Goal: Information Seeking & Learning: Learn about a topic

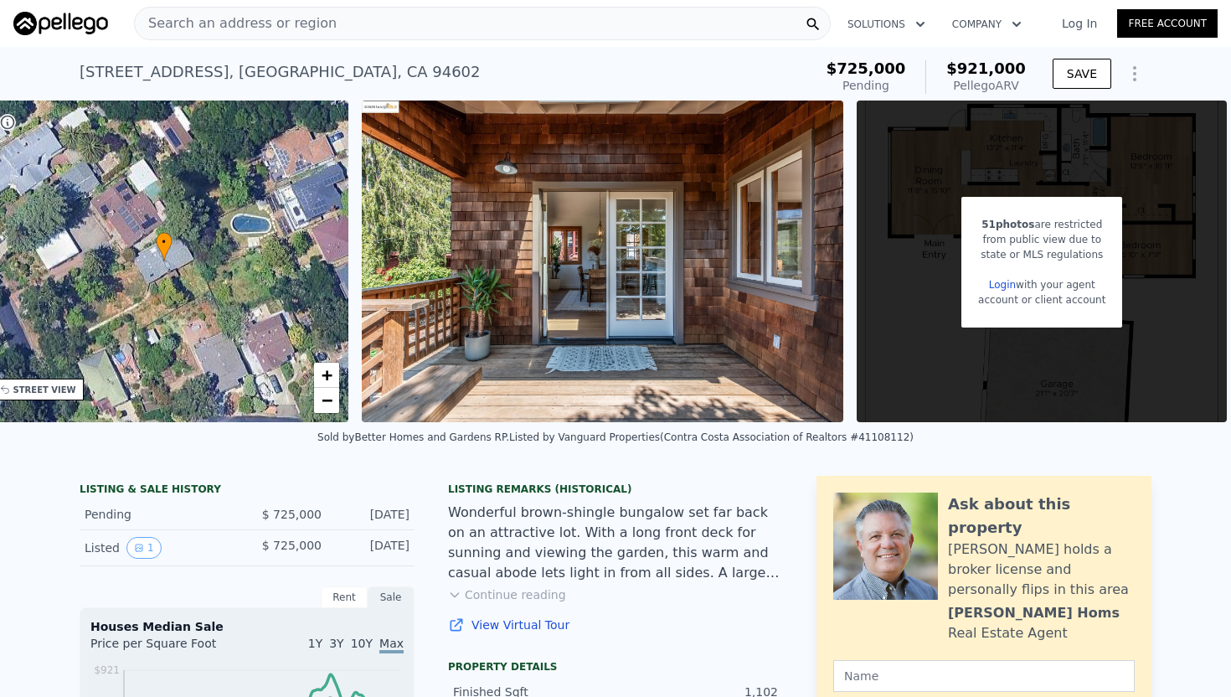
scroll to position [0, 414]
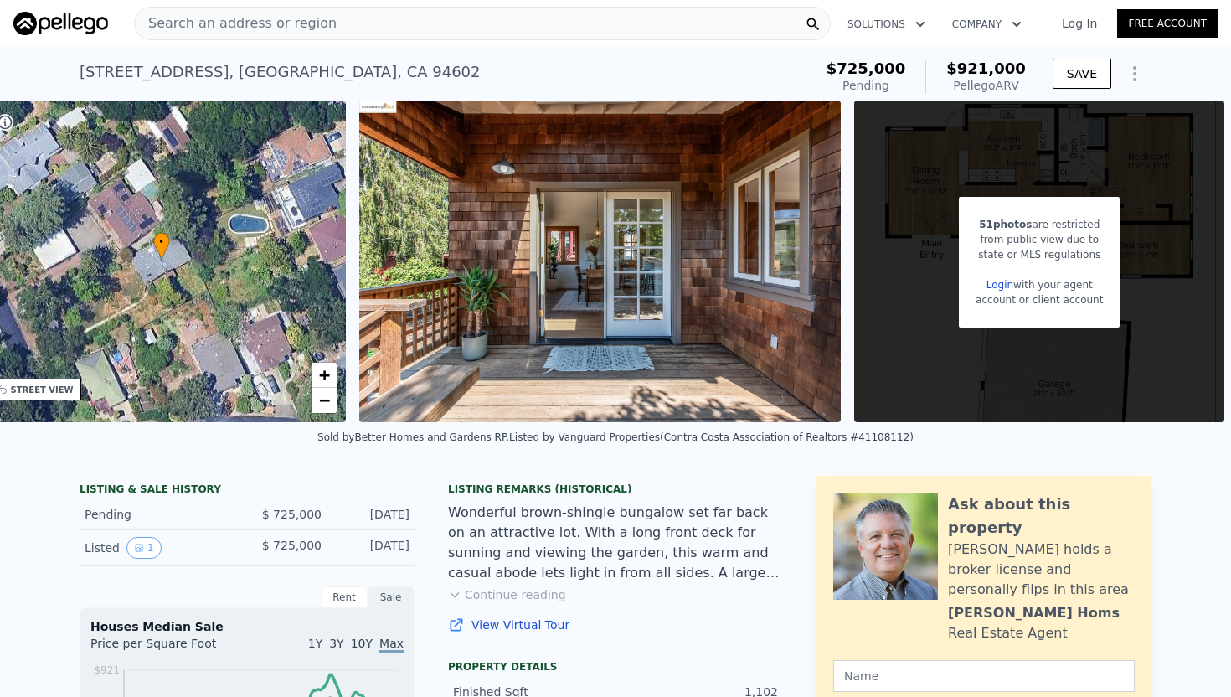
click at [1139, 82] on icon "Show Options" at bounding box center [1135, 74] width 20 height 20
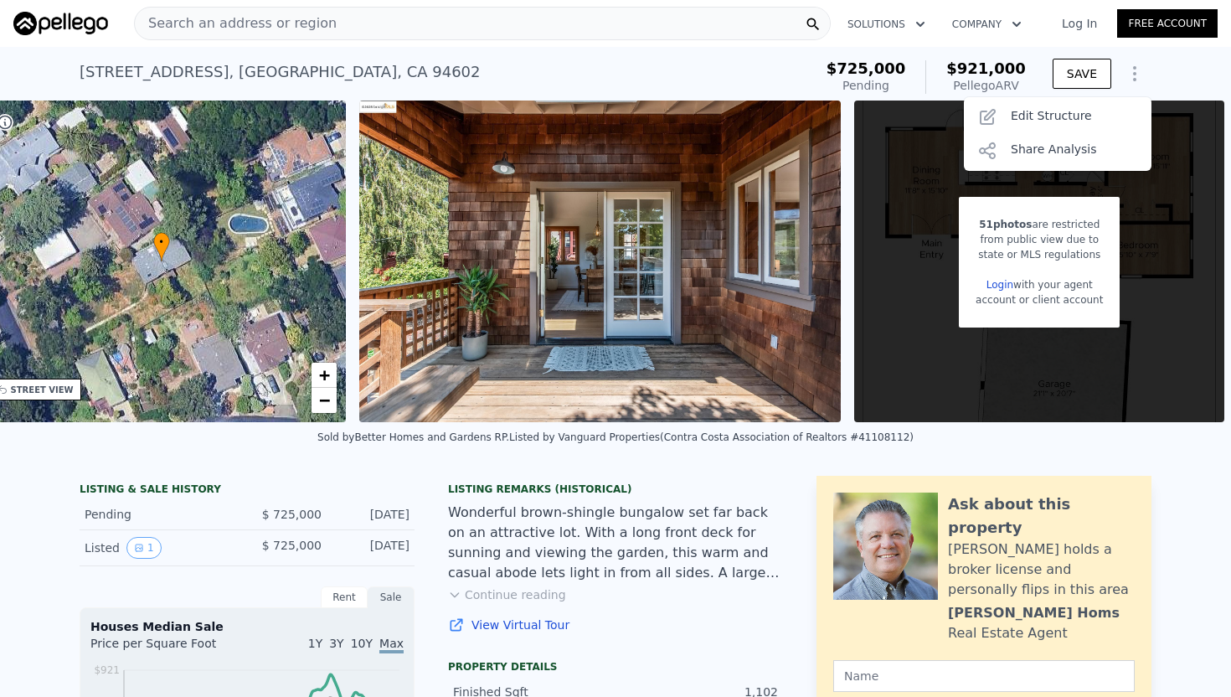
click at [1139, 82] on icon "Show Options" at bounding box center [1135, 74] width 20 height 20
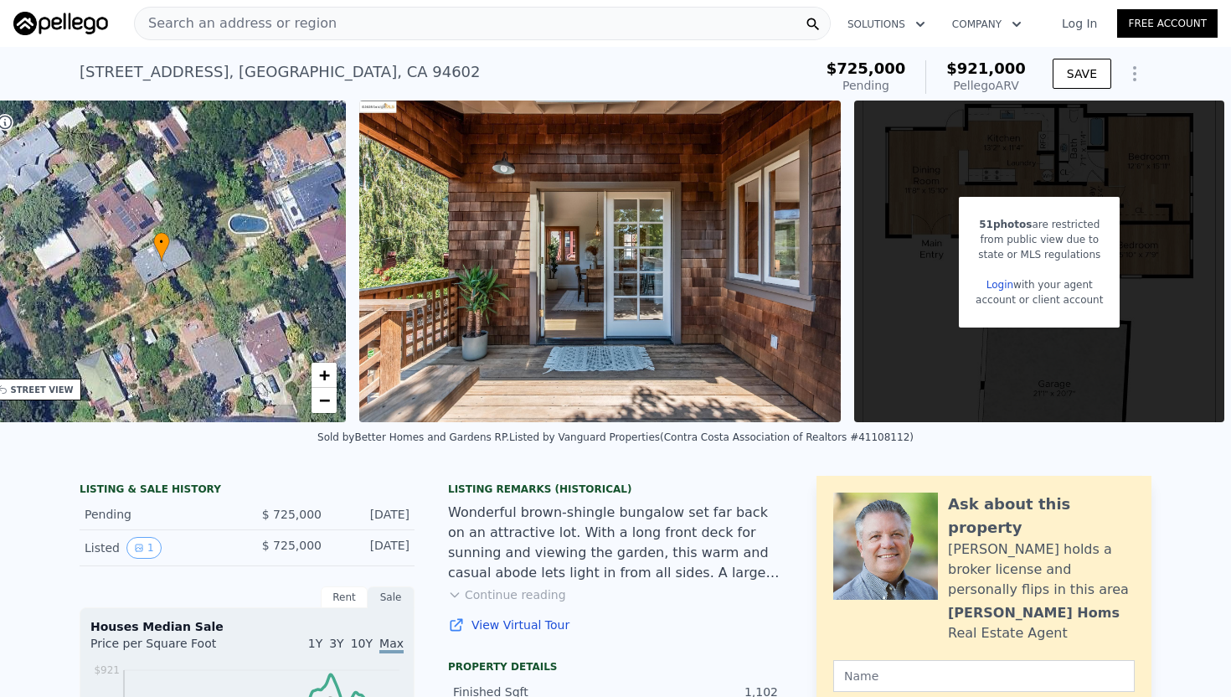
scroll to position [269, 0]
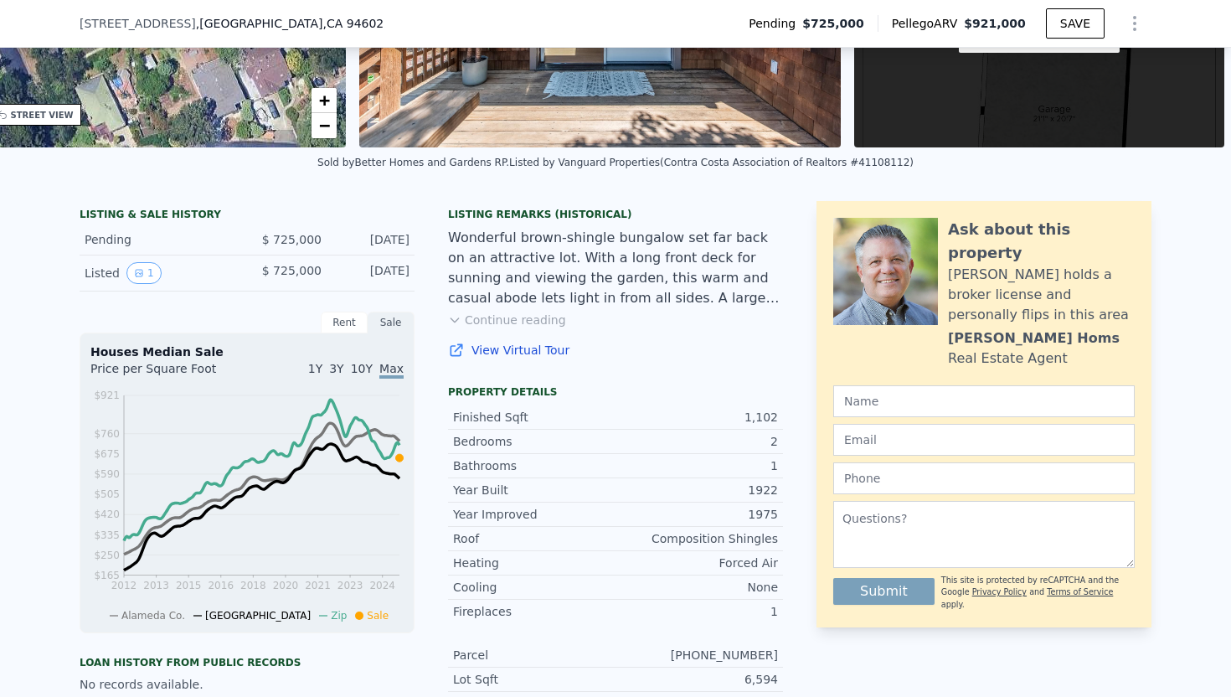
click at [534, 313] on button "Continue reading" at bounding box center [507, 320] width 118 height 17
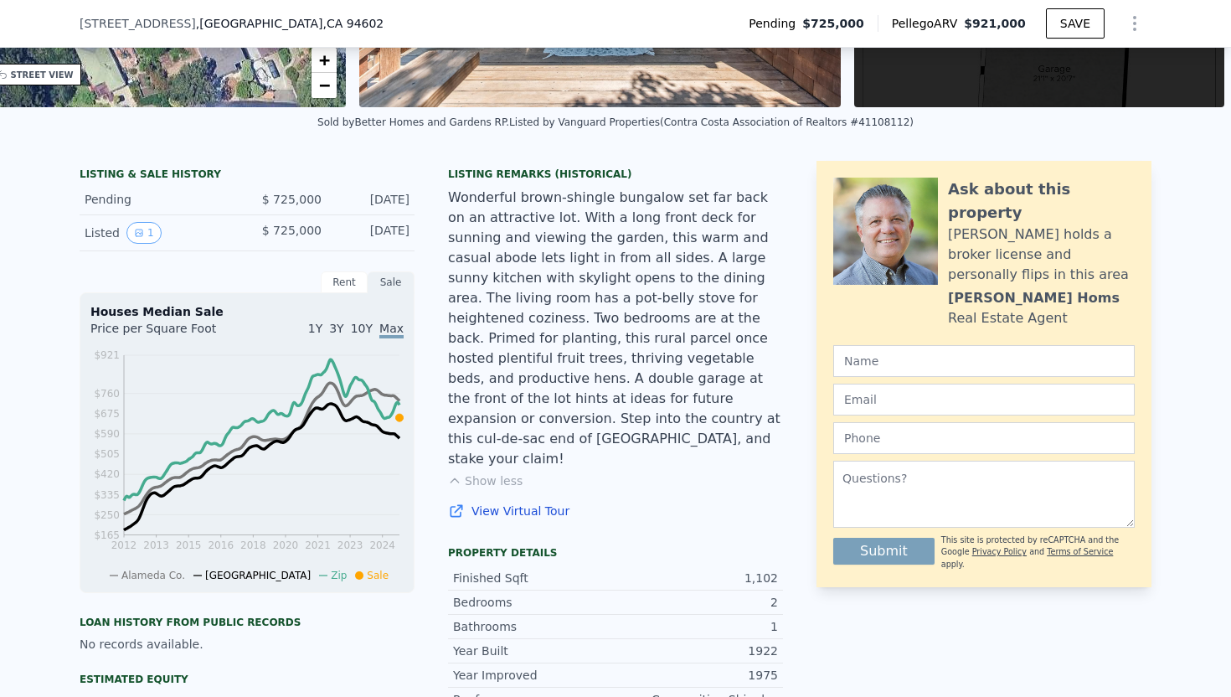
scroll to position [0, 0]
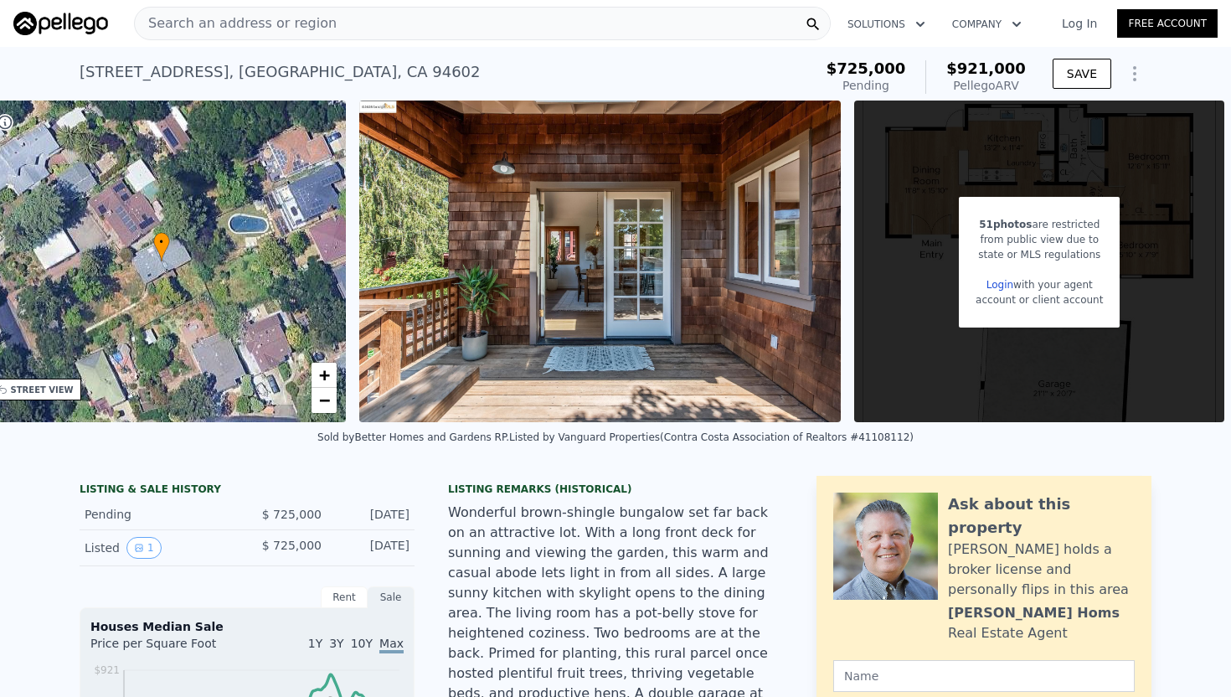
click at [1003, 87] on div "Pellego ARV" at bounding box center [987, 85] width 80 height 17
click at [342, 28] on div "Search an address or region" at bounding box center [482, 24] width 697 height 34
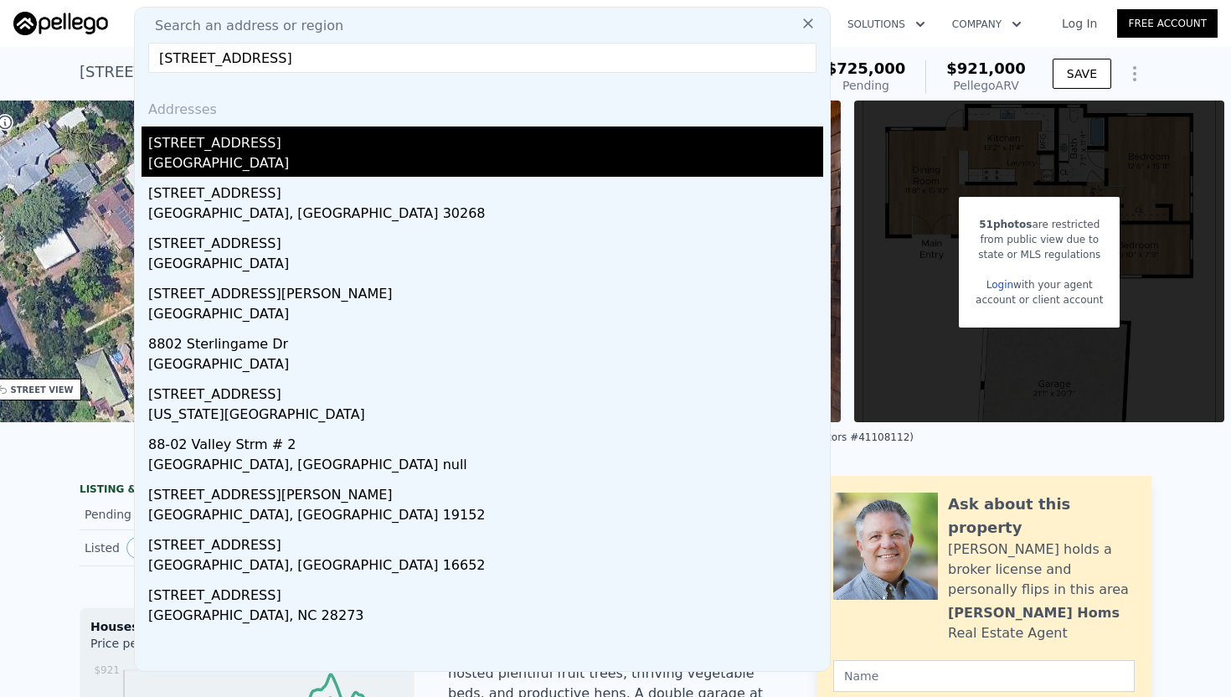
type input "[STREET_ADDRESS]"
click at [158, 149] on div "[STREET_ADDRESS]" at bounding box center [485, 139] width 675 height 27
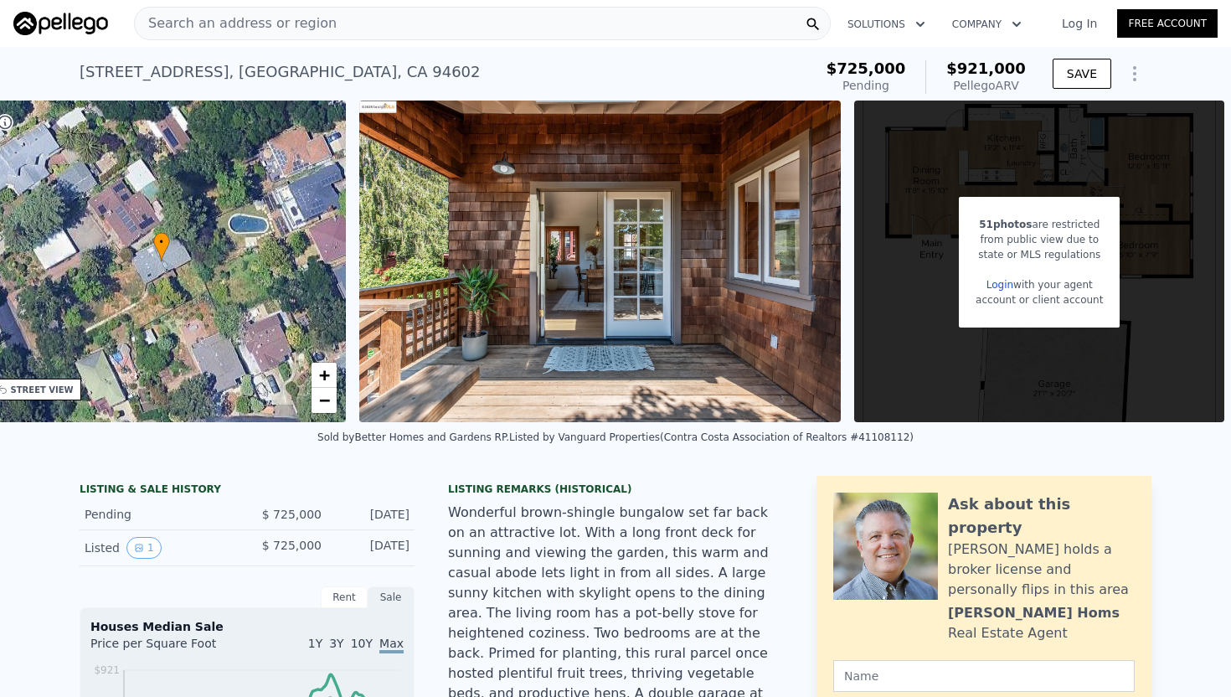
scroll to position [0, 390]
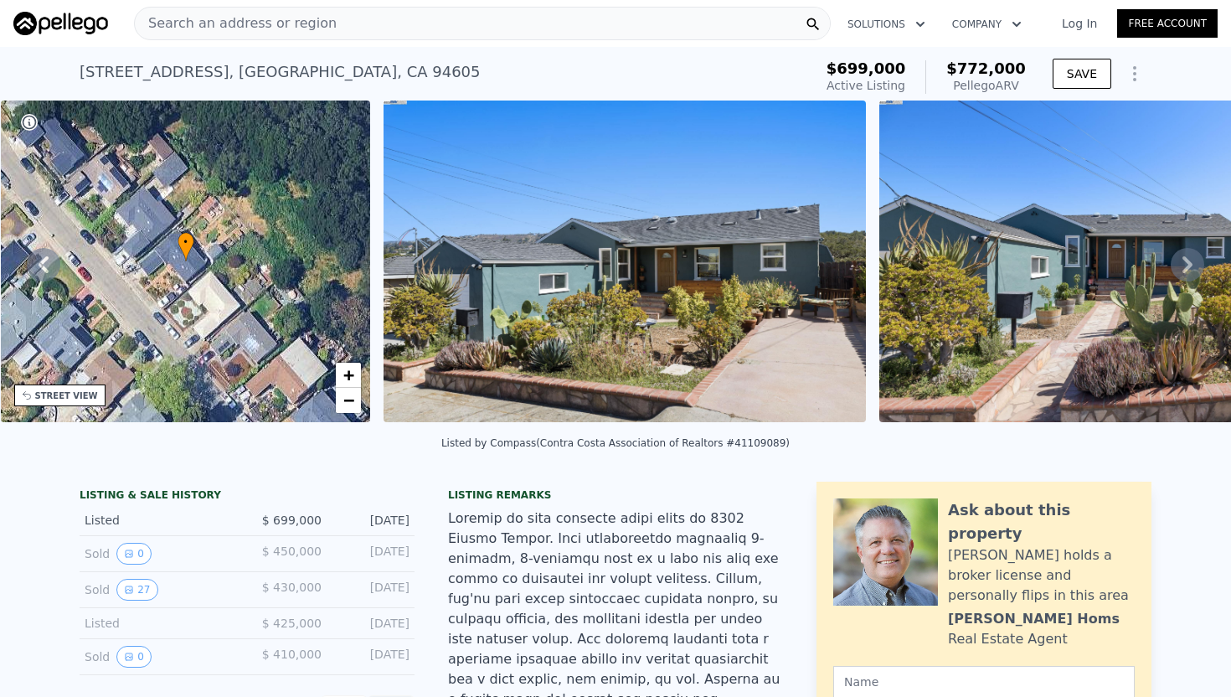
click at [980, 78] on div "Pellego ARV" at bounding box center [987, 85] width 80 height 17
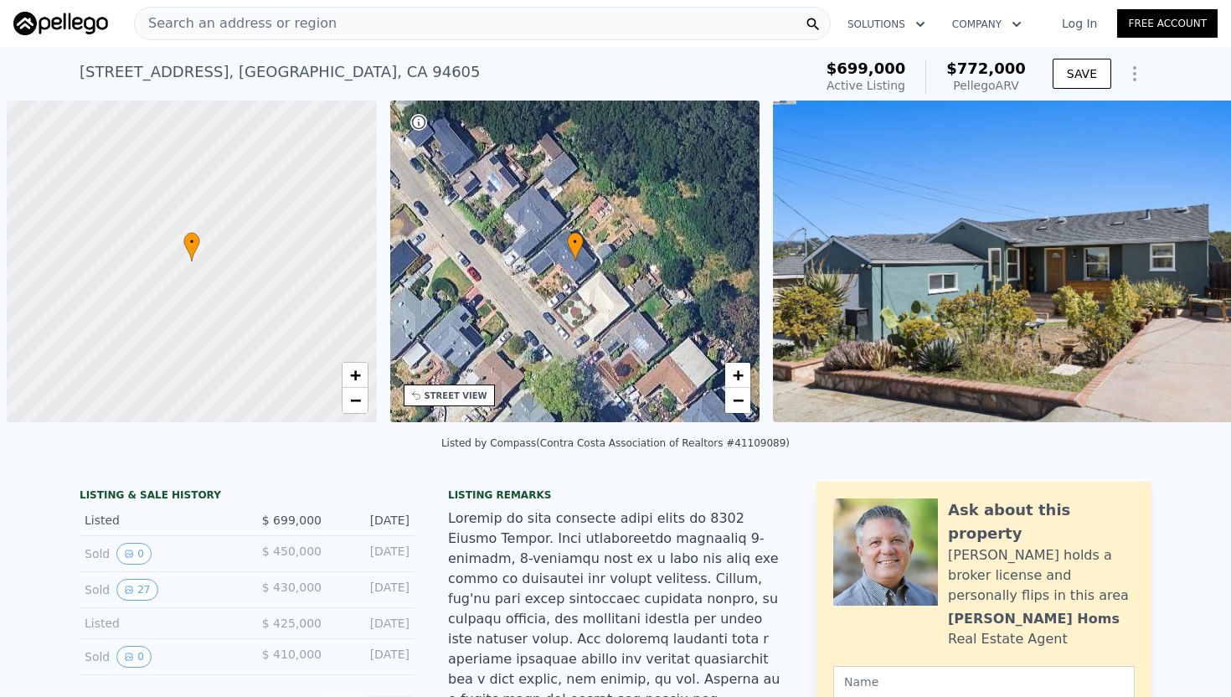
scroll to position [0, 7]
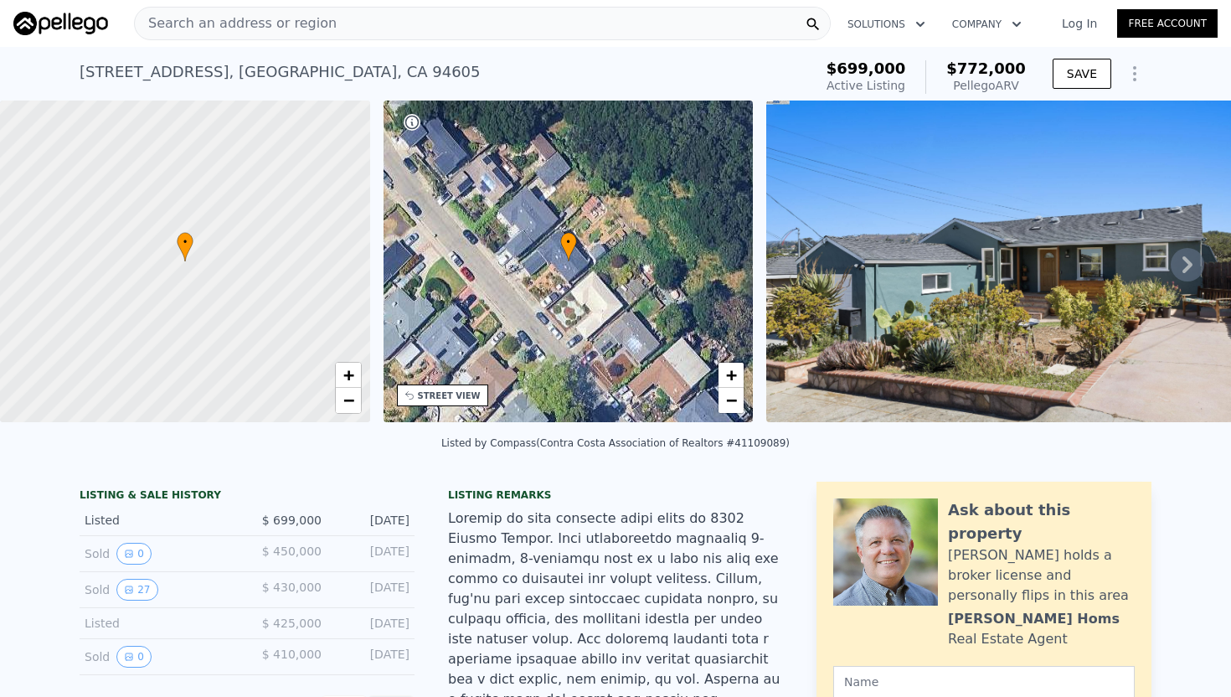
type input "3"
type input "2"
type input "840"
type input "1523"
type input "4000"
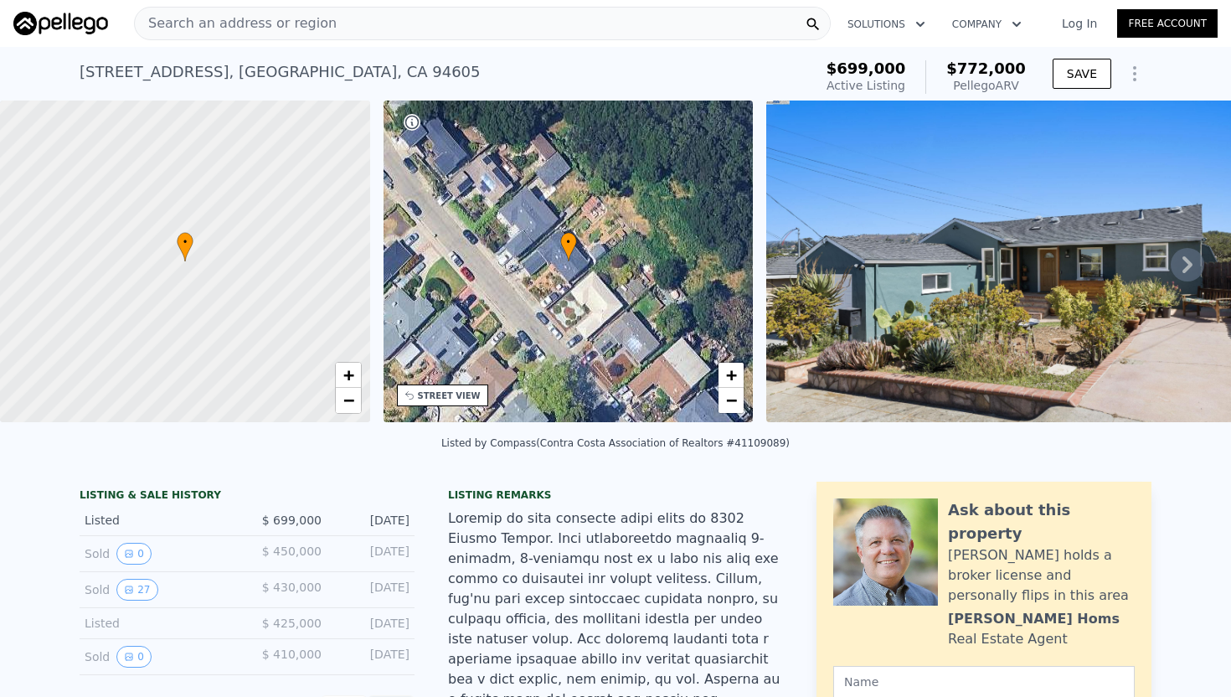
type input "11580"
type input "$ 921,000"
type input "7"
type input "$ 71,918"
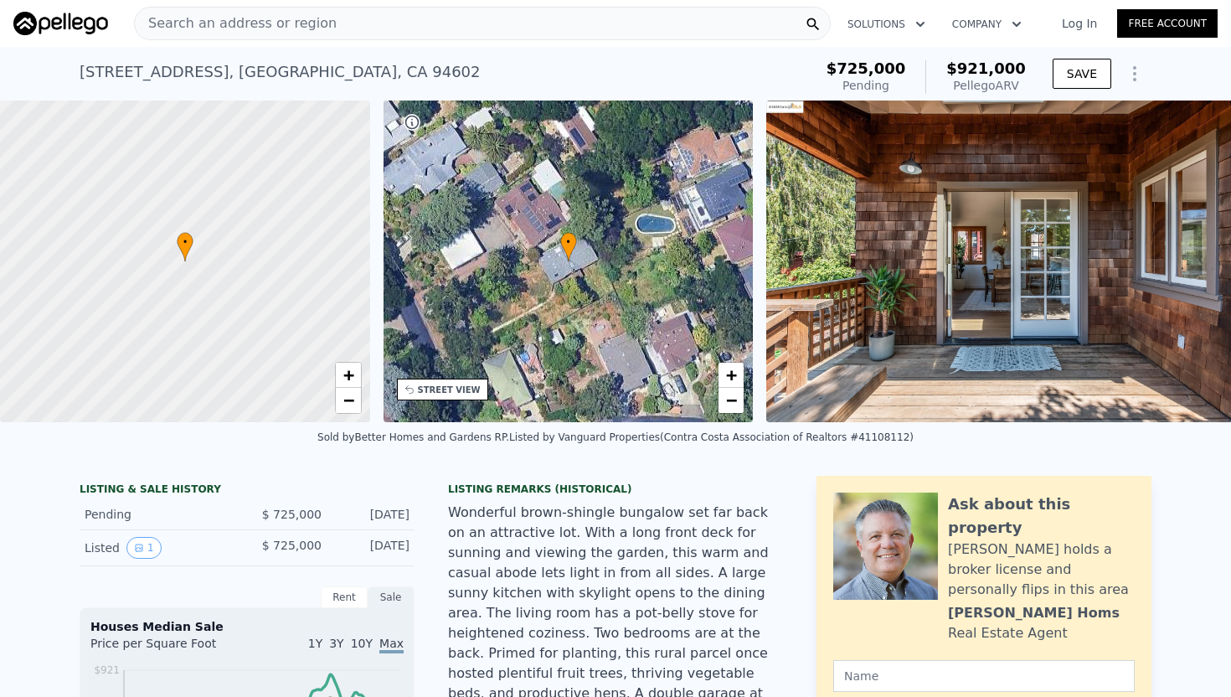
click at [983, 84] on div "Pellego ARV" at bounding box center [987, 85] width 80 height 17
click at [985, 85] on div "Pellego ARV" at bounding box center [987, 85] width 80 height 17
click at [993, 78] on div "Pellego ARV" at bounding box center [987, 85] width 80 height 17
drag, startPoint x: 966, startPoint y: 74, endPoint x: 1021, endPoint y: 75, distance: 55.3
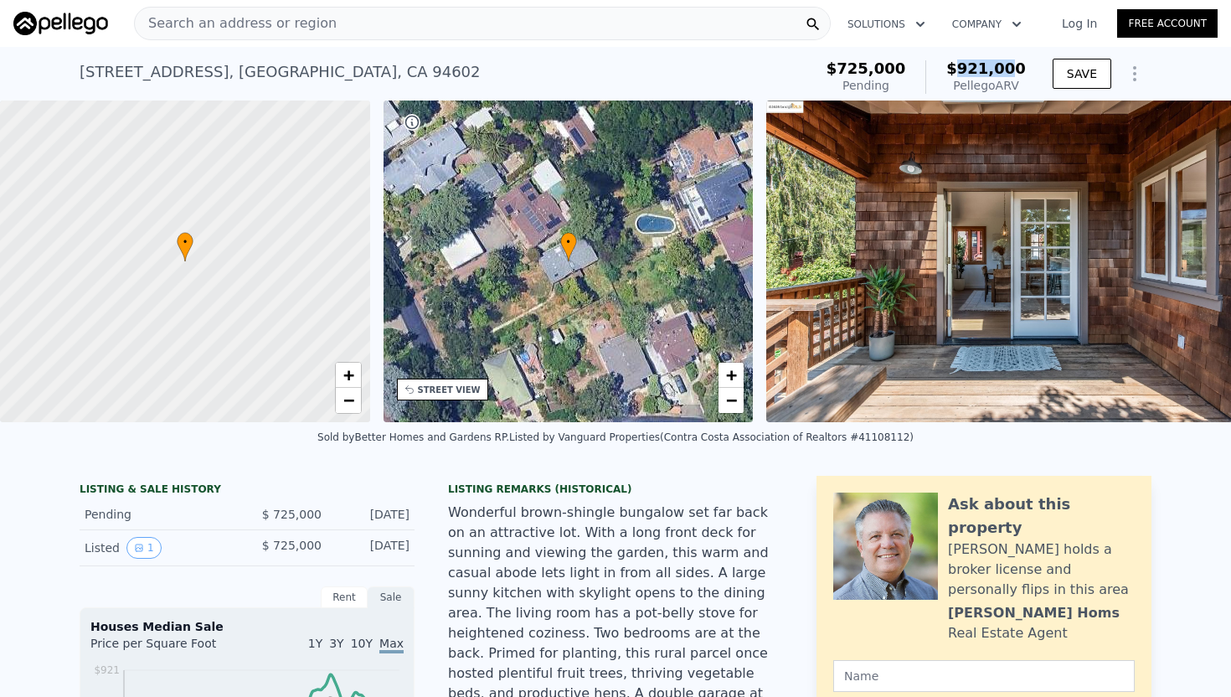
click at [1021, 75] on span "$921,000" at bounding box center [987, 68] width 80 height 18
click at [1010, 65] on span "$921,000" at bounding box center [987, 68] width 80 height 18
type input "5"
type input "3"
type input "1137"
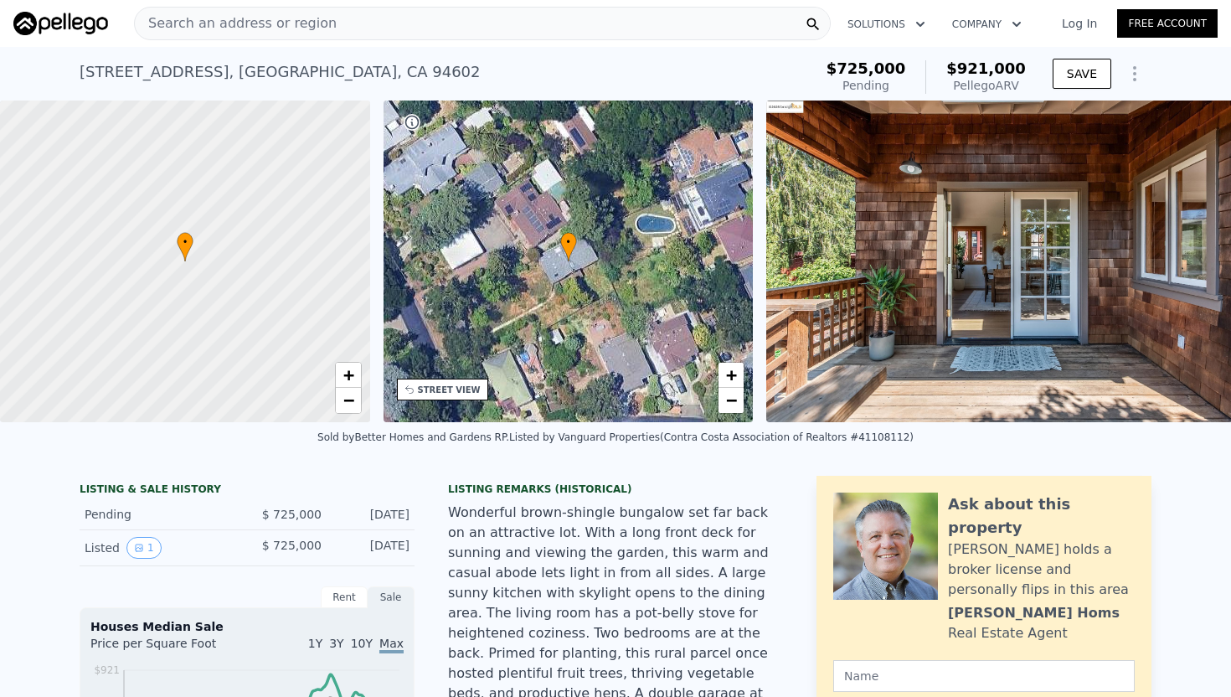
type input "2053"
type input "3598"
type input "7500"
type input "$ 772,000"
type input "6"
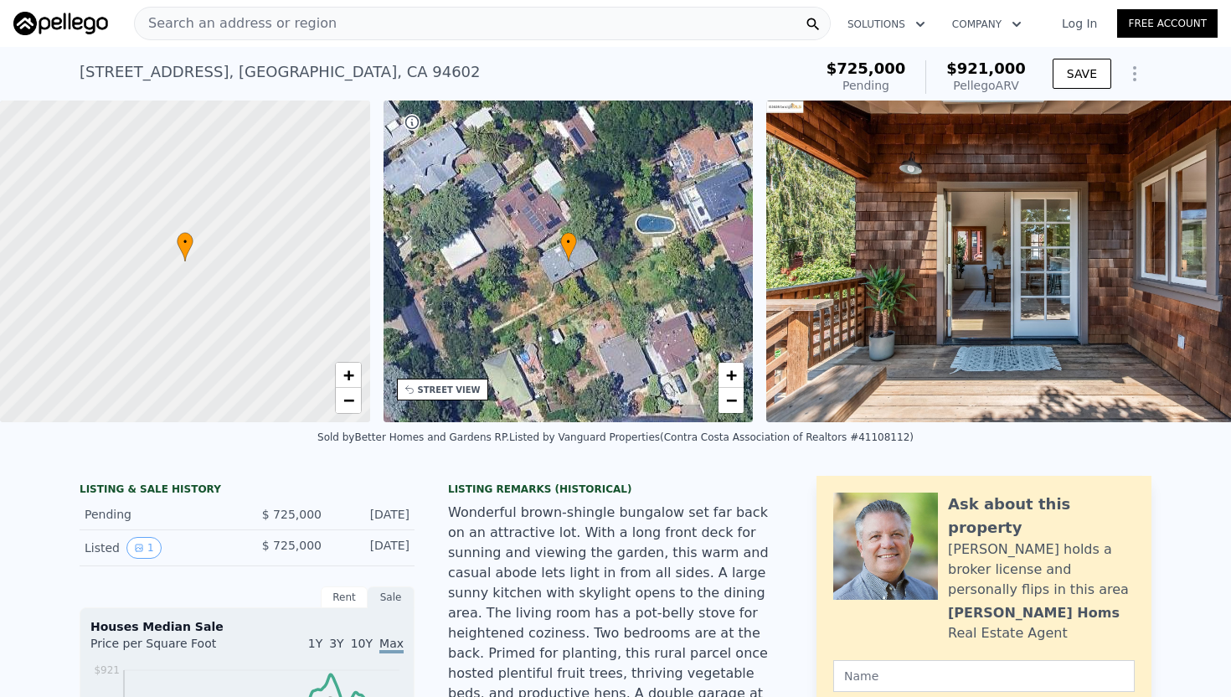
type input "-$ 35,290"
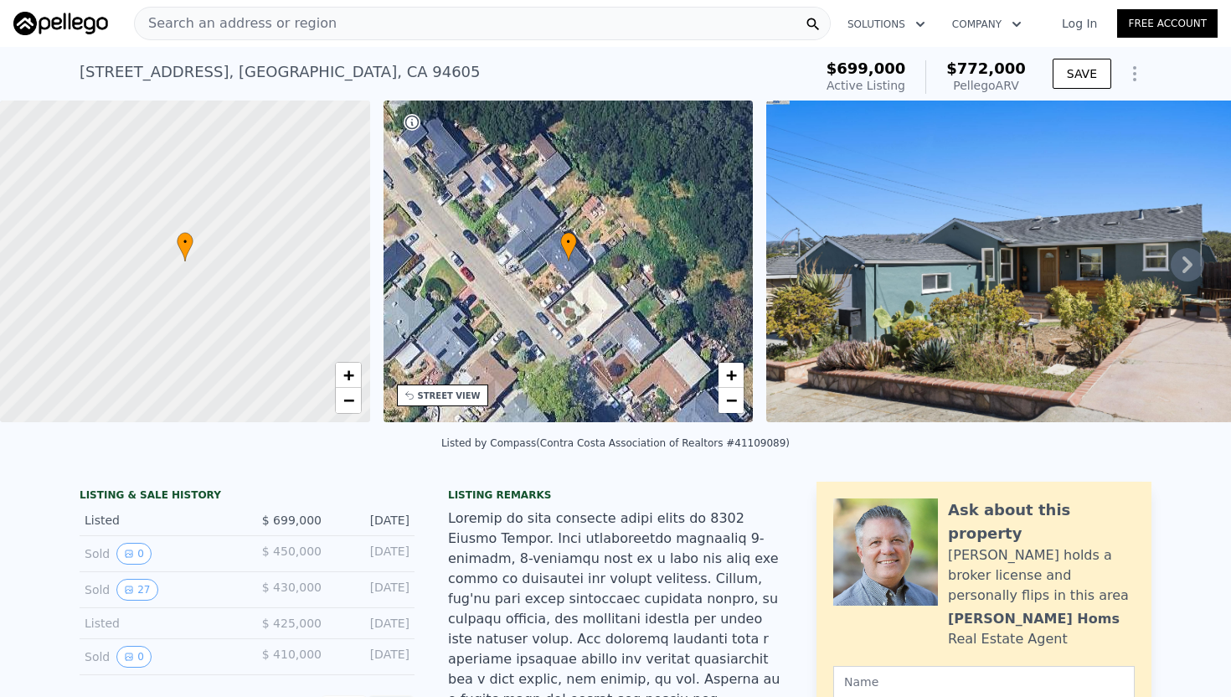
click at [978, 68] on span "$772,000" at bounding box center [987, 68] width 80 height 18
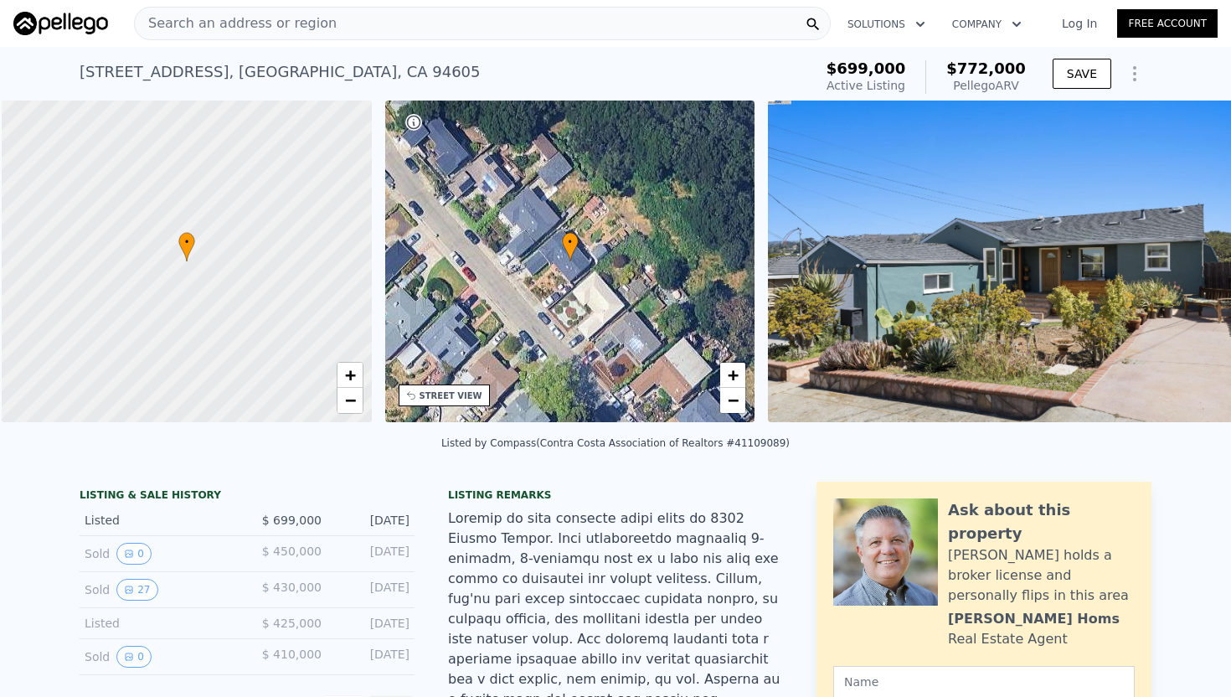
scroll to position [0, 7]
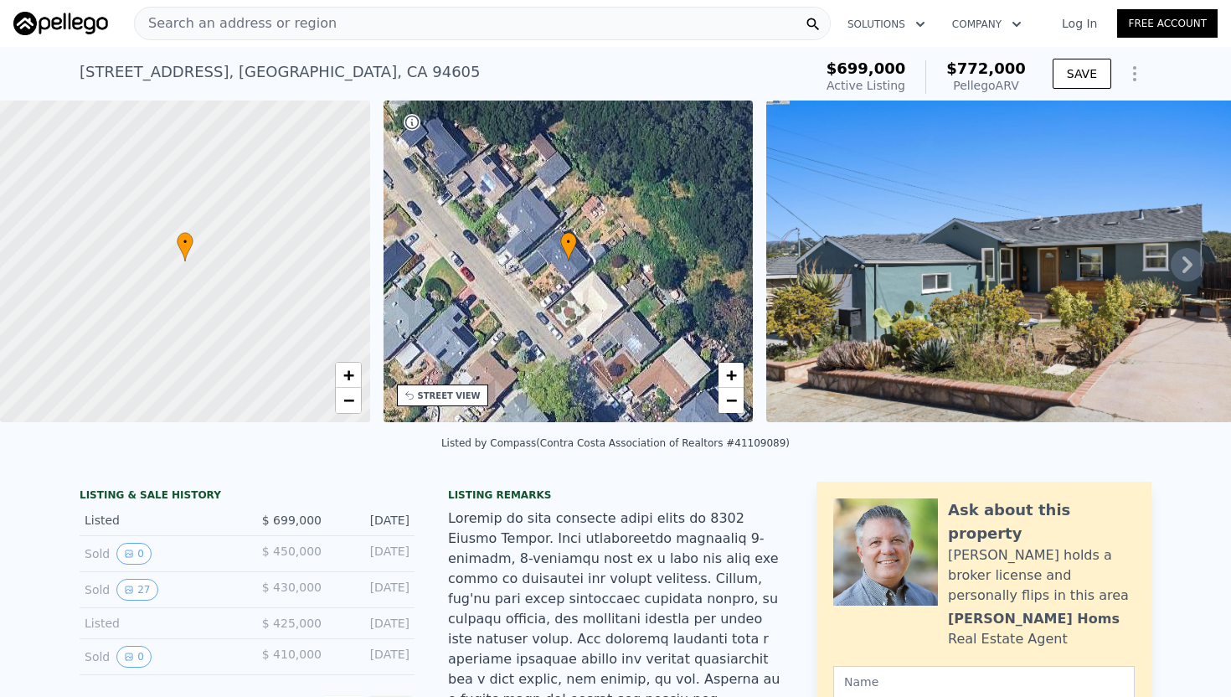
type input "3"
type input "2"
type input "840"
type input "1523"
type input "4000"
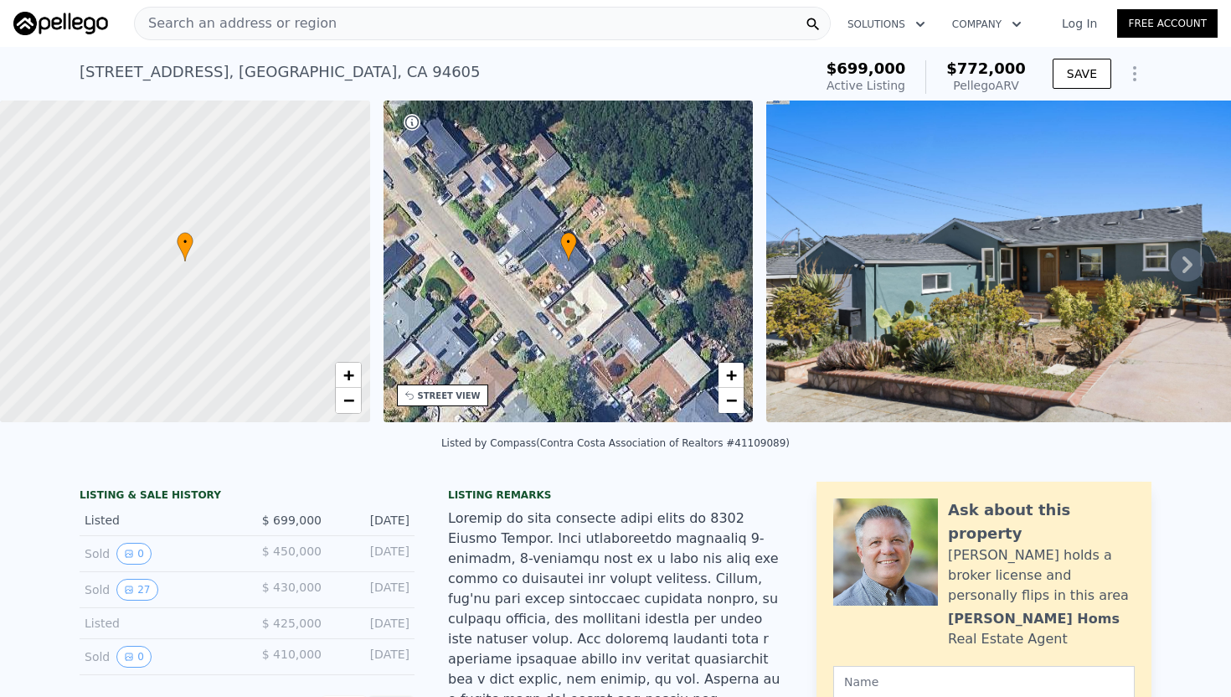
type input "11580"
type input "$ 921,000"
type input "7"
type input "$ 71,918"
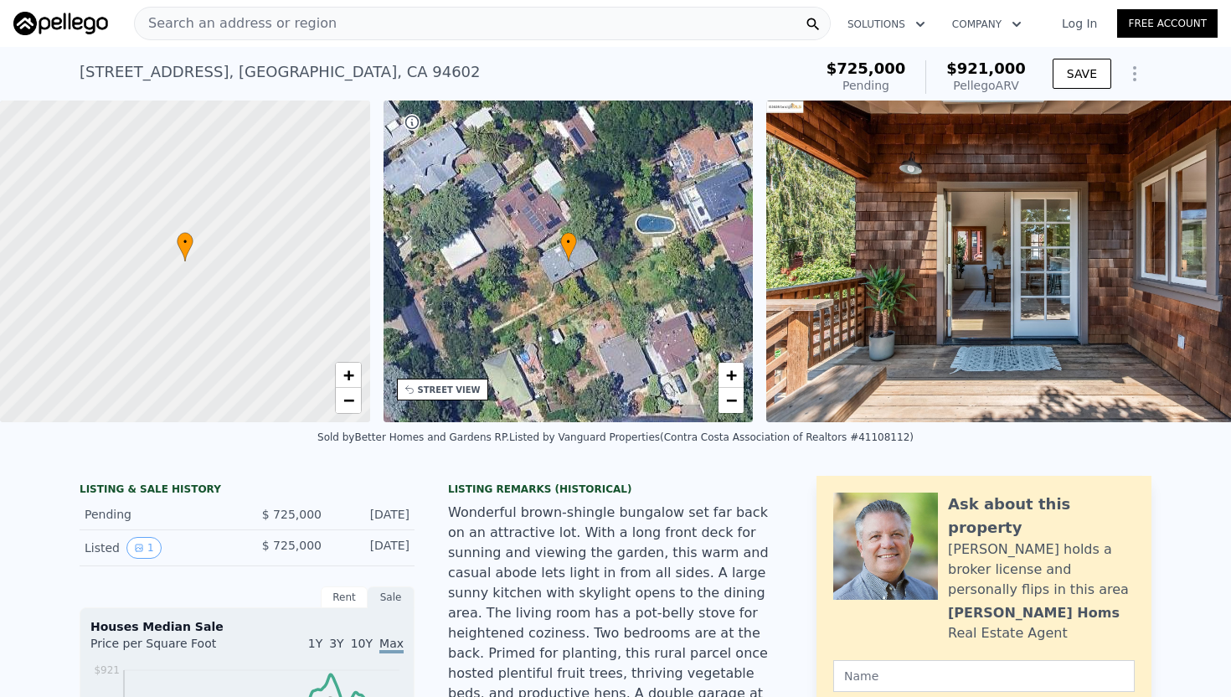
type input "5"
type input "3"
type input "1137"
type input "2053"
type input "3598"
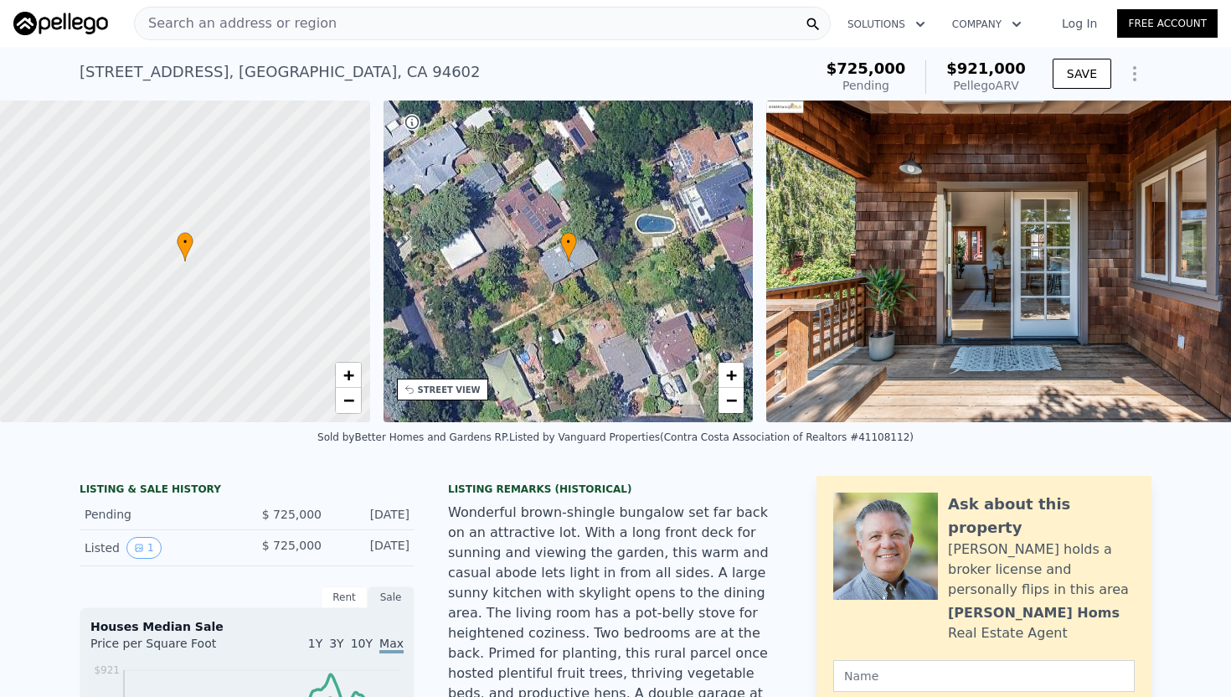
type input "7500"
type input "$ 772,000"
type input "6"
type input "-$ 35,290"
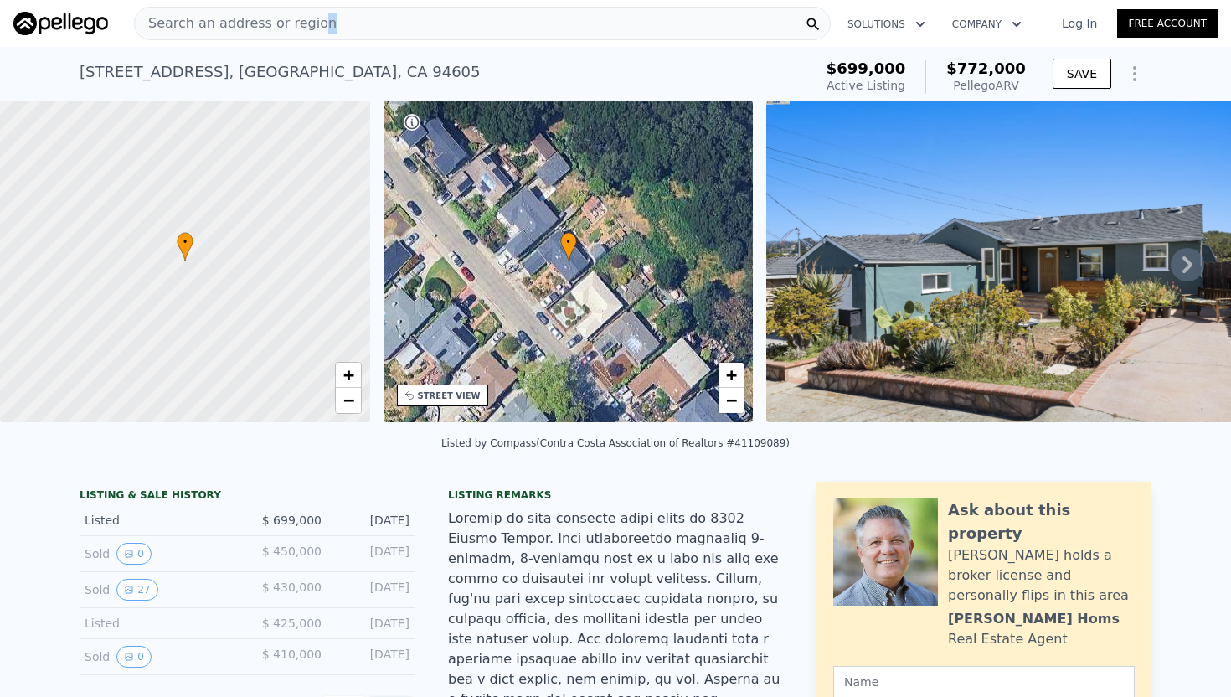
click at [315, 14] on span "Search an address or region" at bounding box center [236, 23] width 202 height 20
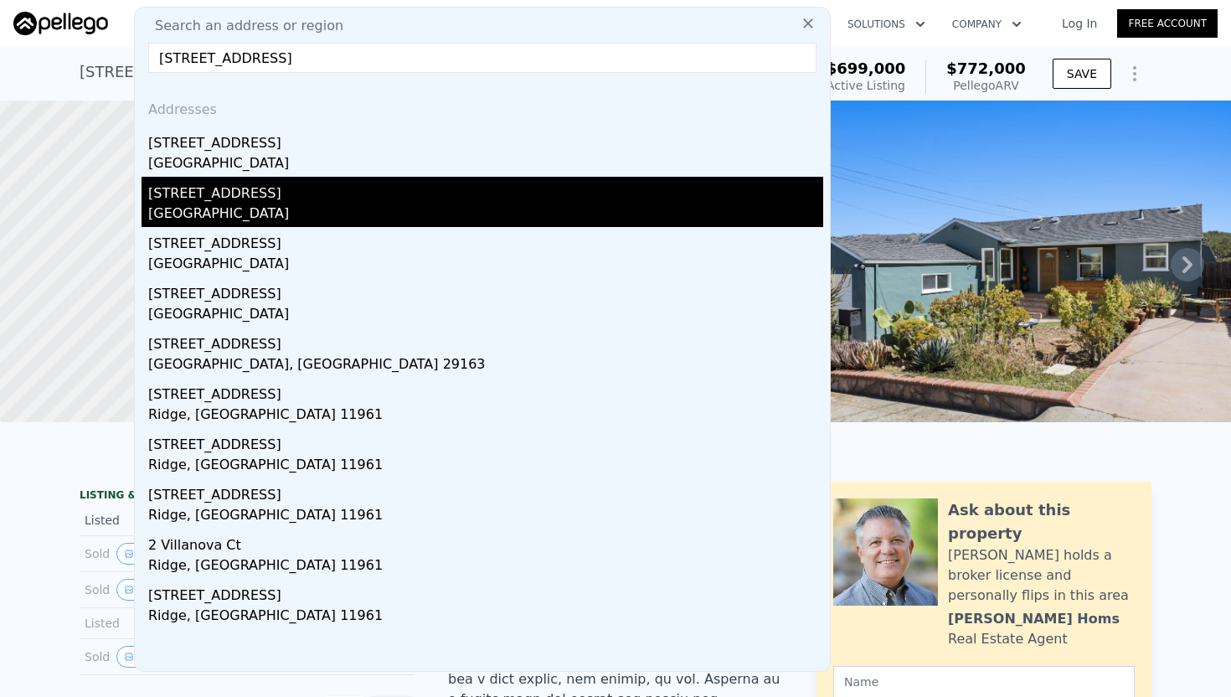
type input "[STREET_ADDRESS]"
click at [175, 201] on div "[STREET_ADDRESS]" at bounding box center [485, 190] width 675 height 27
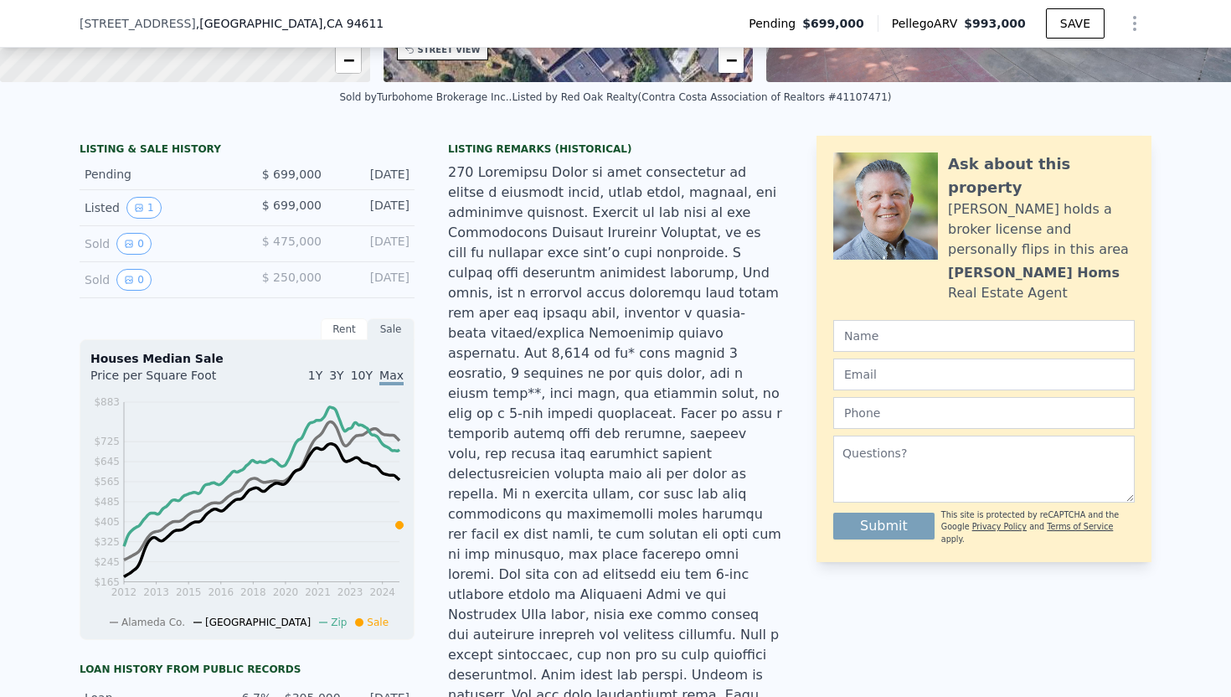
scroll to position [336, 0]
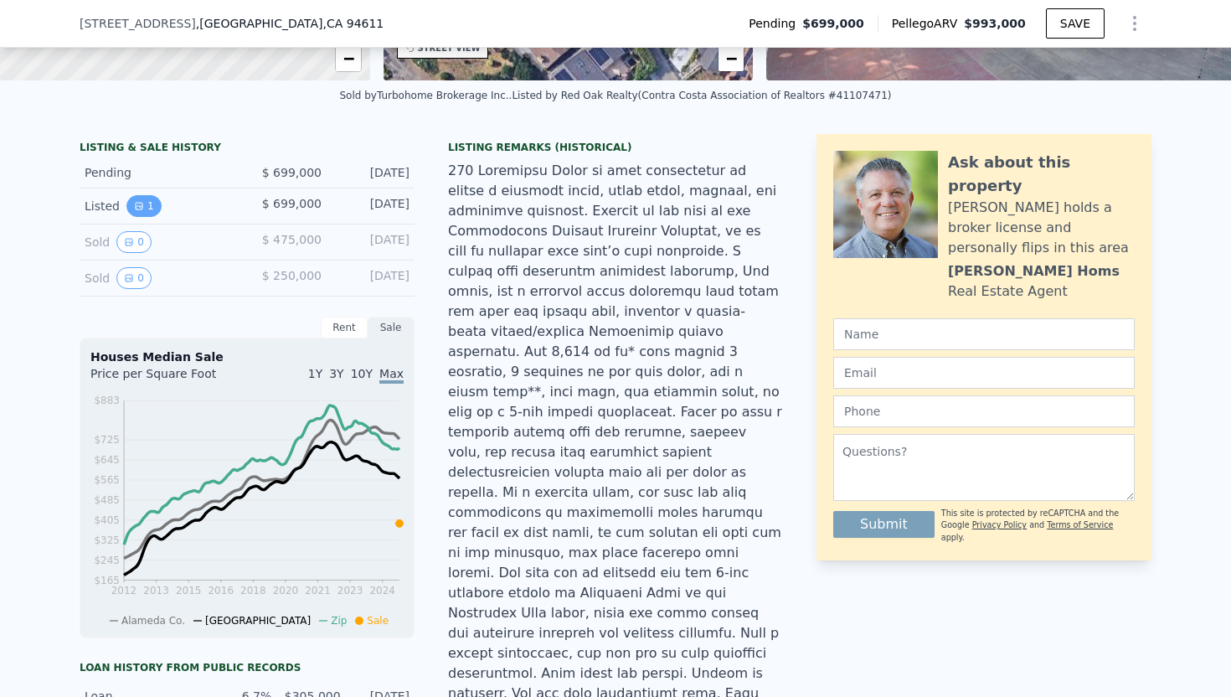
click at [143, 207] on button "1" at bounding box center [143, 206] width 35 height 22
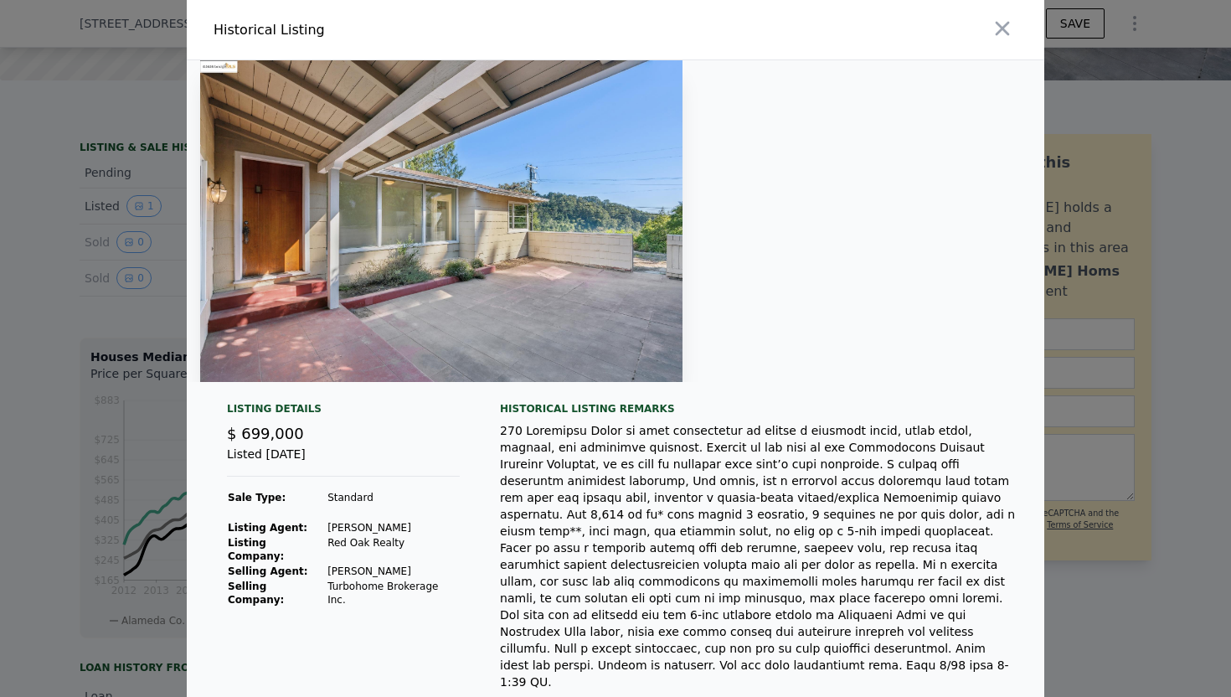
click at [121, 358] on div at bounding box center [615, 348] width 1231 height 697
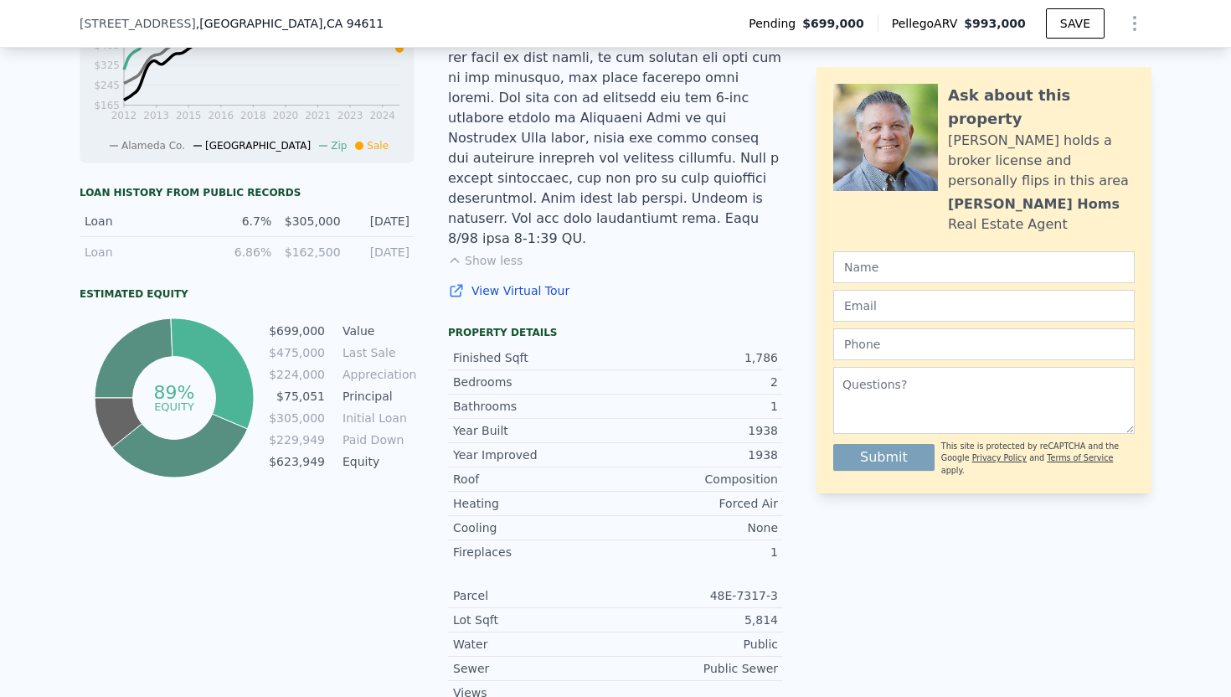
scroll to position [812, 0]
click at [511, 281] on link "View Virtual Tour" at bounding box center [615, 289] width 335 height 17
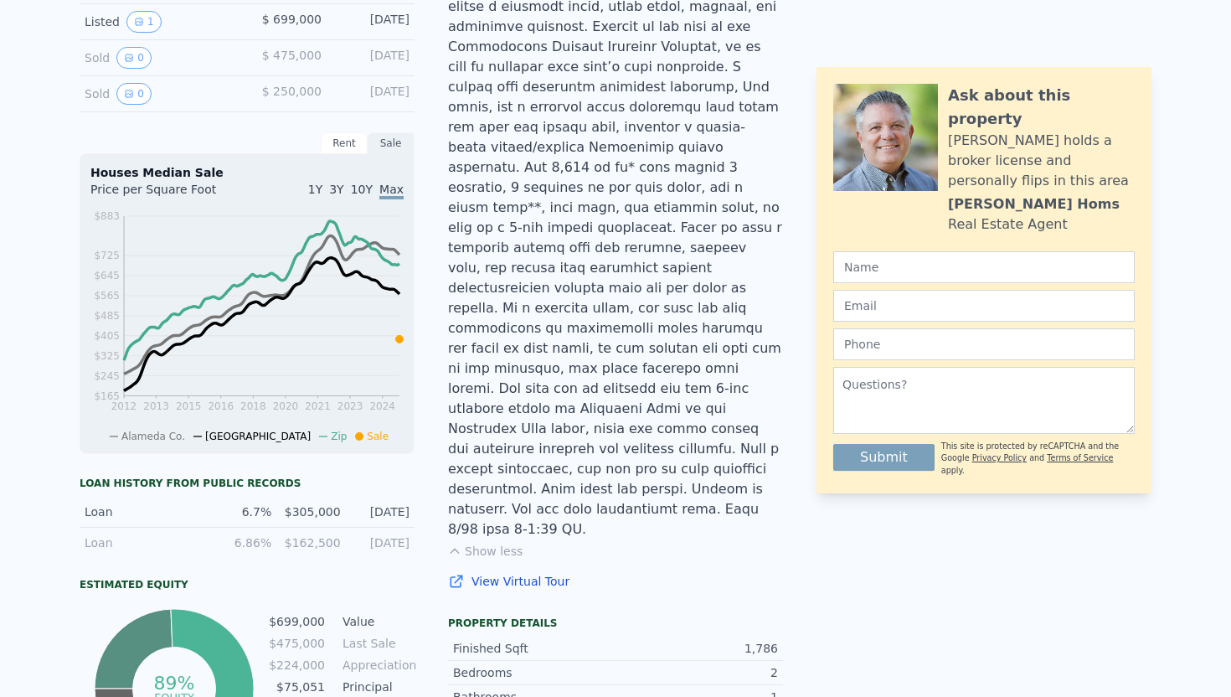
scroll to position [0, 0]
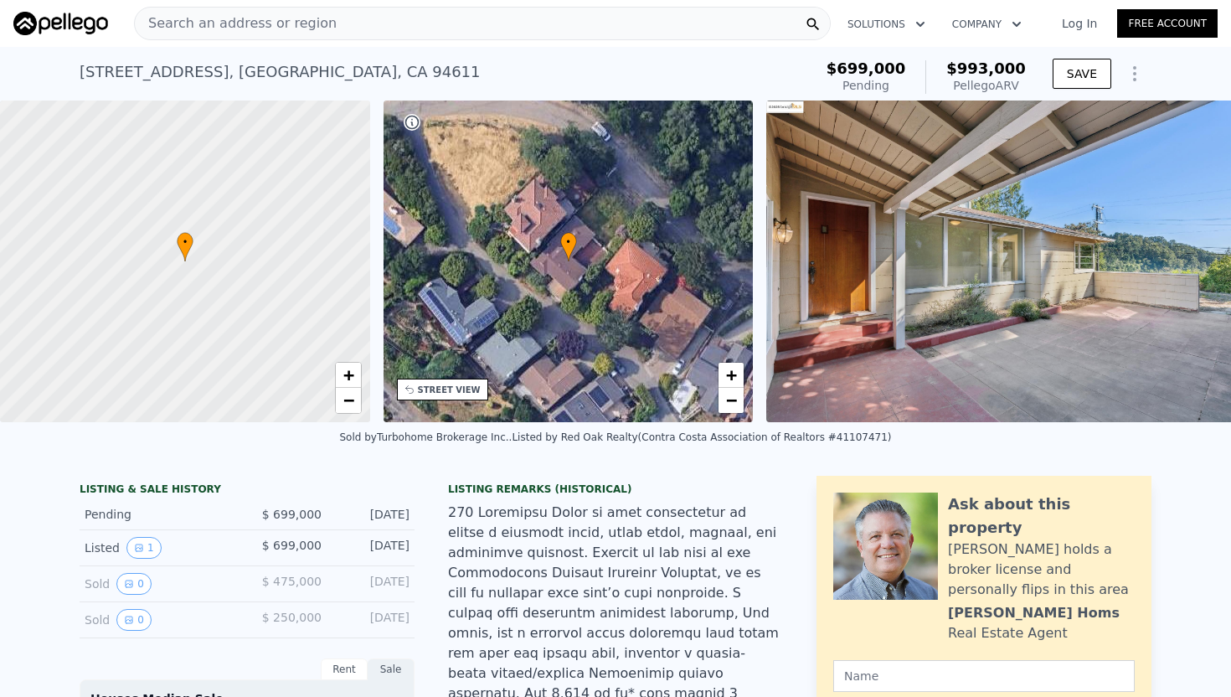
click at [281, 22] on span "Search an address or region" at bounding box center [236, 23] width 202 height 20
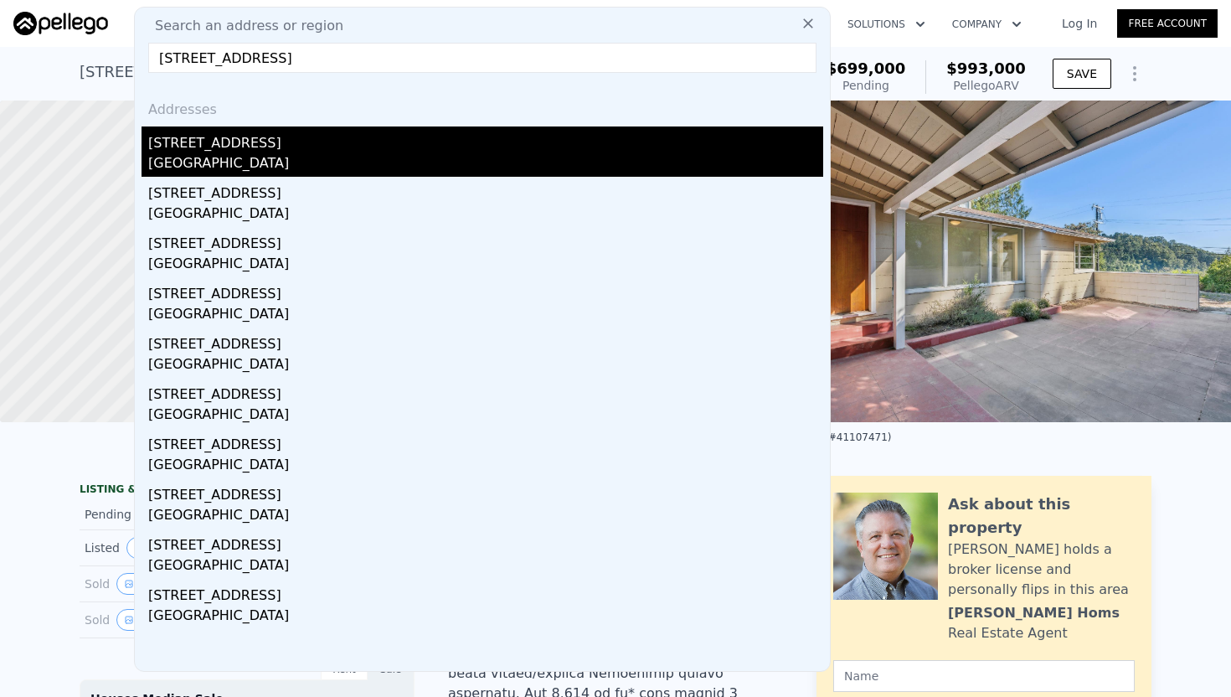
type input "[STREET_ADDRESS]"
click at [269, 171] on div "[GEOGRAPHIC_DATA]" at bounding box center [485, 164] width 675 height 23
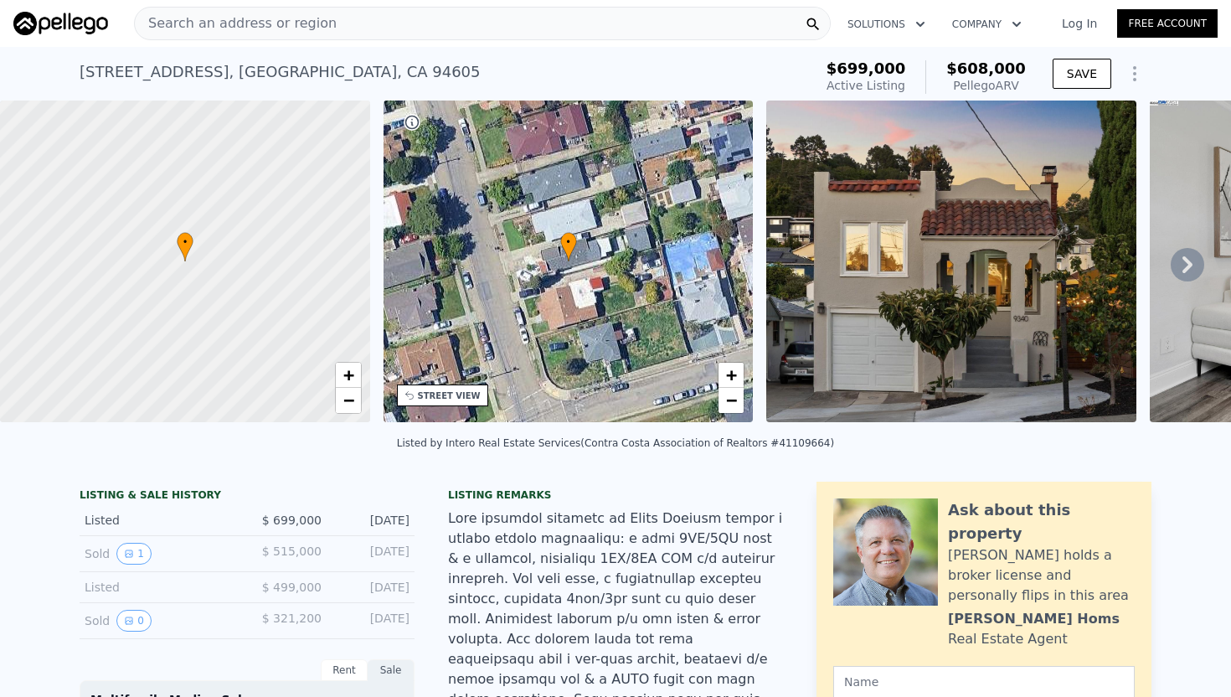
click at [1185, 273] on icon at bounding box center [1188, 265] width 34 height 34
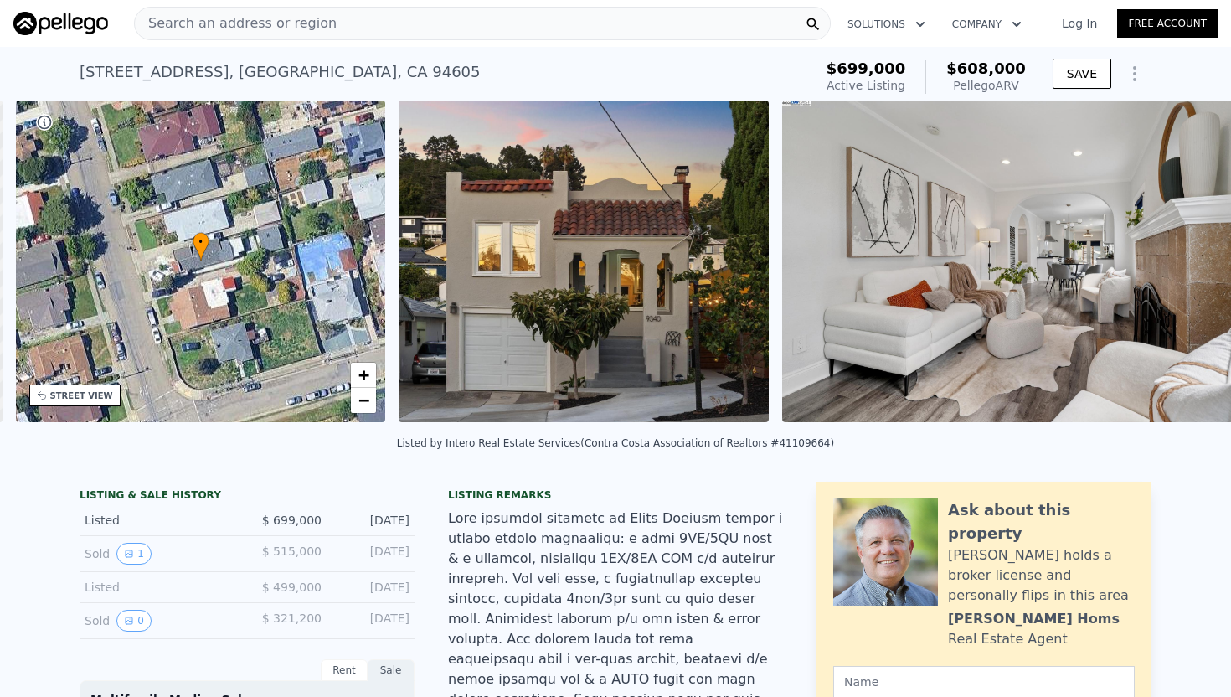
scroll to position [0, 390]
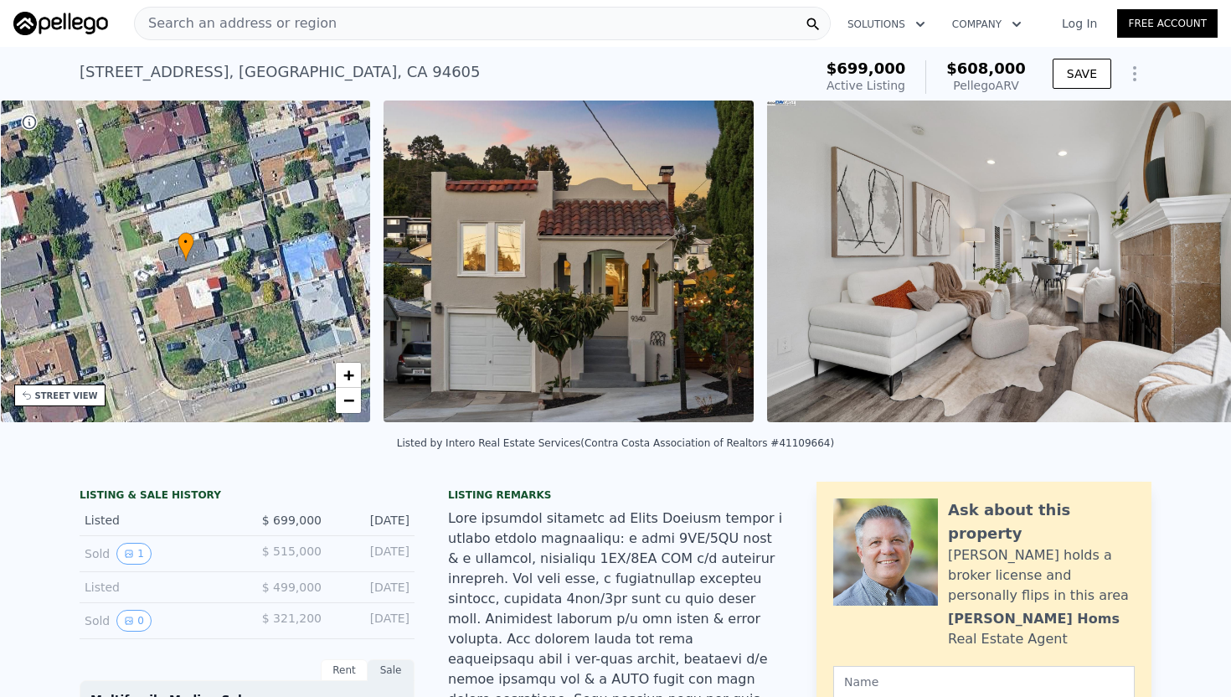
click at [1185, 273] on img at bounding box center [1008, 262] width 483 height 322
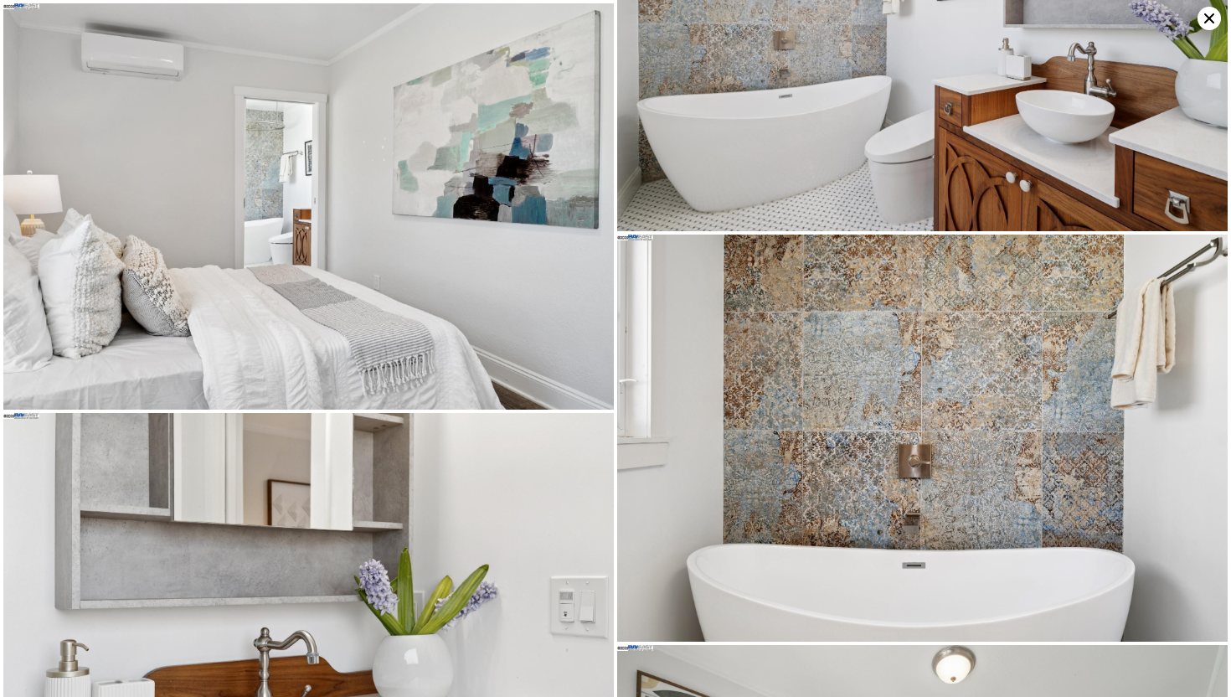
scroll to position [4282, 0]
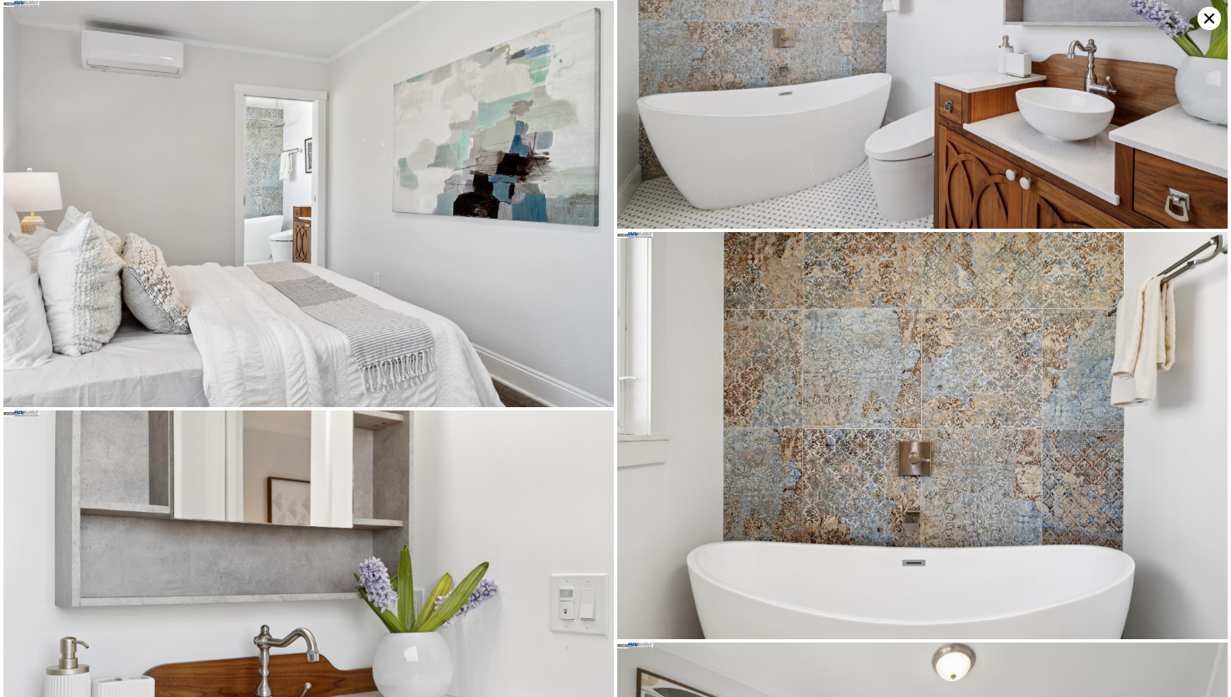
click at [1203, 21] on icon at bounding box center [1209, 18] width 23 height 23
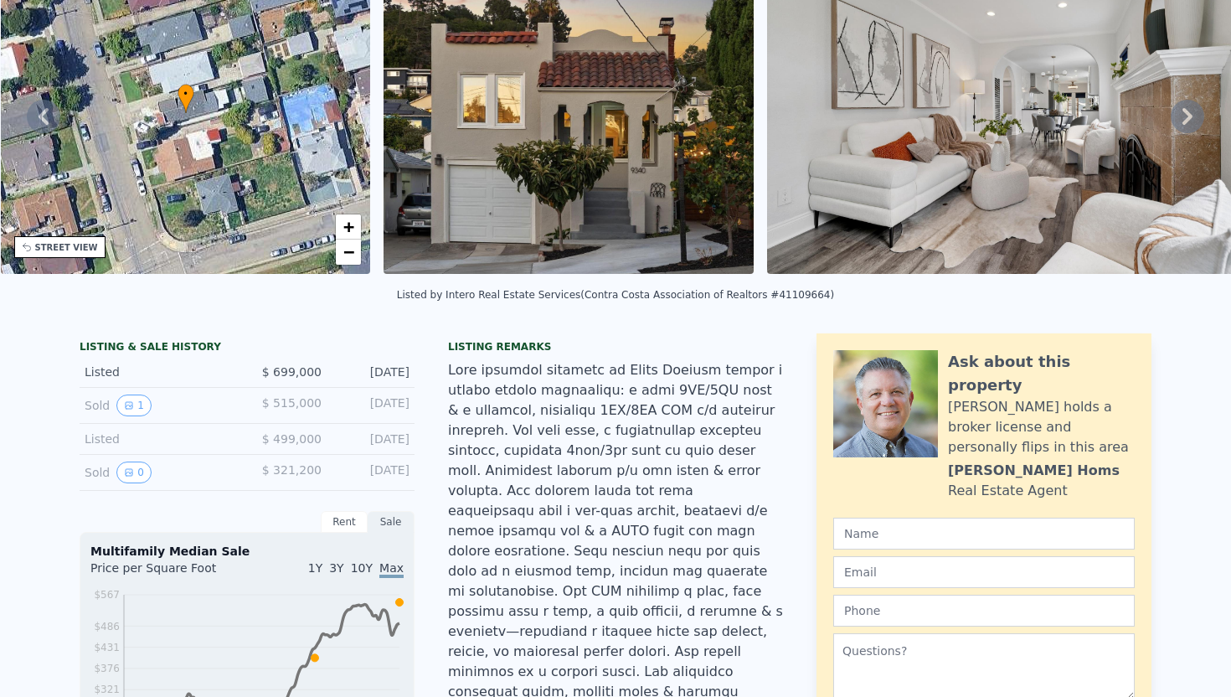
scroll to position [0, 0]
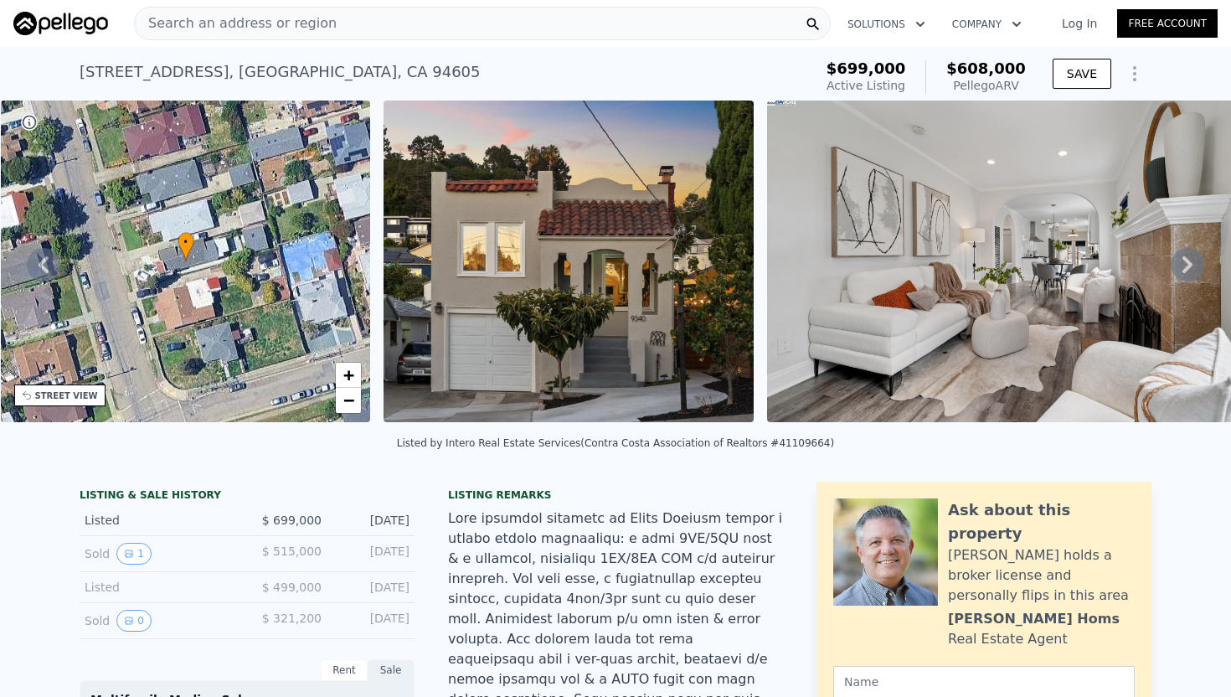
click at [1190, 266] on icon at bounding box center [1188, 264] width 10 height 17
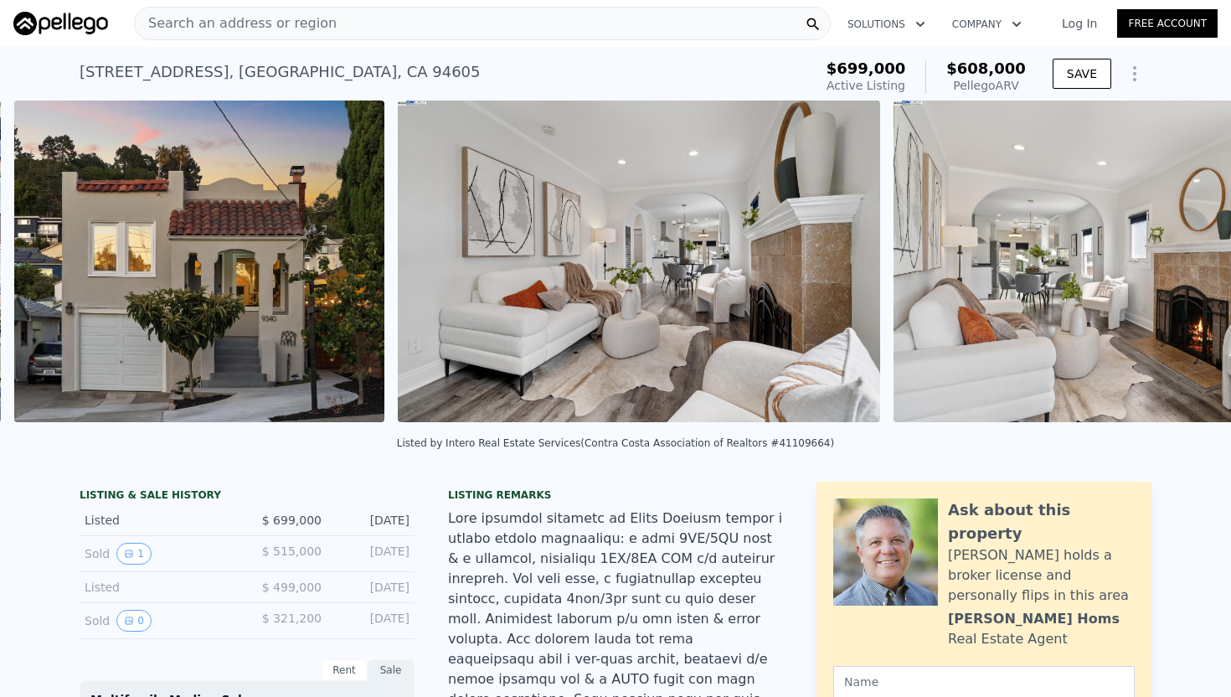
scroll to position [0, 767]
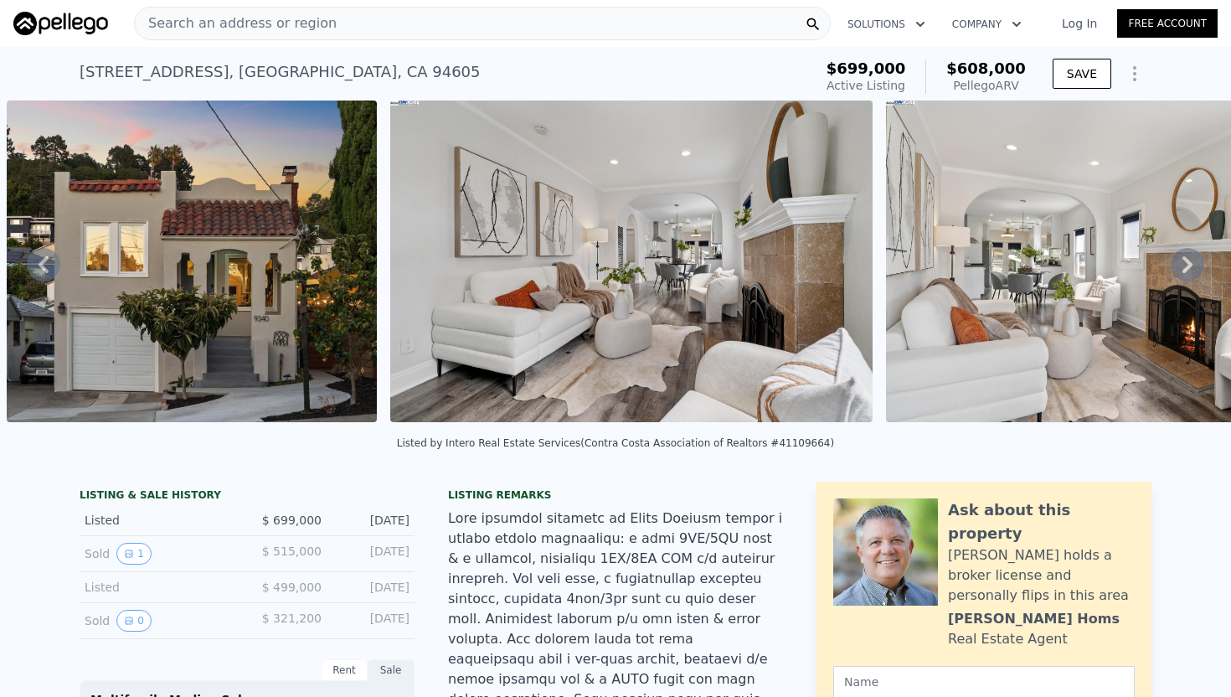
click at [225, 31] on span "Search an address or region" at bounding box center [236, 23] width 202 height 20
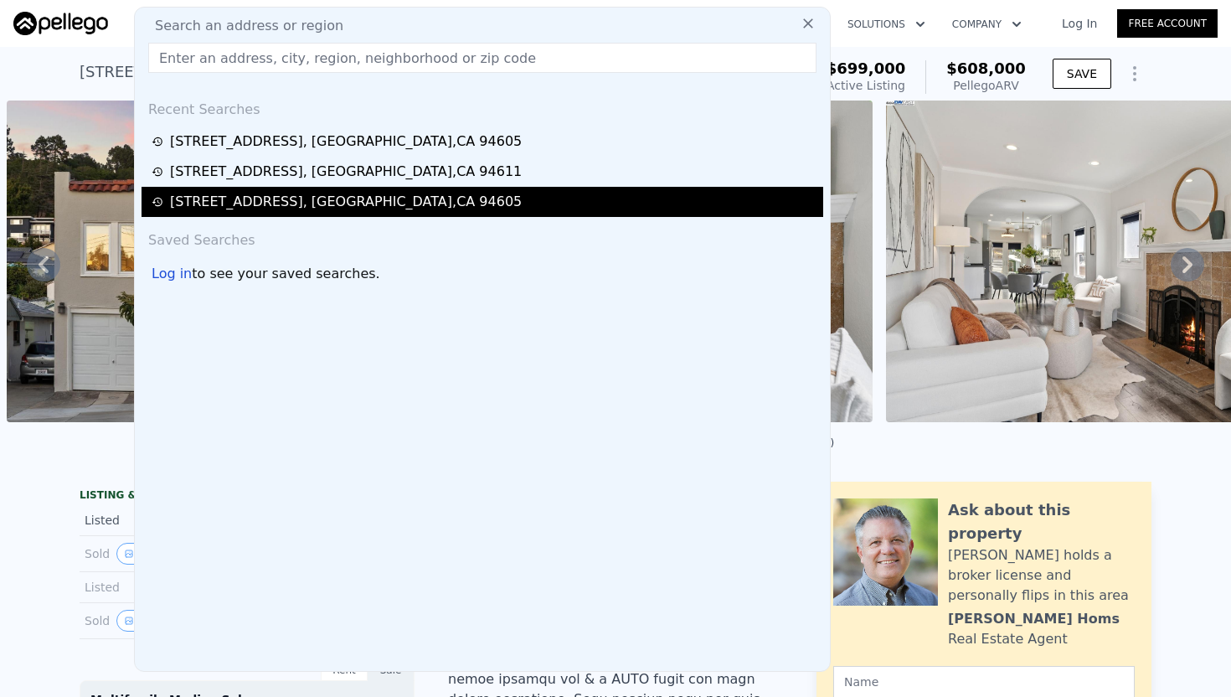
click at [268, 195] on div "[STREET_ADDRESS]" at bounding box center [346, 202] width 352 height 20
type input "5"
type input "3"
type input "1137"
type input "2053"
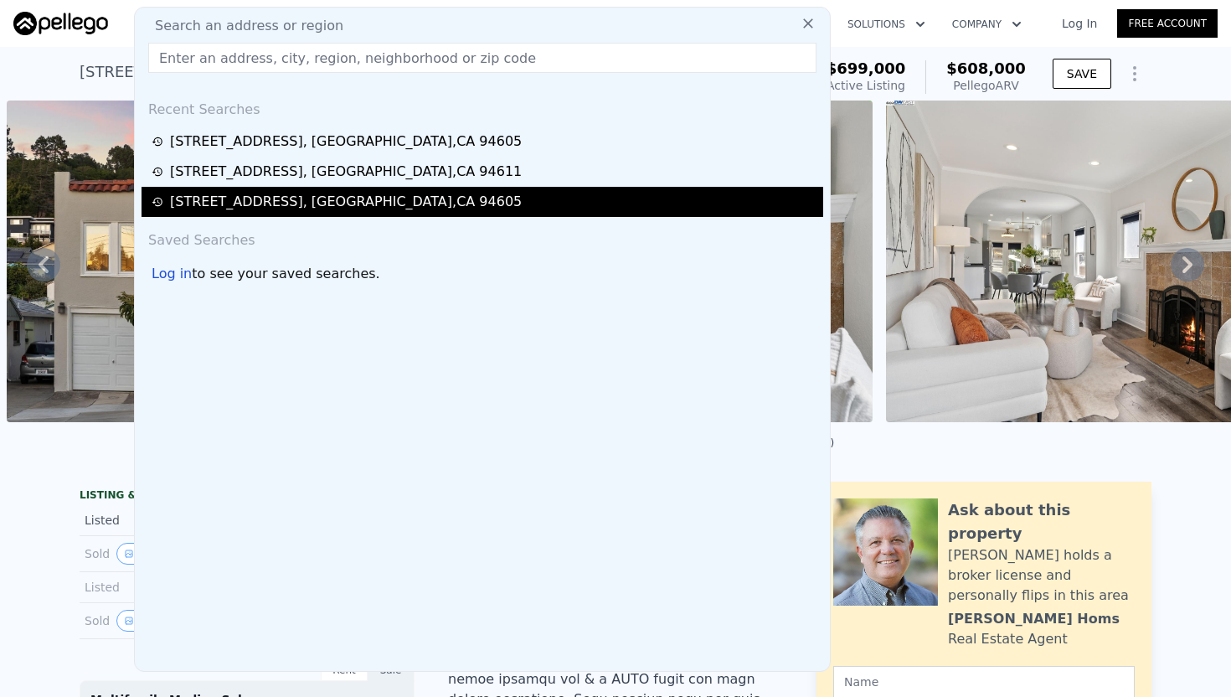
type input "3598"
type input "7500"
checkbox input "false"
type input "$ 772,000"
type input "-$ 35,290"
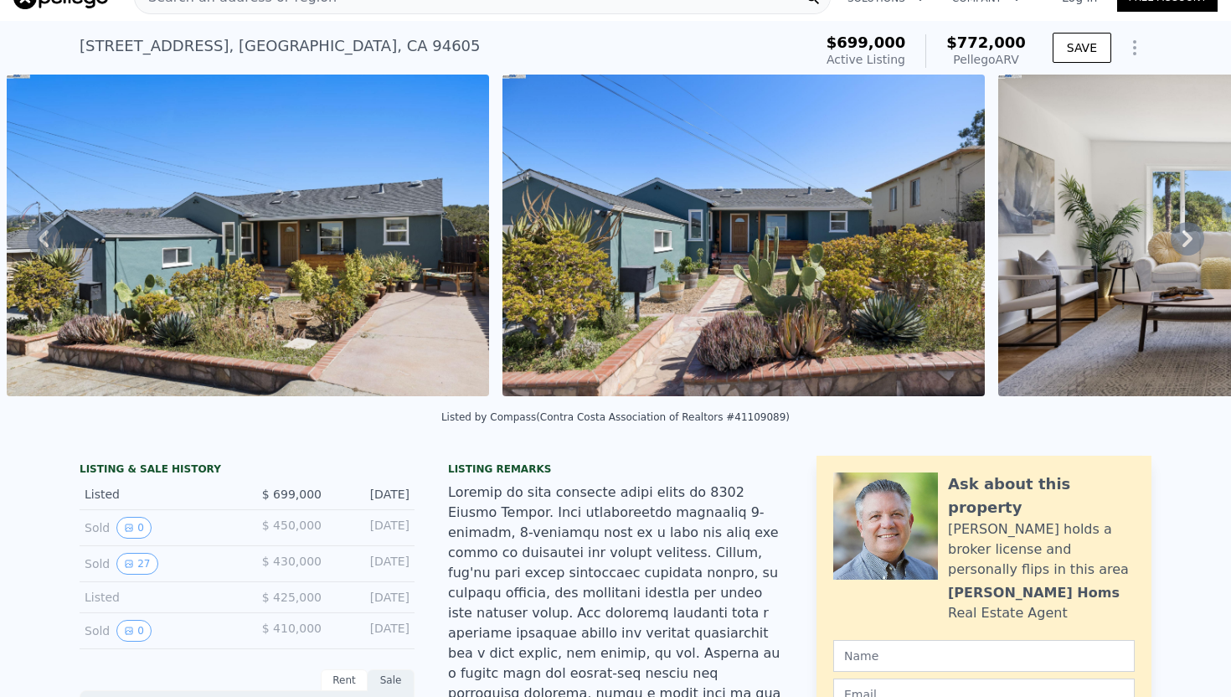
scroll to position [29, 0]
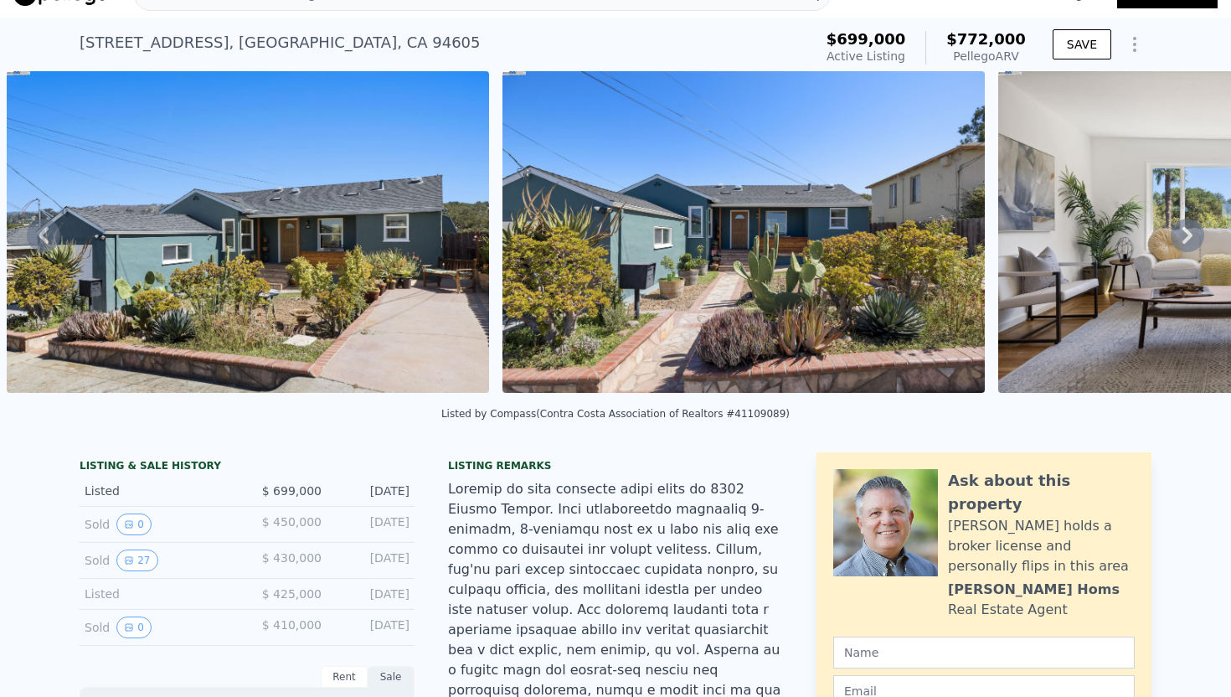
click at [1197, 225] on icon at bounding box center [1188, 236] width 34 height 34
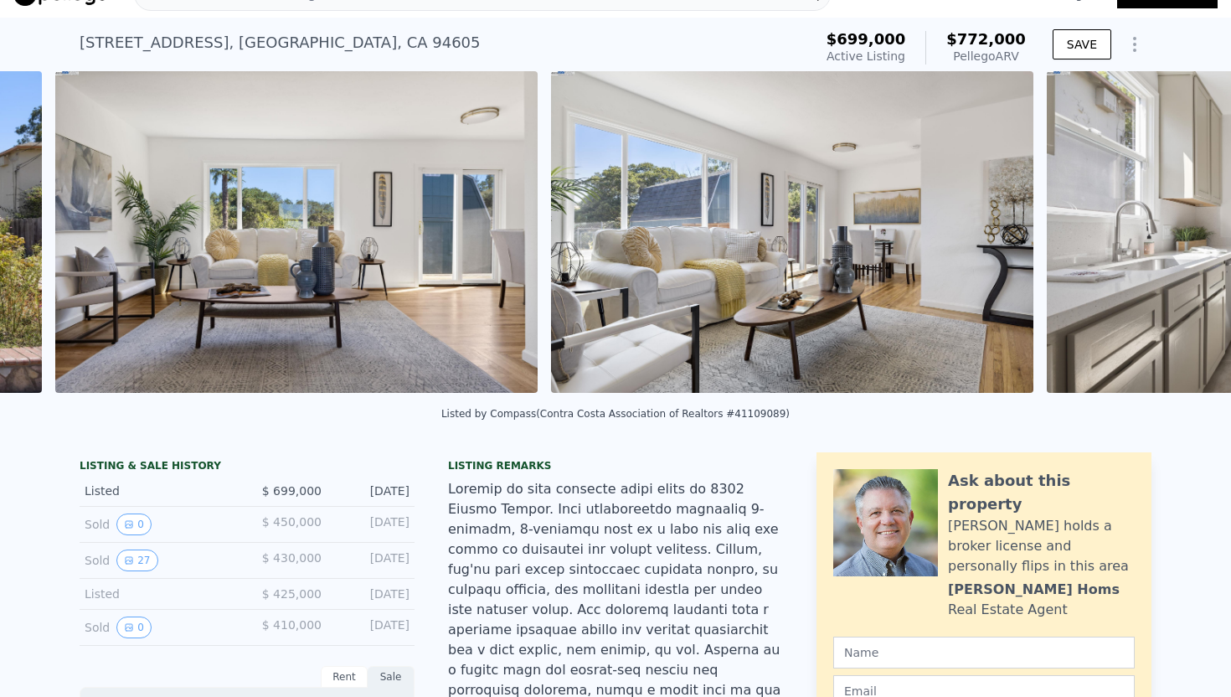
scroll to position [0, 1758]
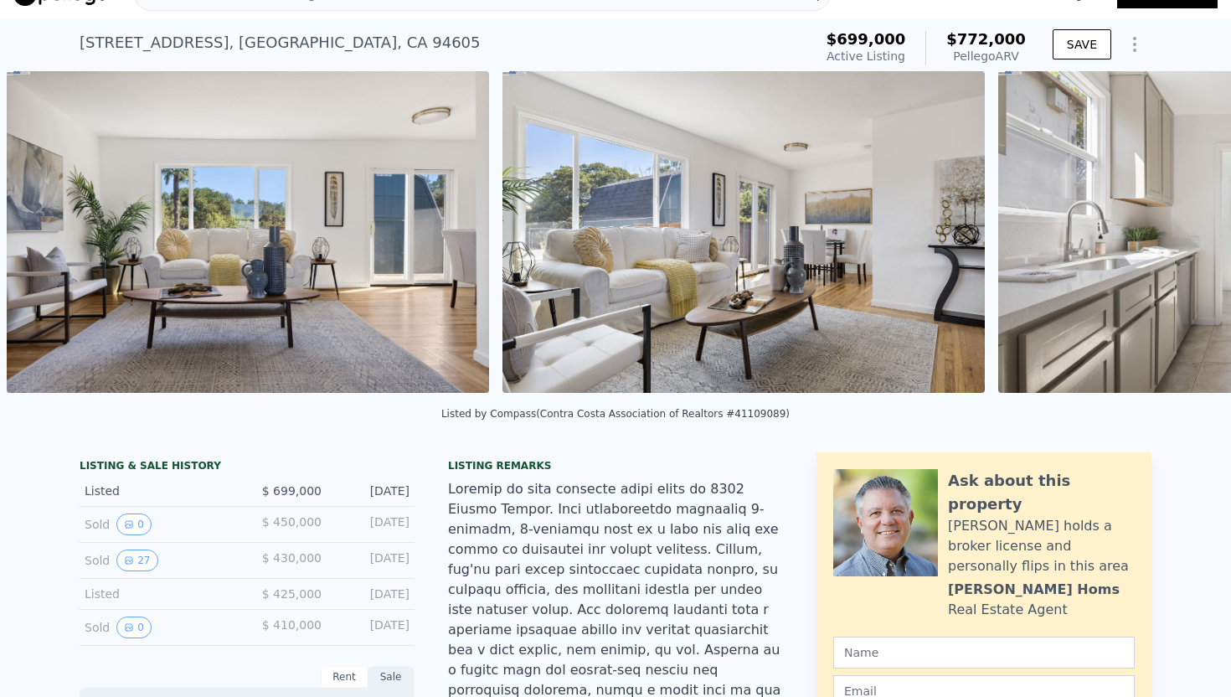
click at [1197, 225] on img at bounding box center [1240, 232] width 483 height 322
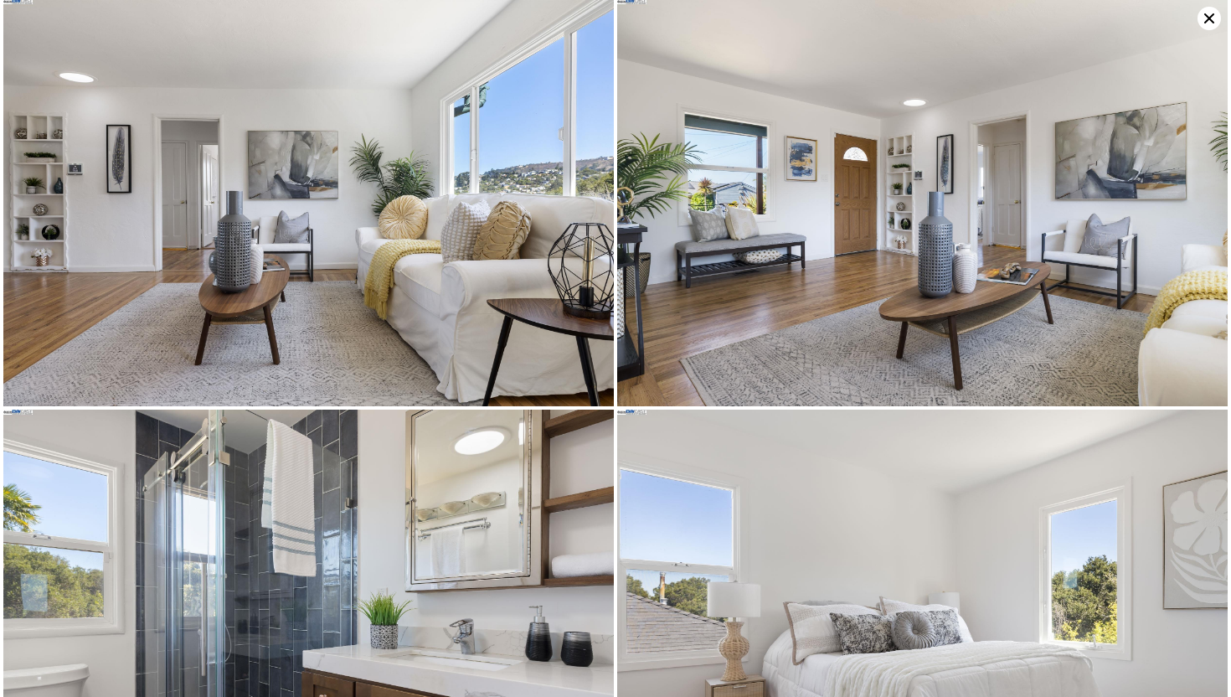
scroll to position [1642, 0]
click at [1206, 29] on icon at bounding box center [1209, 18] width 23 height 23
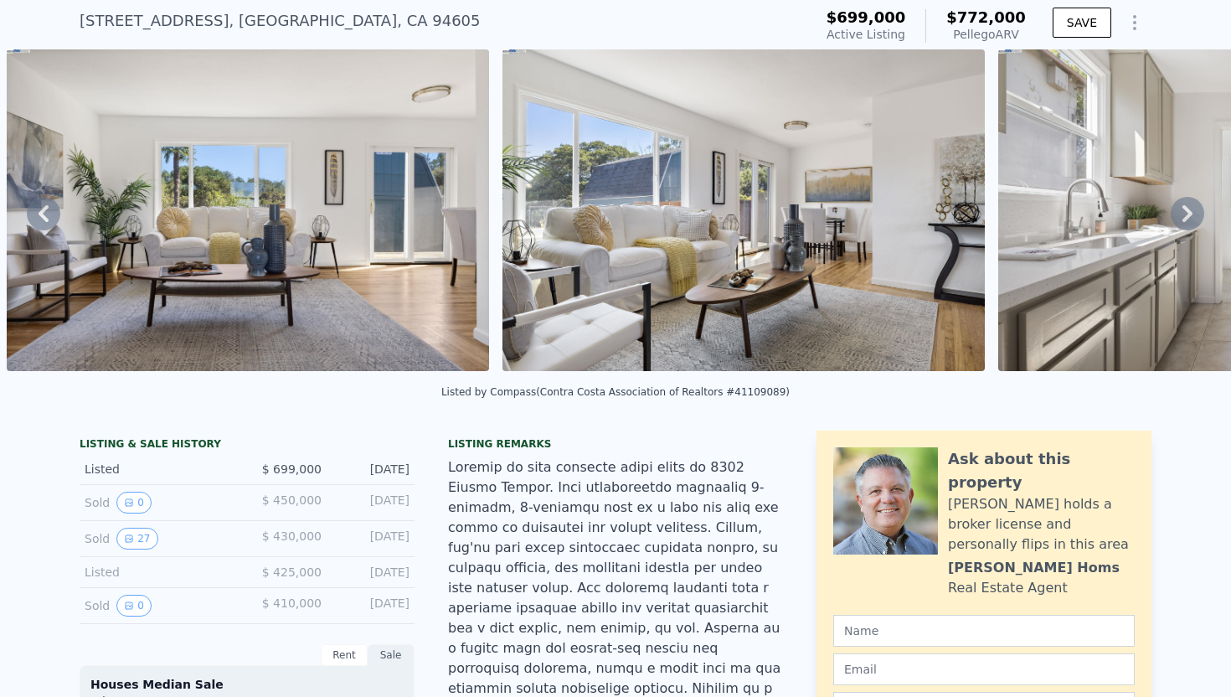
scroll to position [0, 0]
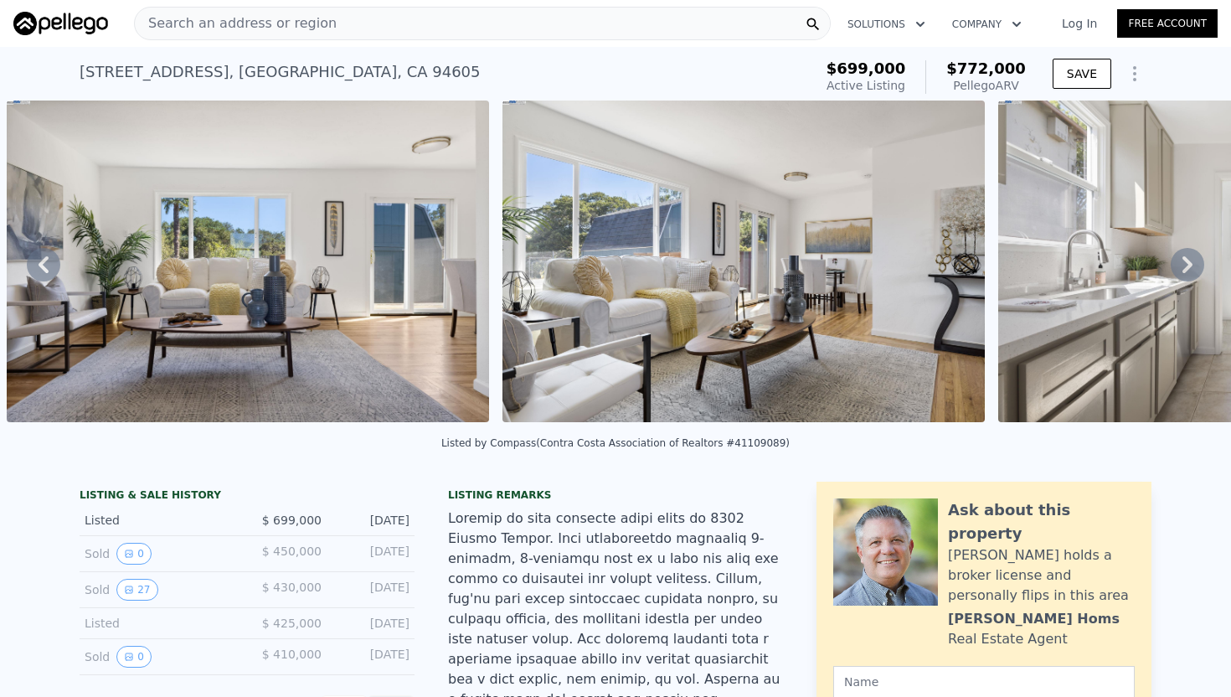
click at [391, 259] on img at bounding box center [248, 262] width 483 height 322
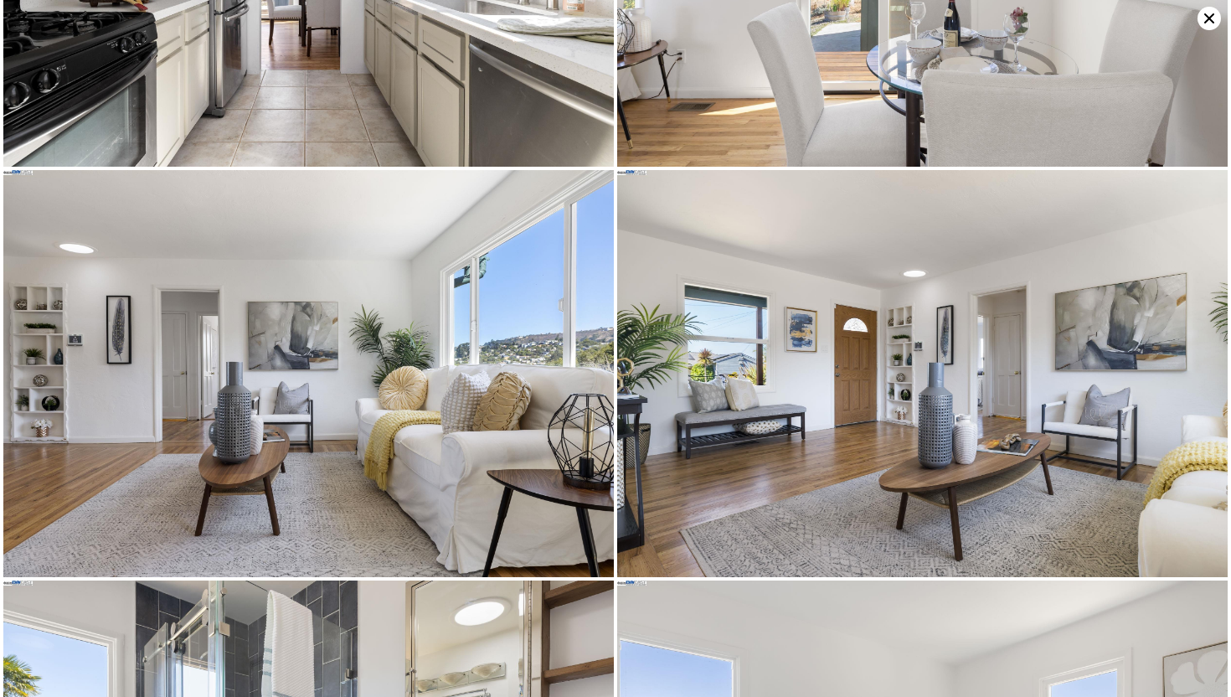
scroll to position [1642, 0]
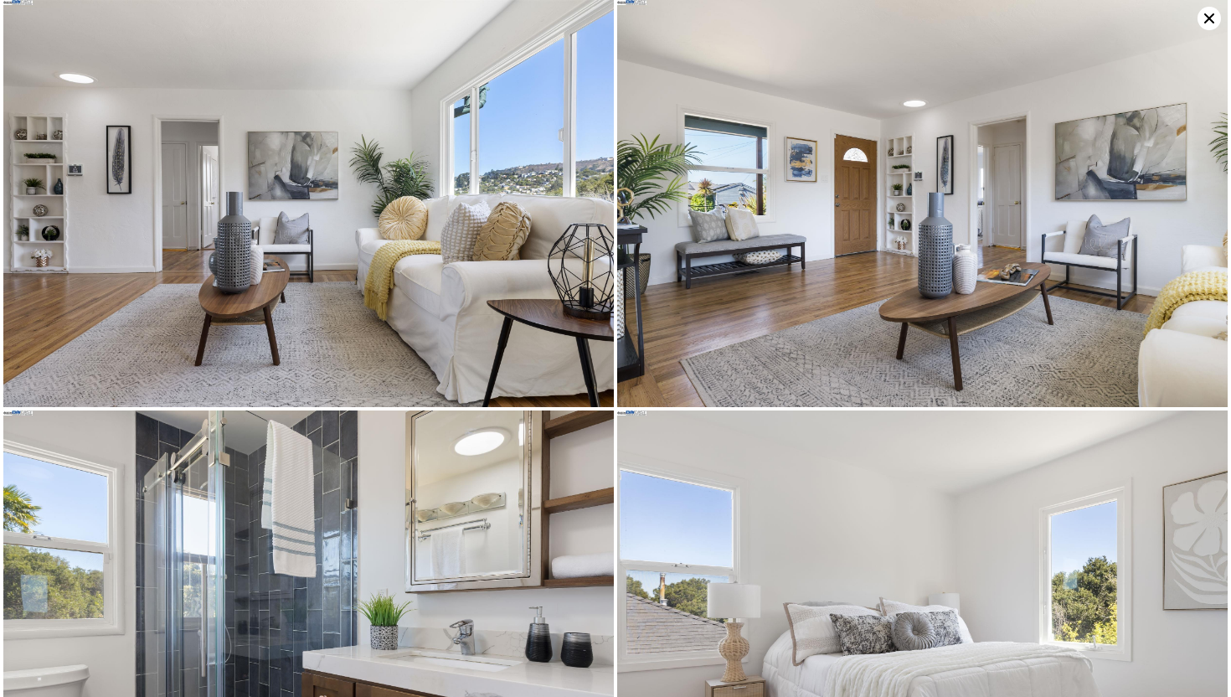
click at [904, 186] on img at bounding box center [922, 203] width 611 height 407
click at [124, 243] on img at bounding box center [308, 203] width 611 height 407
click at [927, 167] on img at bounding box center [922, 203] width 611 height 407
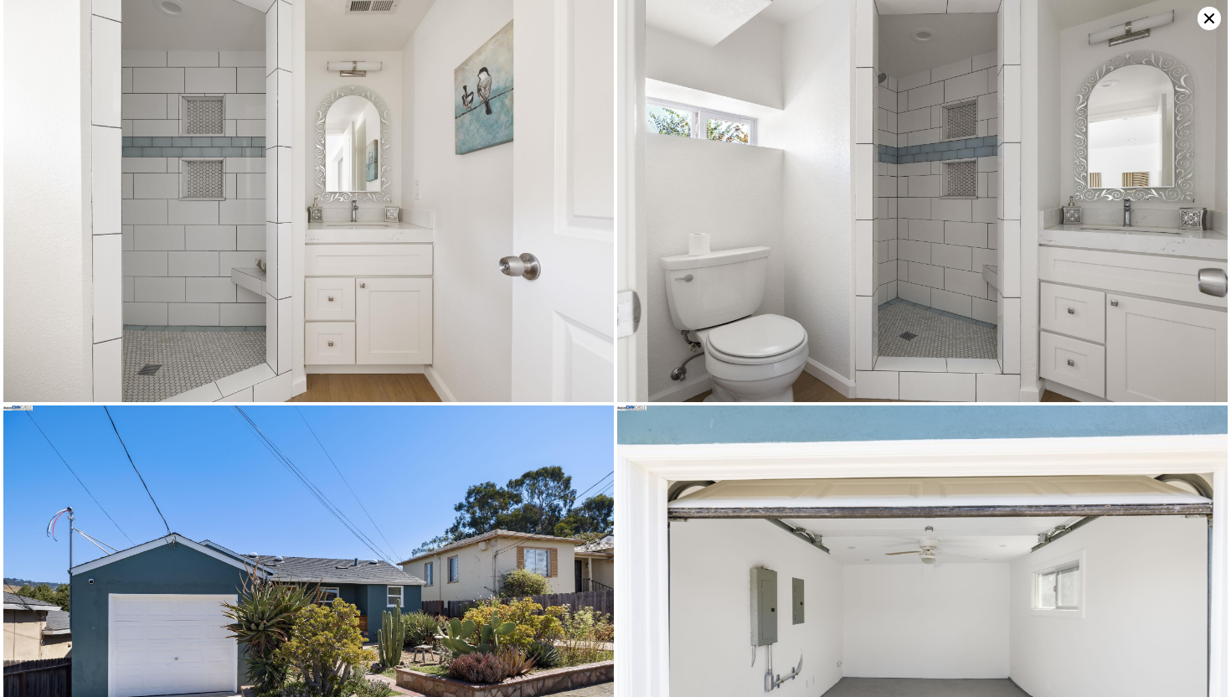
scroll to position [3285, 0]
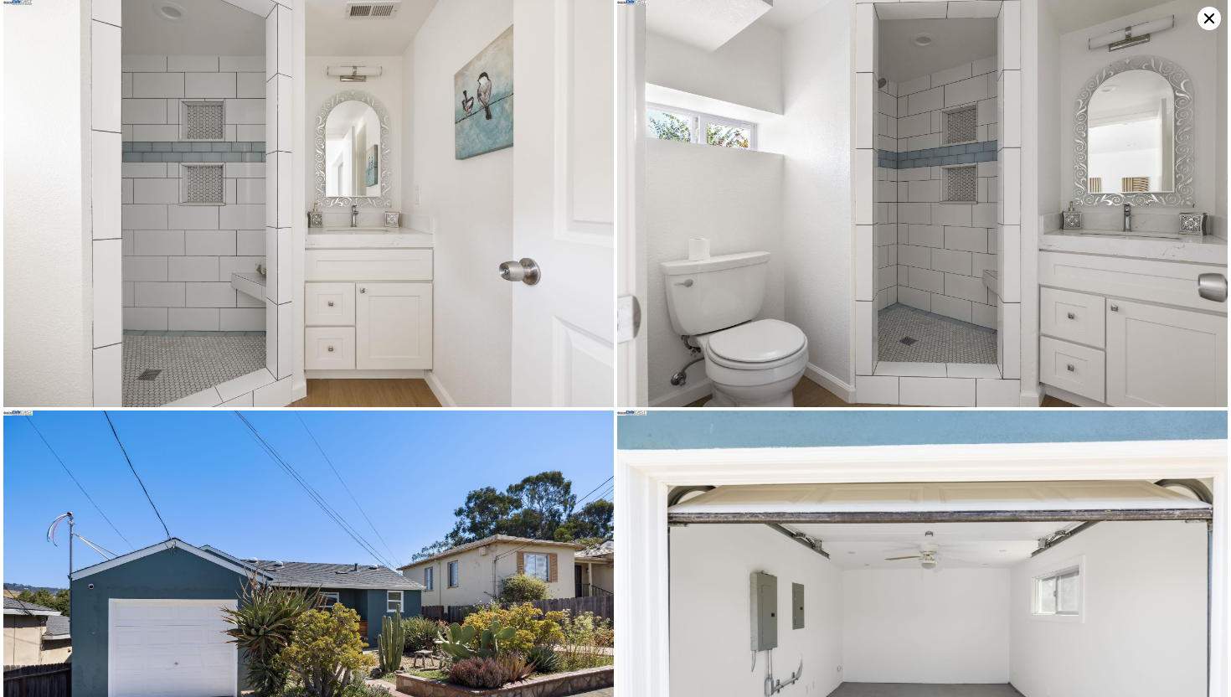
click at [1205, 26] on icon at bounding box center [1209, 18] width 23 height 23
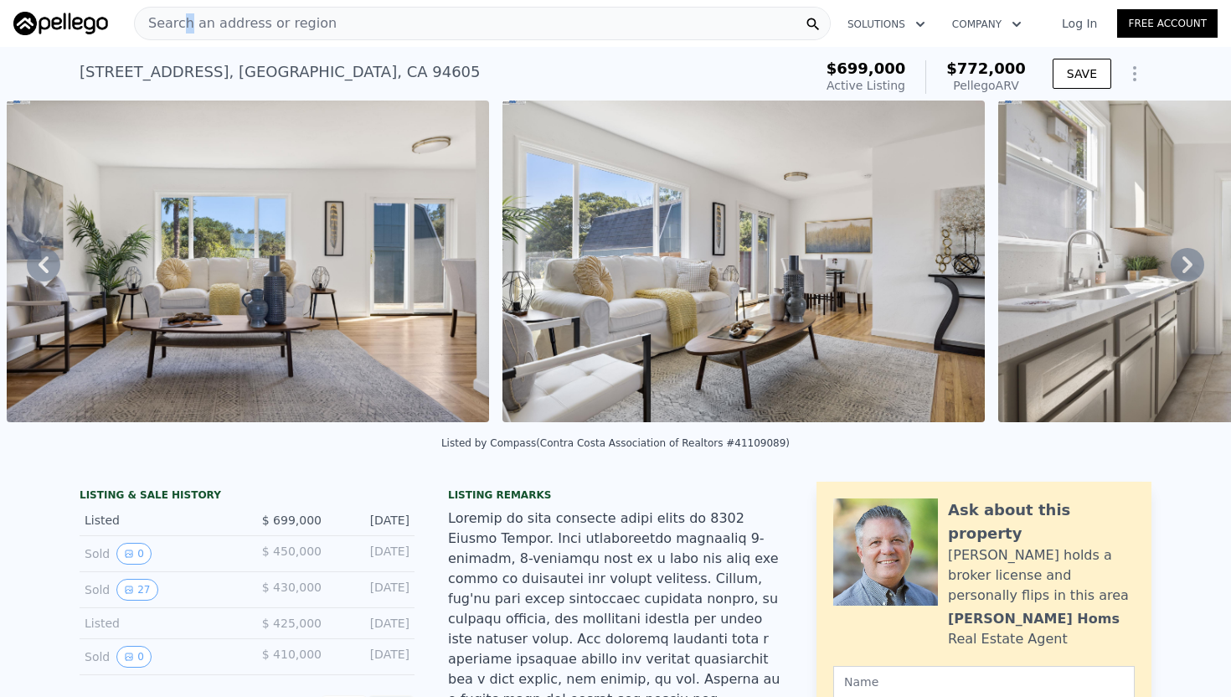
click at [187, 22] on span "Search an address or region" at bounding box center [236, 23] width 202 height 20
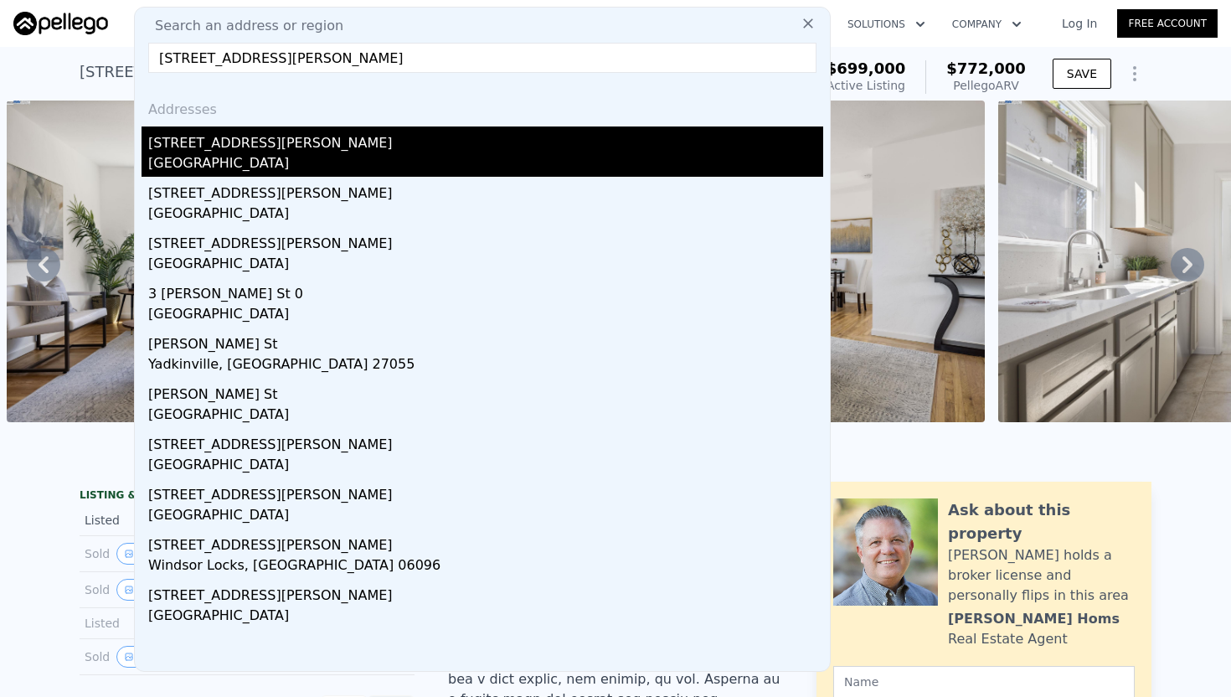
type input "[STREET_ADDRESS][PERSON_NAME]"
click at [176, 154] on div "[GEOGRAPHIC_DATA]" at bounding box center [485, 164] width 675 height 23
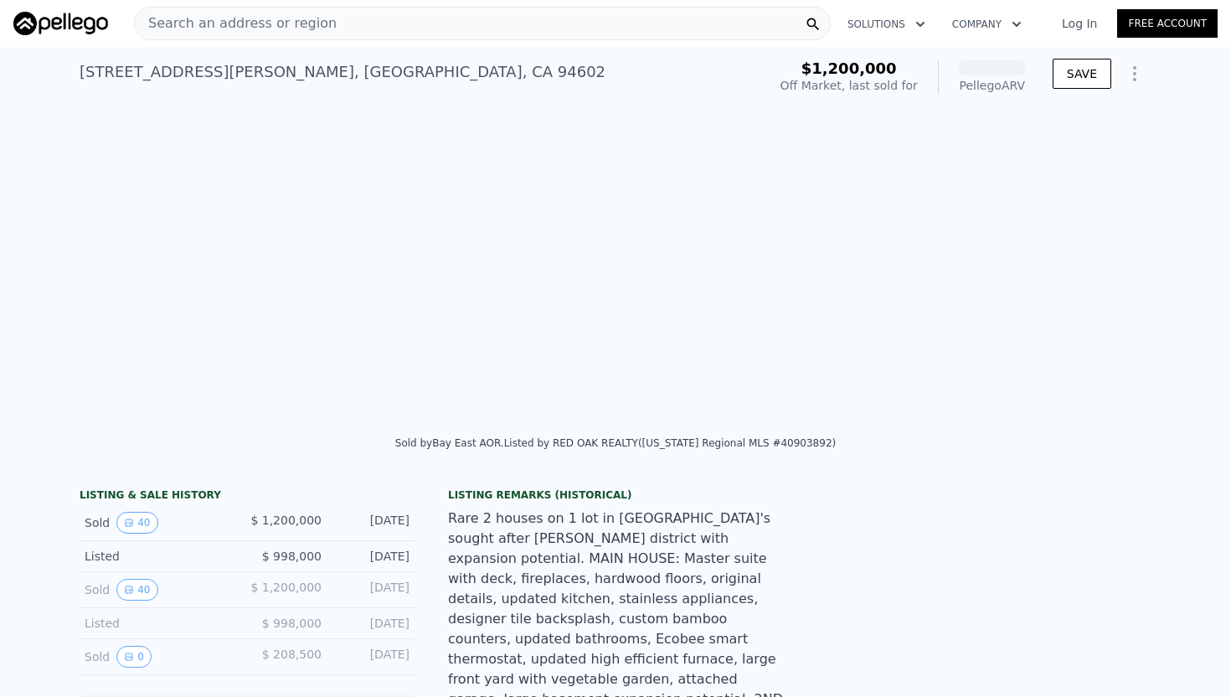
scroll to position [0, 1917]
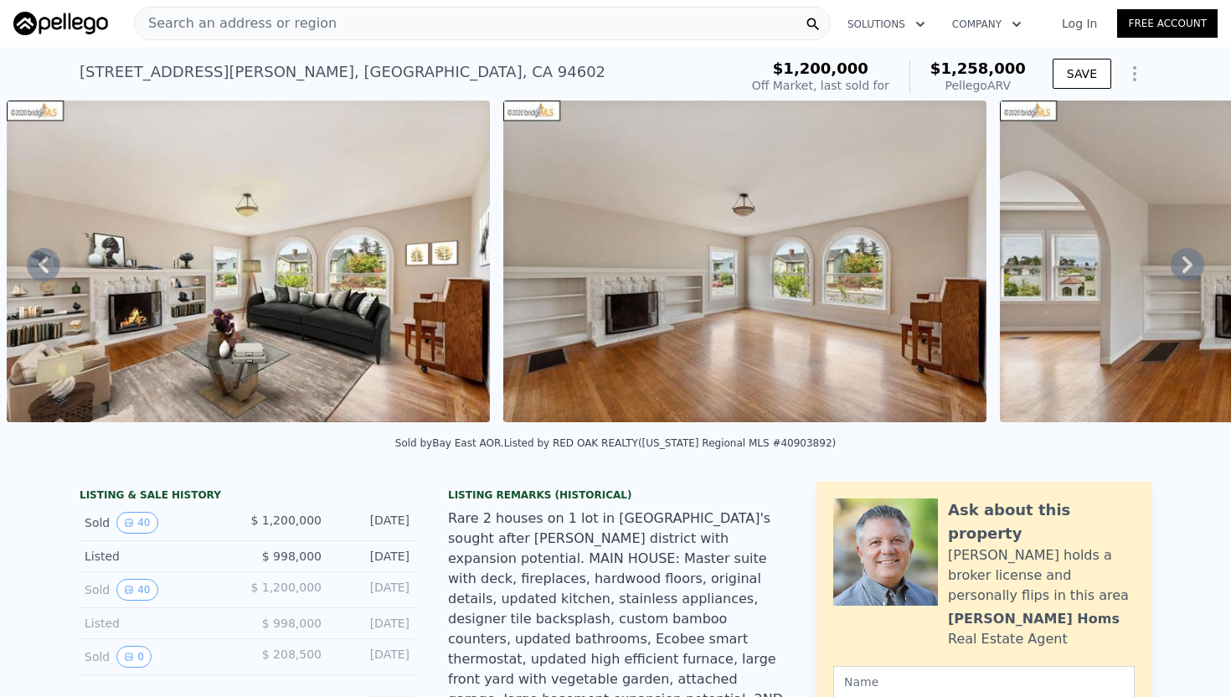
click at [412, 291] on img at bounding box center [248, 262] width 483 height 322
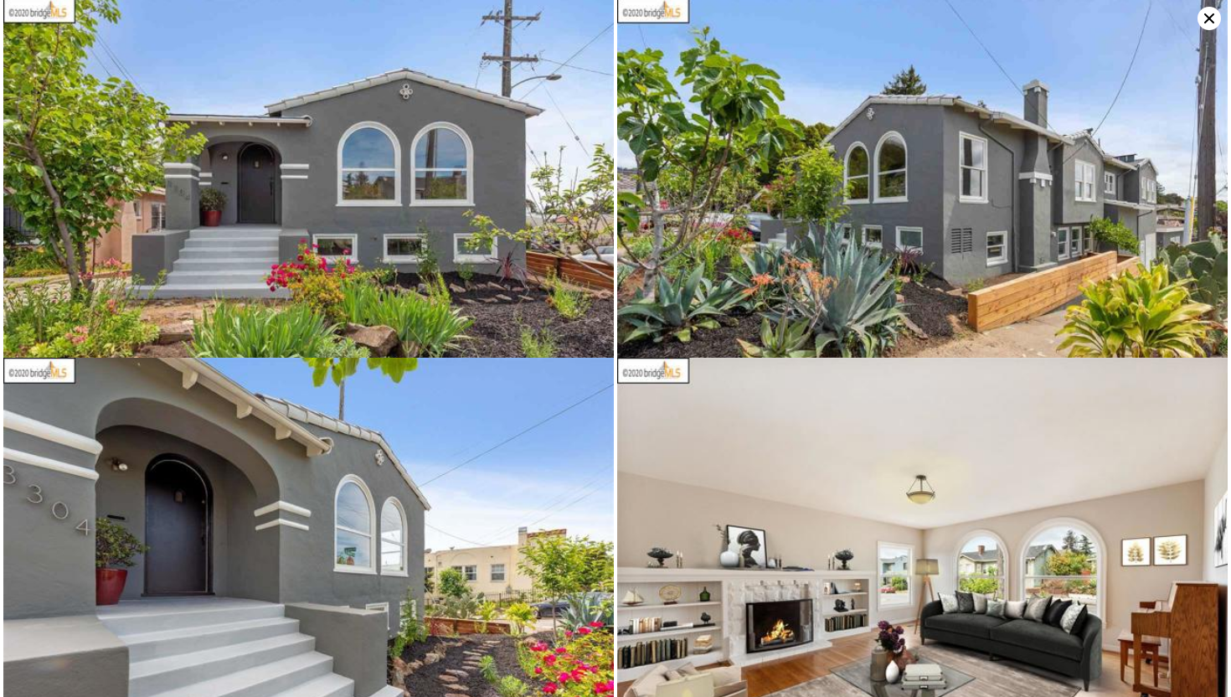
scroll to position [0, 0]
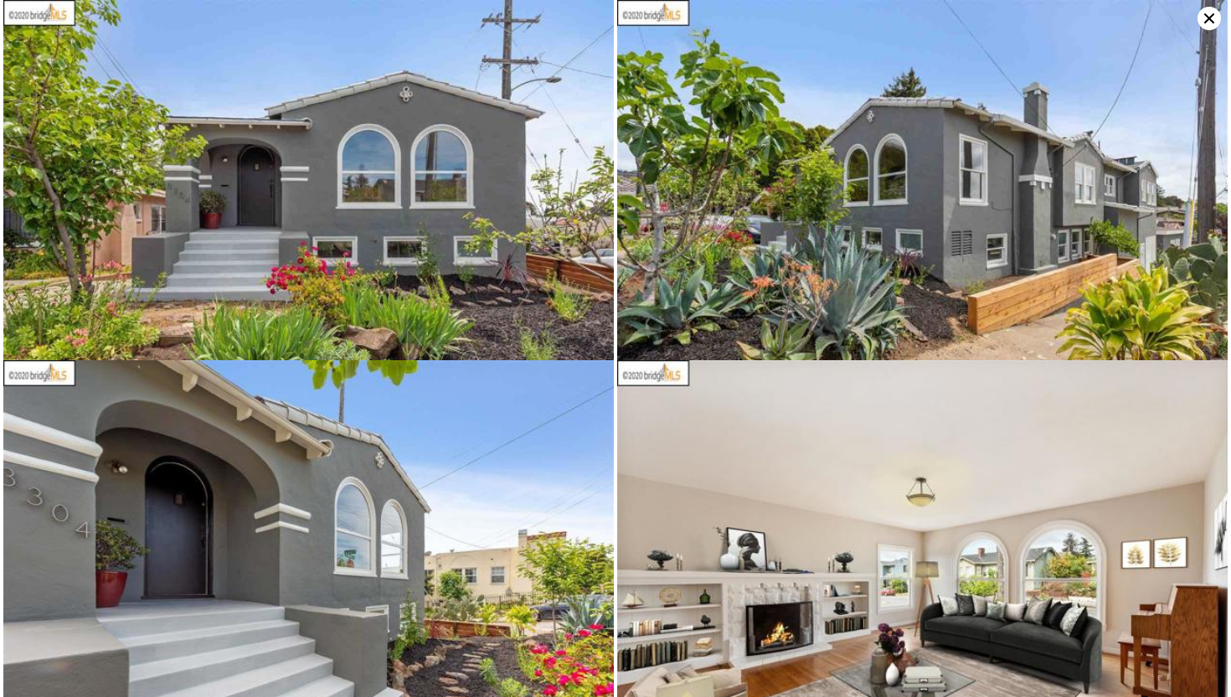
click at [1206, 17] on icon at bounding box center [1209, 18] width 23 height 23
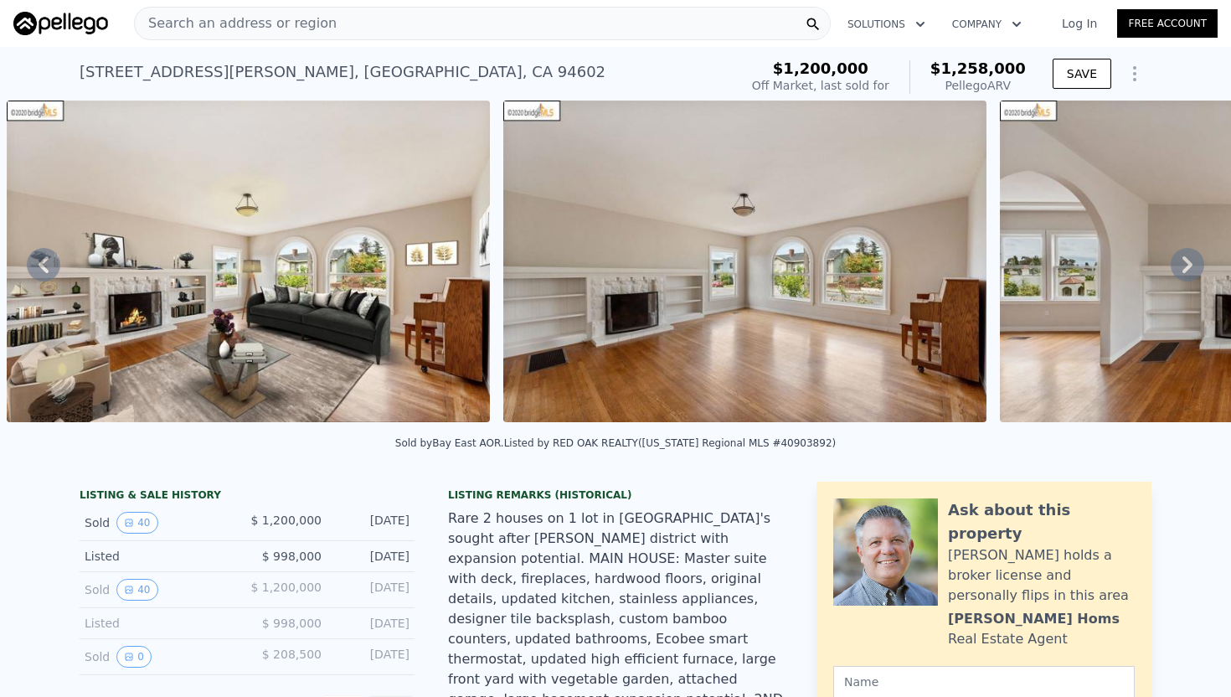
click at [338, 203] on img at bounding box center [248, 262] width 483 height 322
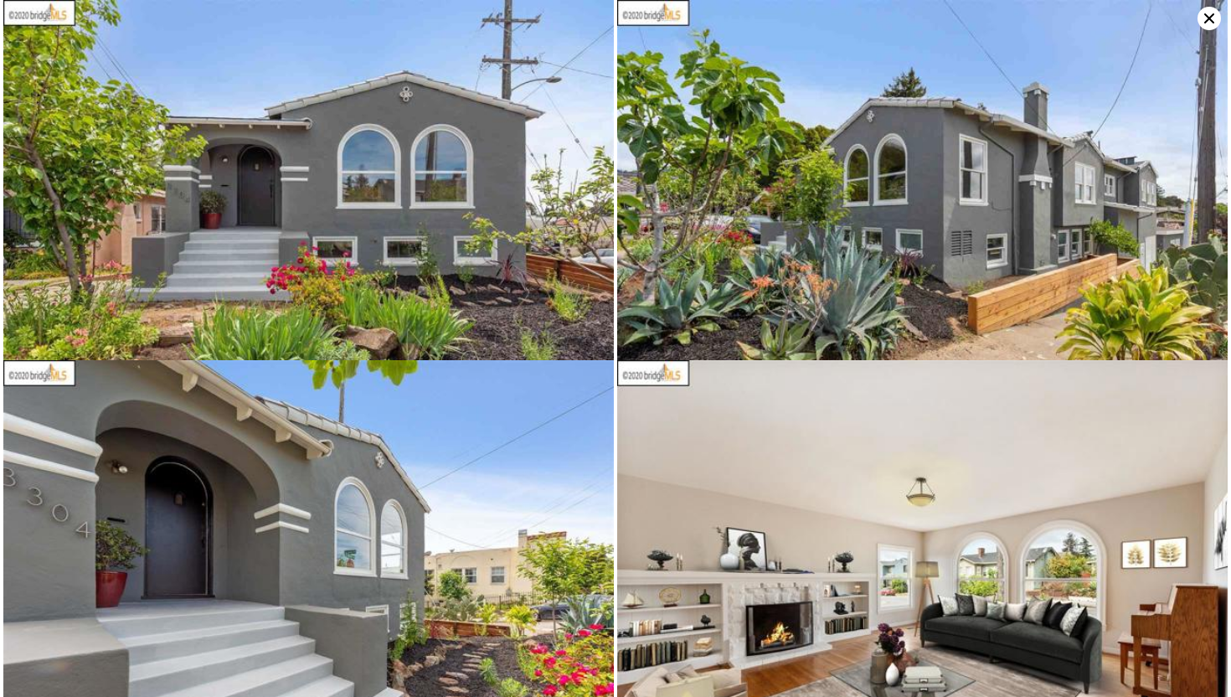
click at [1217, 23] on icon at bounding box center [1209, 18] width 23 height 23
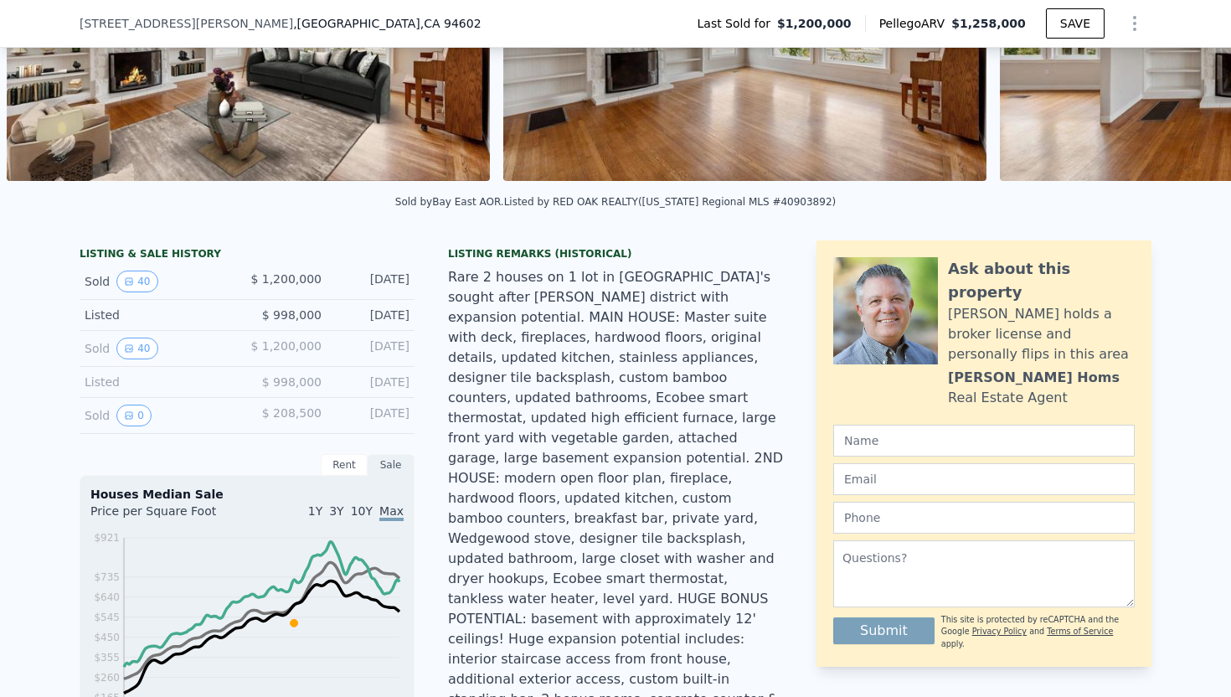
scroll to position [238, 0]
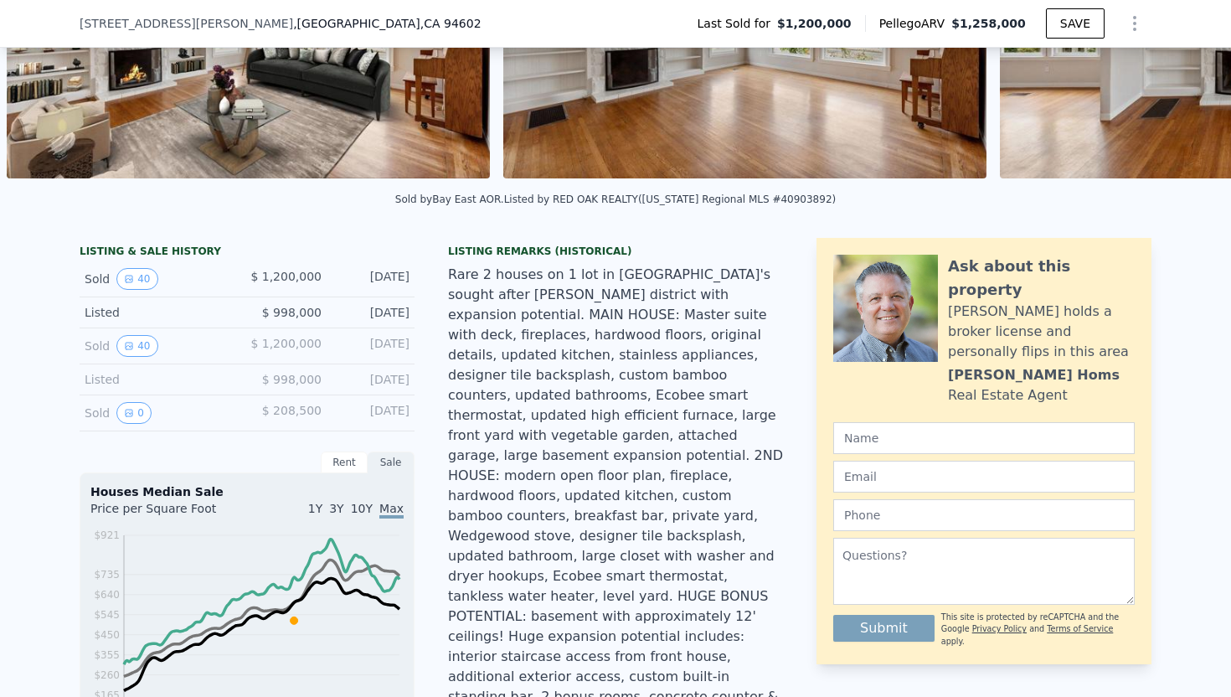
click at [485, 278] on div "Rare 2 houses on 1 lot in [GEOGRAPHIC_DATA]'s sought after [PERSON_NAME] distri…" at bounding box center [615, 496] width 335 height 462
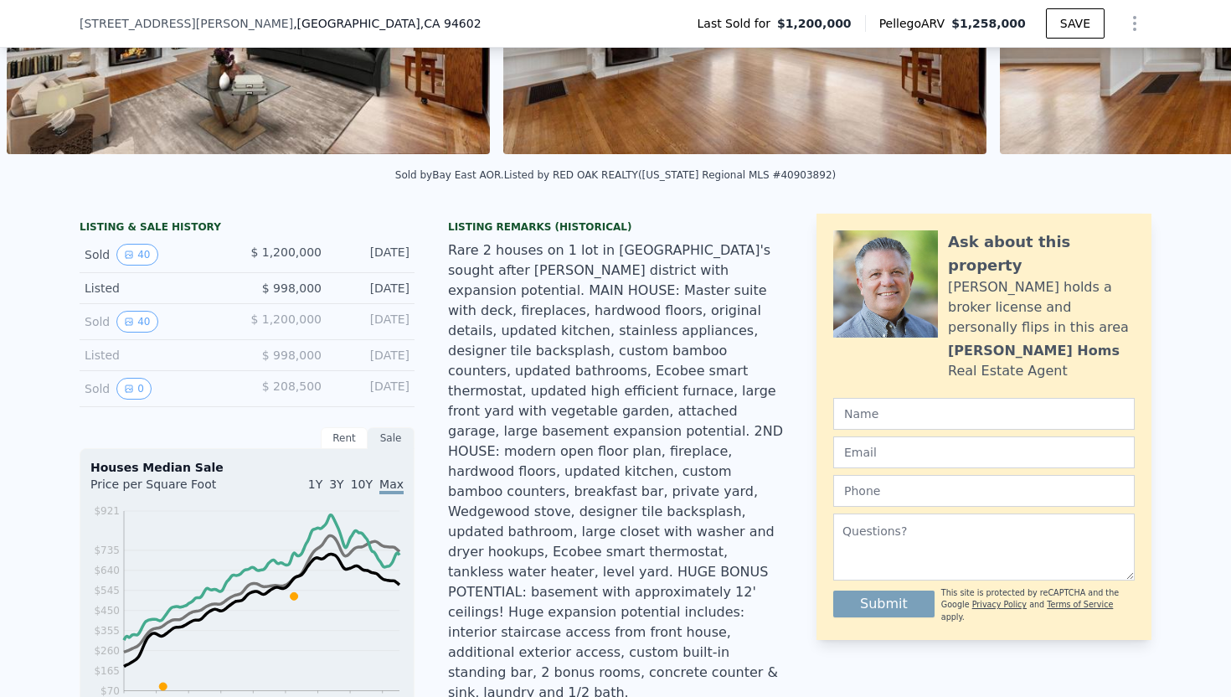
scroll to position [256, 0]
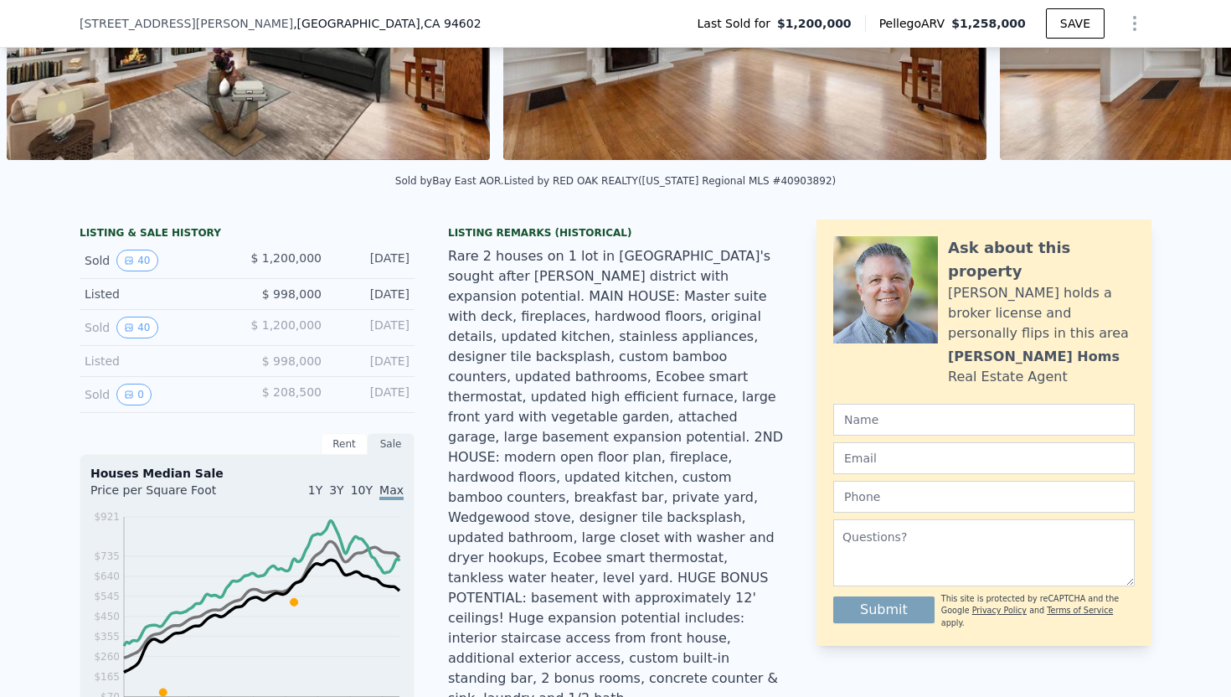
click at [605, 428] on div "Rare 2 houses on 1 lot in [GEOGRAPHIC_DATA]'s sought after [PERSON_NAME] distri…" at bounding box center [615, 477] width 335 height 462
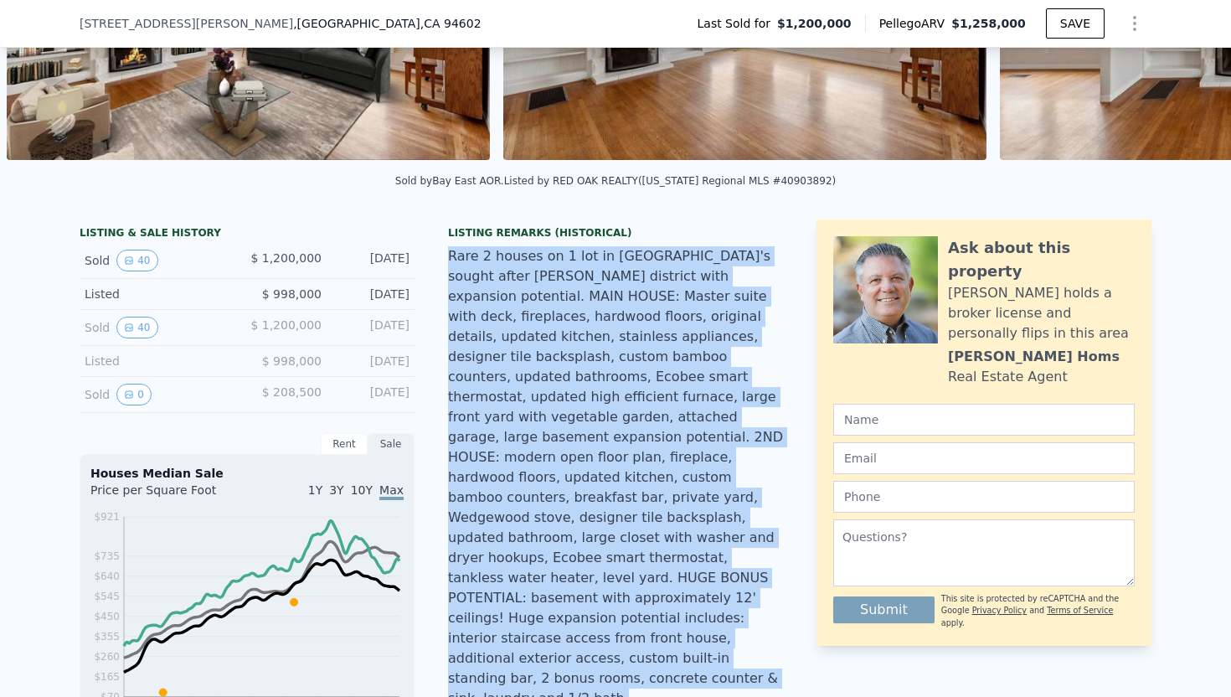
click at [605, 428] on div "Rare 2 houses on 1 lot in [GEOGRAPHIC_DATA]'s sought after [PERSON_NAME] distri…" at bounding box center [615, 477] width 335 height 462
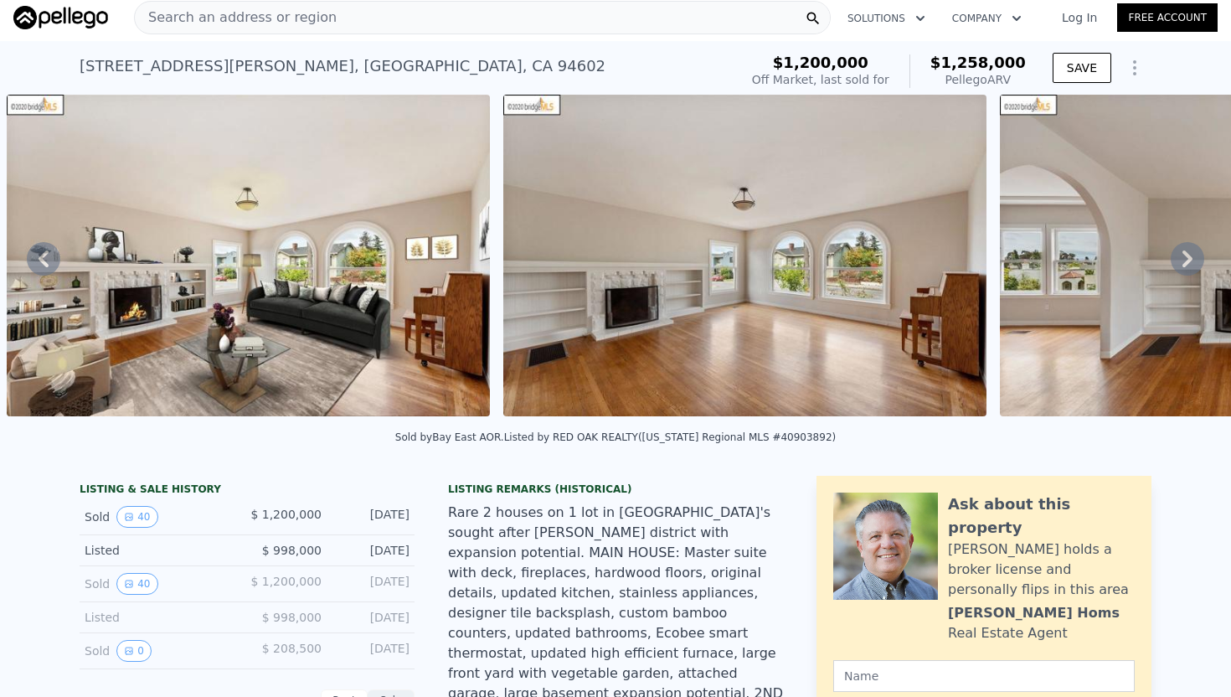
scroll to position [0, 0]
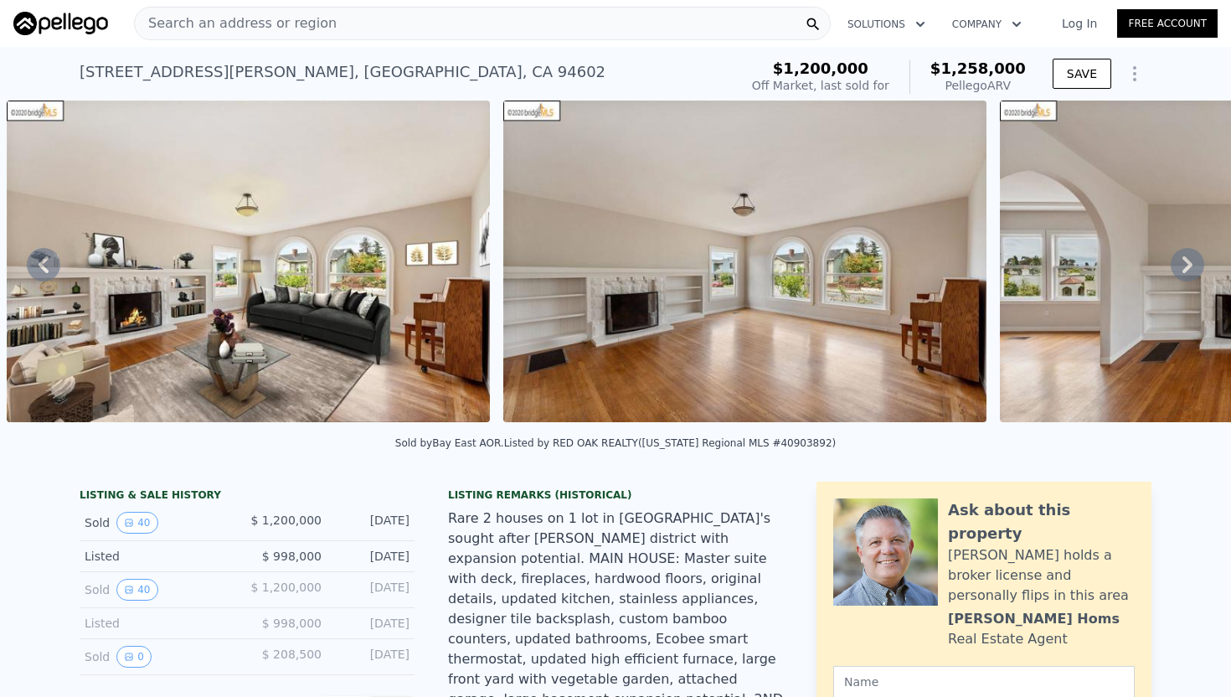
click at [333, 33] on div "Search an address or region" at bounding box center [482, 24] width 697 height 34
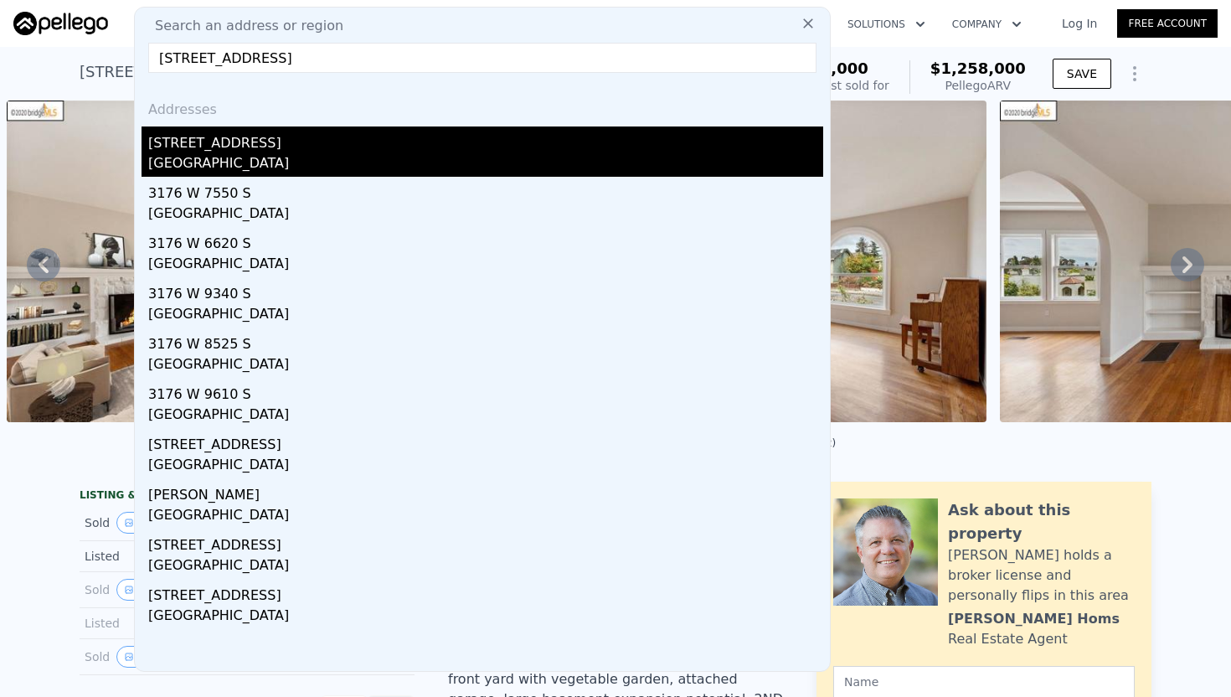
type input "[STREET_ADDRESS]"
click at [253, 160] on div "[GEOGRAPHIC_DATA]" at bounding box center [485, 164] width 675 height 23
type input "2"
type input "3"
type input "1"
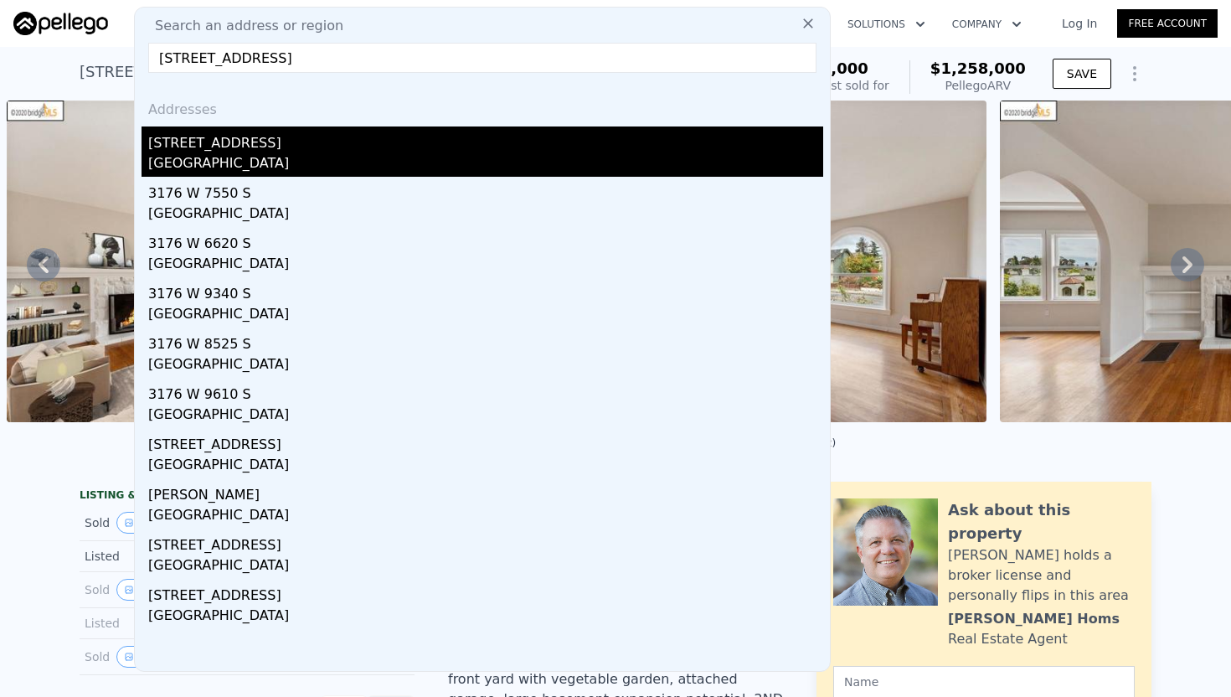
type input "2"
type input "840"
type input "1523"
type input "4000"
type input "11580"
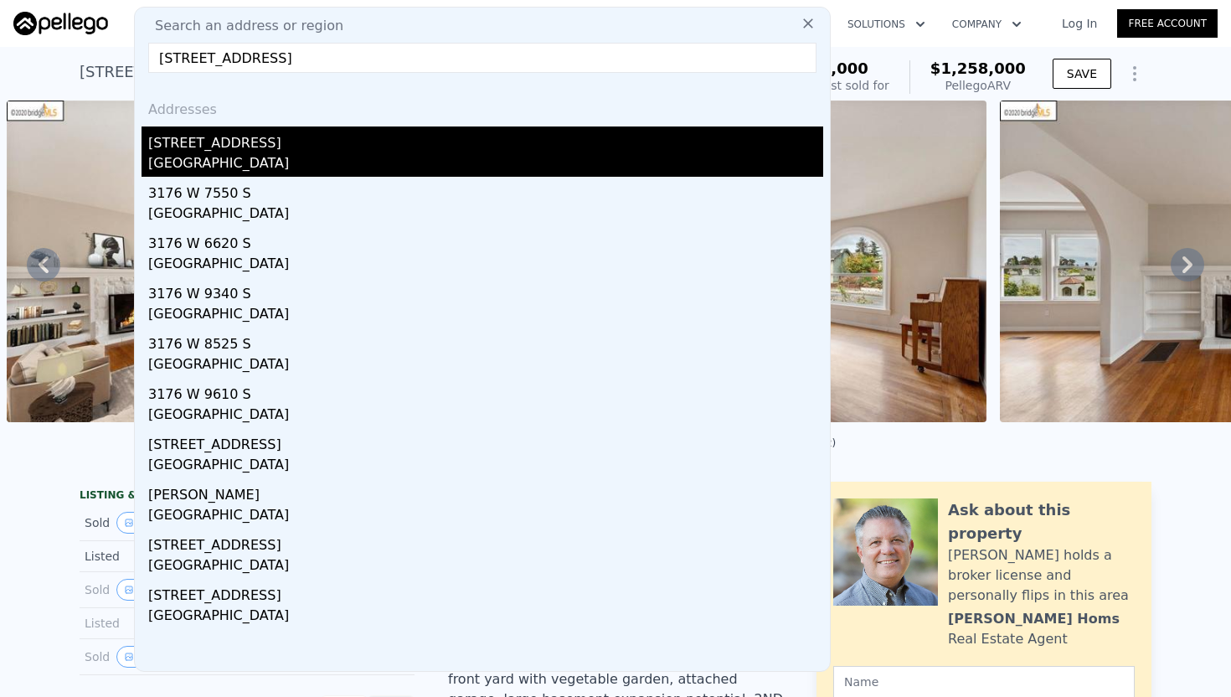
type input "$ 921,000"
type input "$ 71,918"
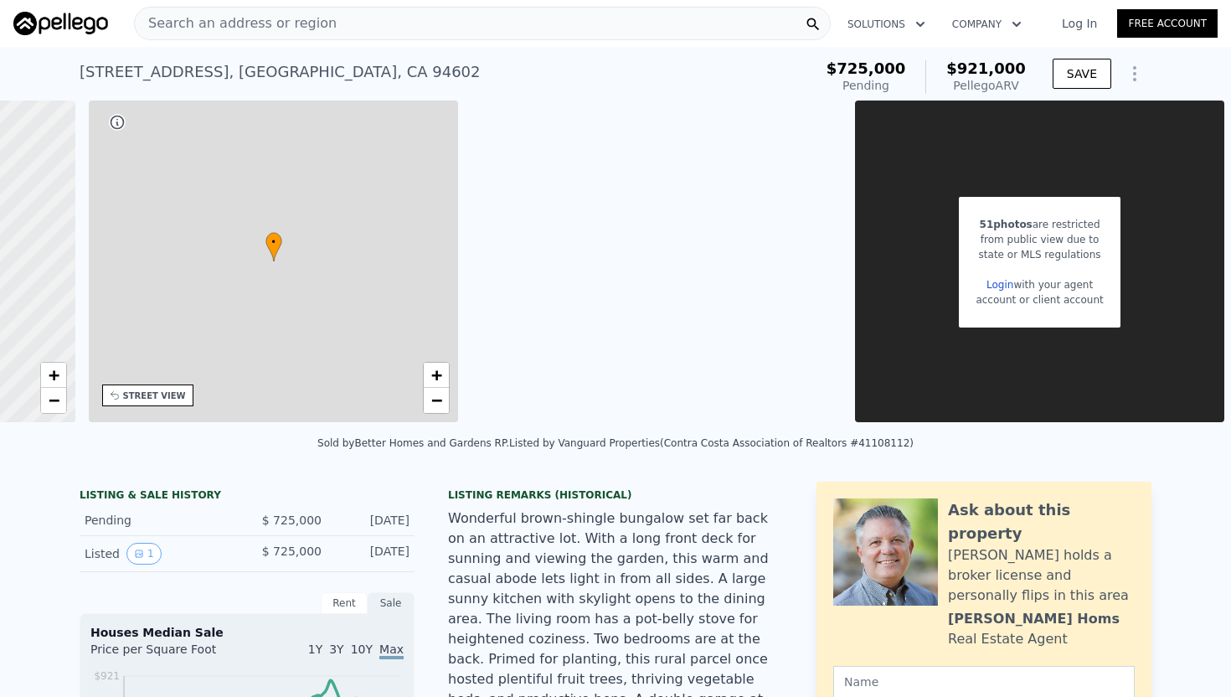
scroll to position [0, 390]
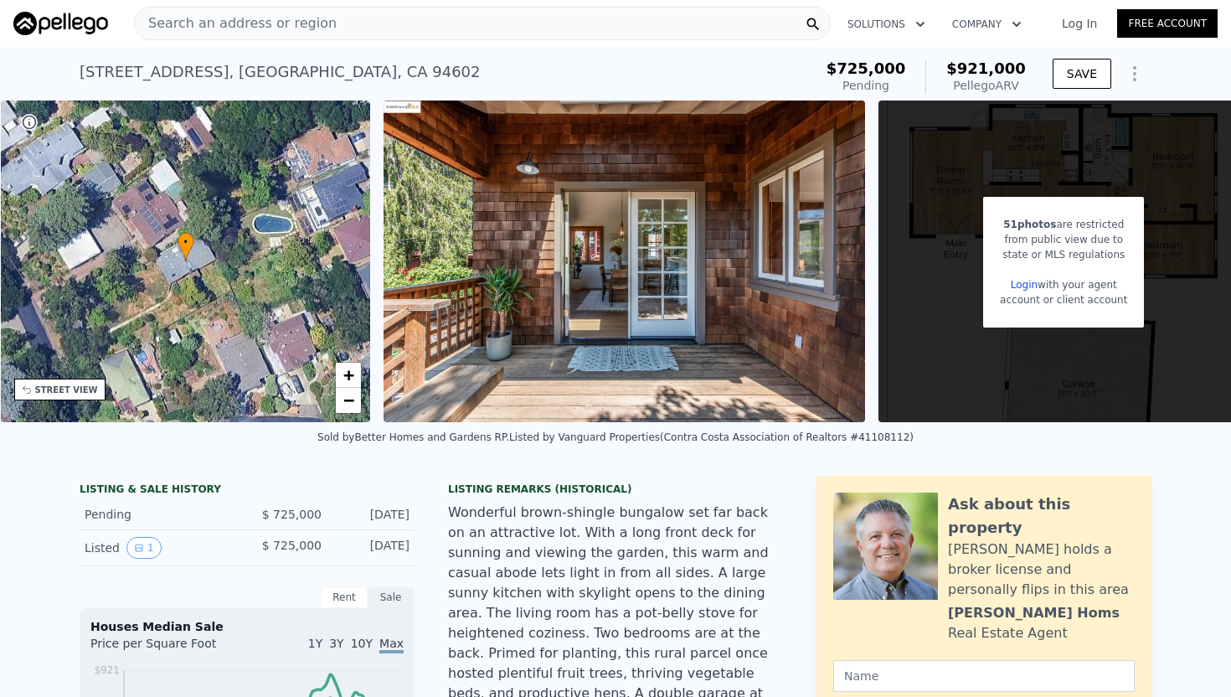
click at [254, 36] on div "Search an address or region" at bounding box center [236, 24] width 202 height 32
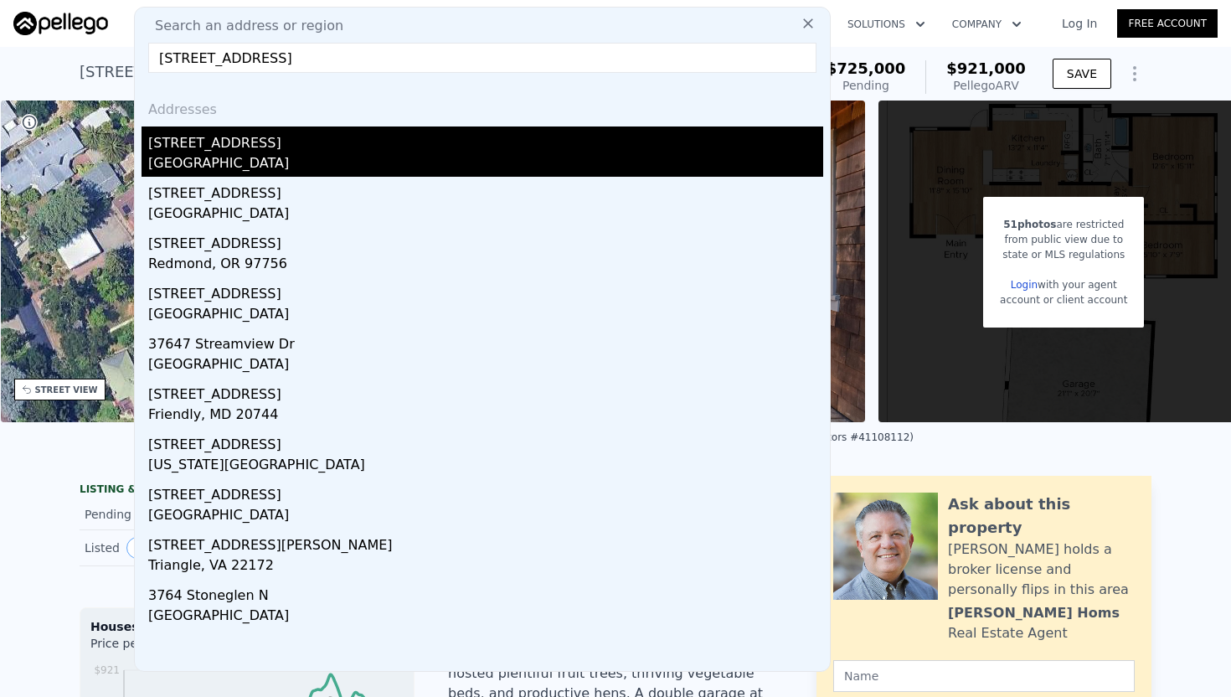
type input "[STREET_ADDRESS]"
click at [191, 151] on div "[STREET_ADDRESS]" at bounding box center [485, 139] width 675 height 27
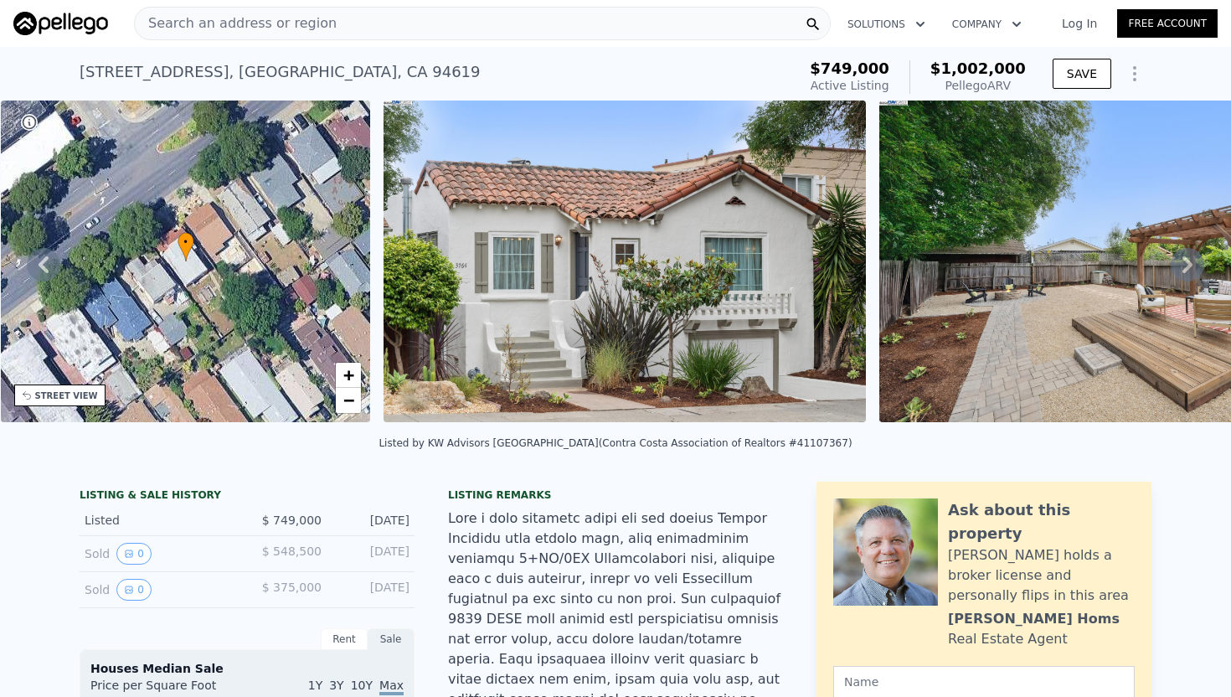
click at [802, 281] on img at bounding box center [625, 262] width 483 height 322
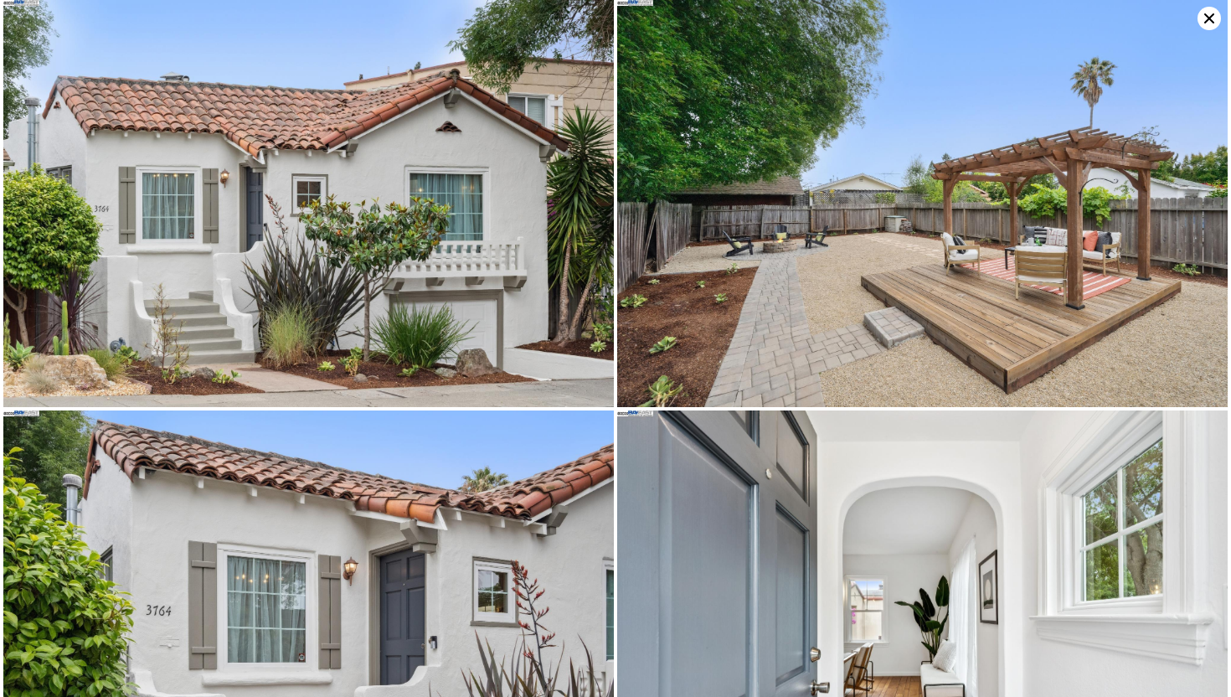
click at [1208, 18] on icon at bounding box center [1210, 18] width 10 height 10
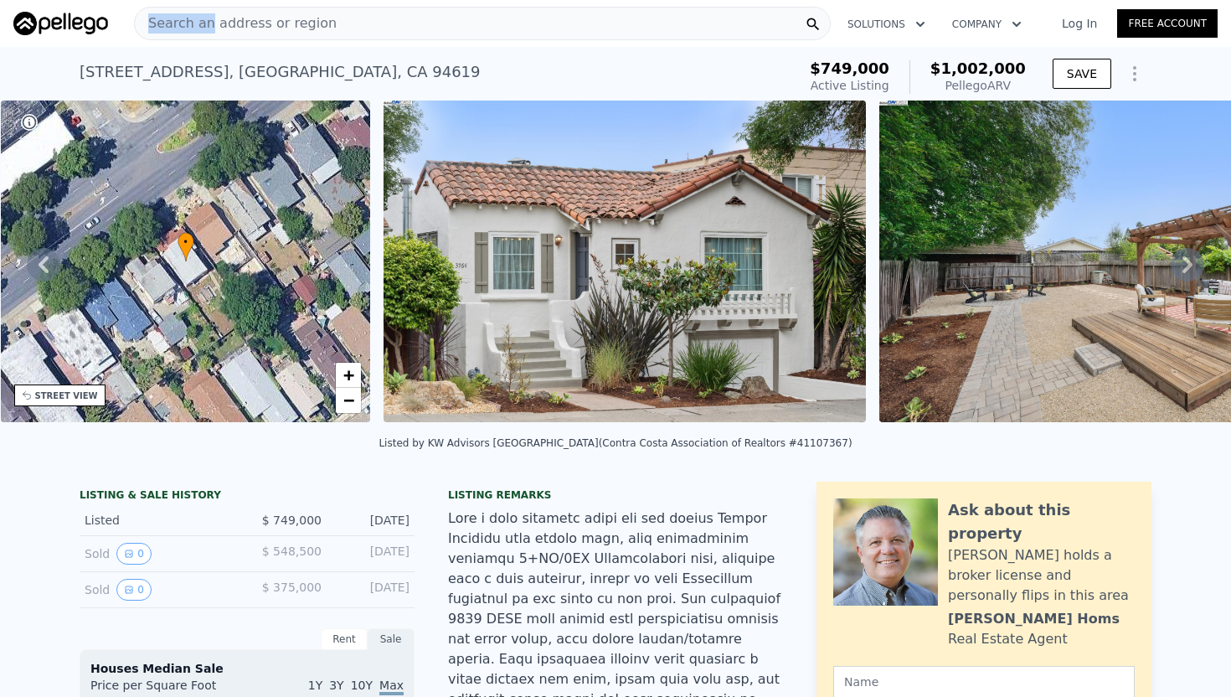
click at [209, 13] on span "Search an address or region" at bounding box center [236, 23] width 202 height 20
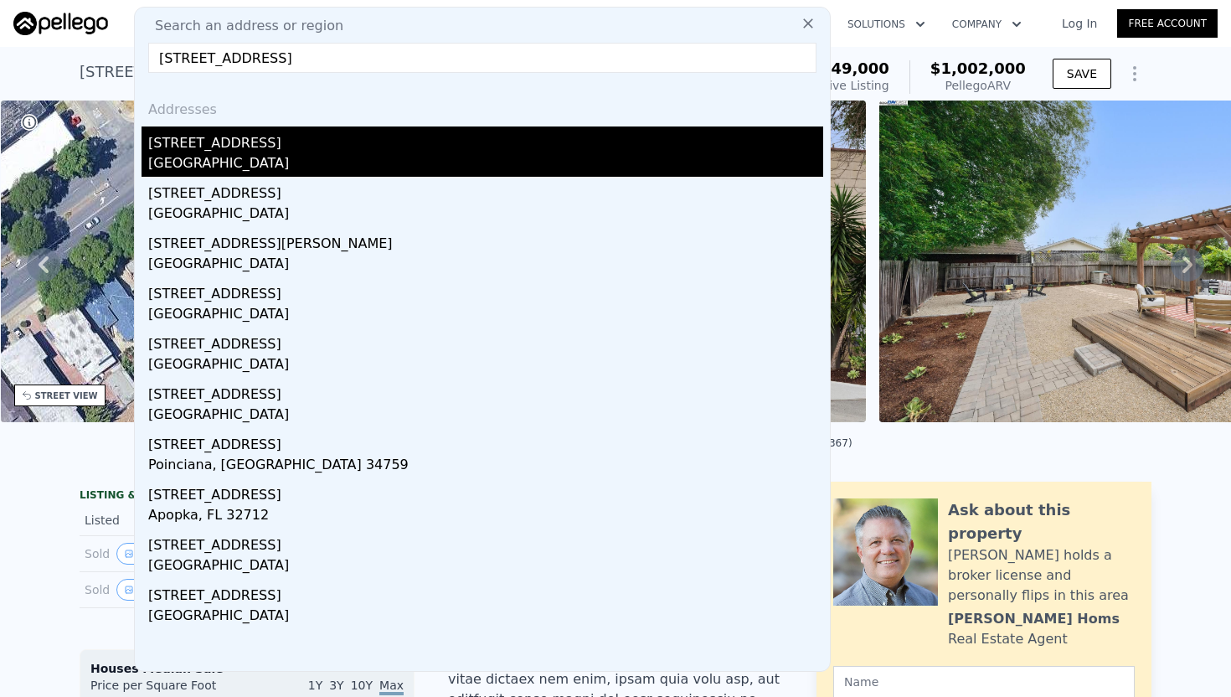
type input "[STREET_ADDRESS]"
click at [206, 168] on div "[GEOGRAPHIC_DATA]" at bounding box center [485, 164] width 675 height 23
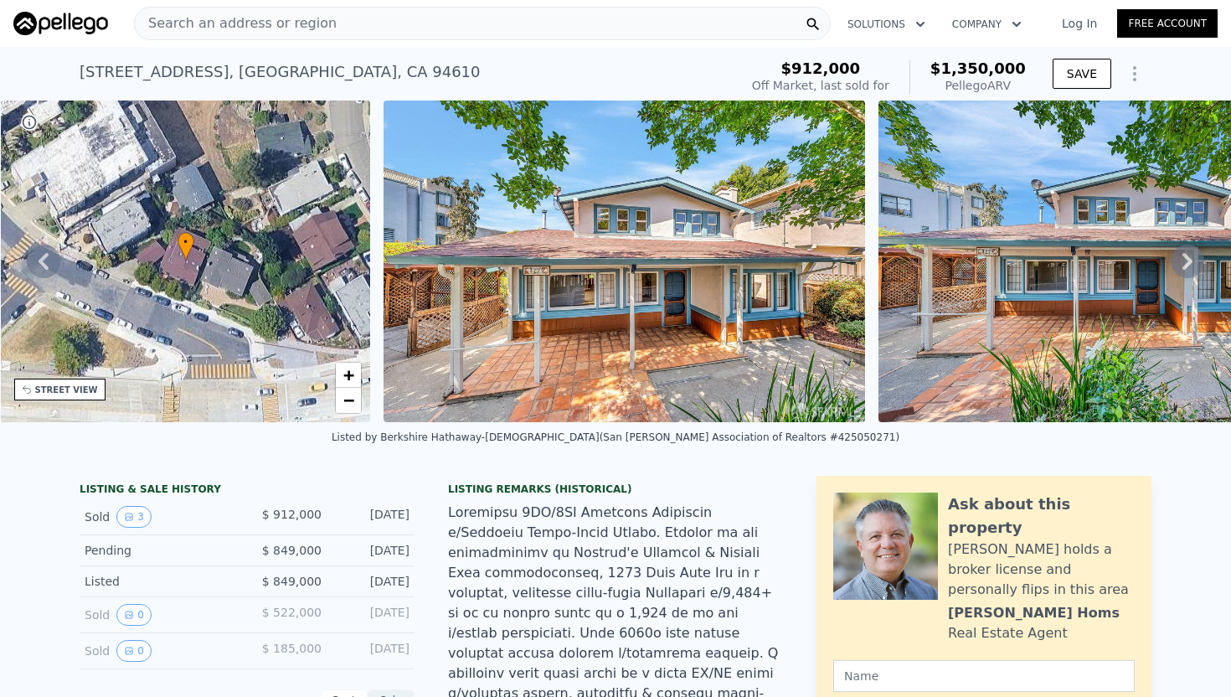
click at [524, 406] on img at bounding box center [625, 262] width 482 height 322
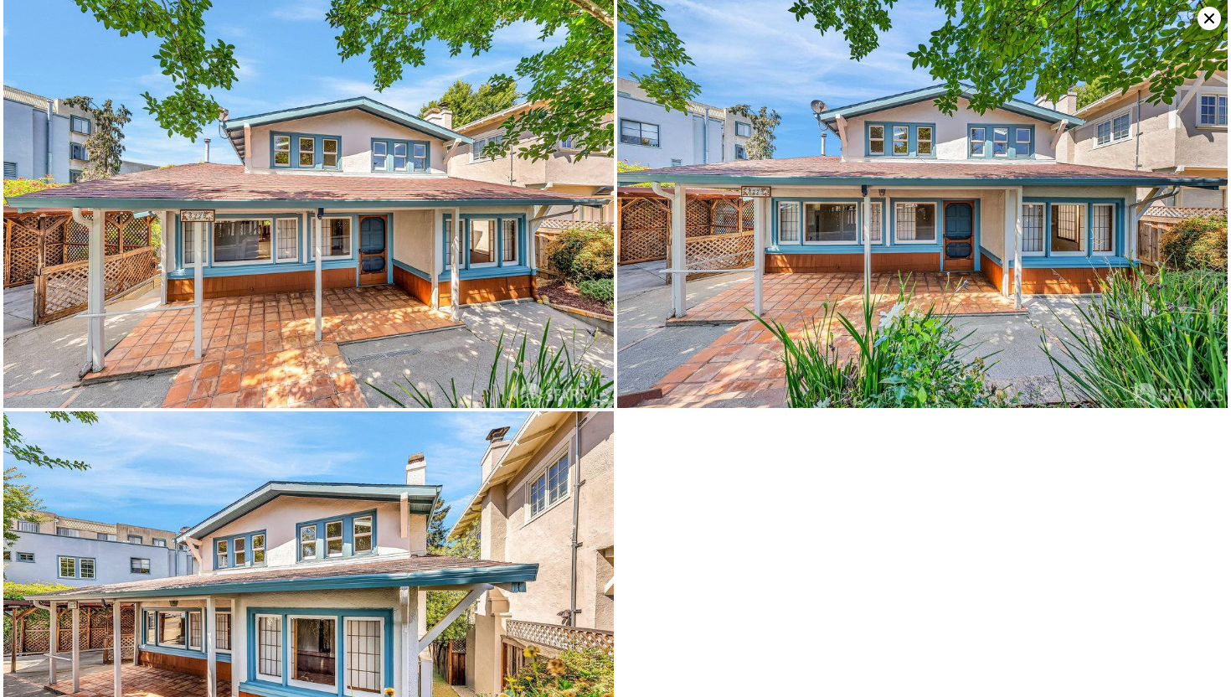
scroll to position [122, 0]
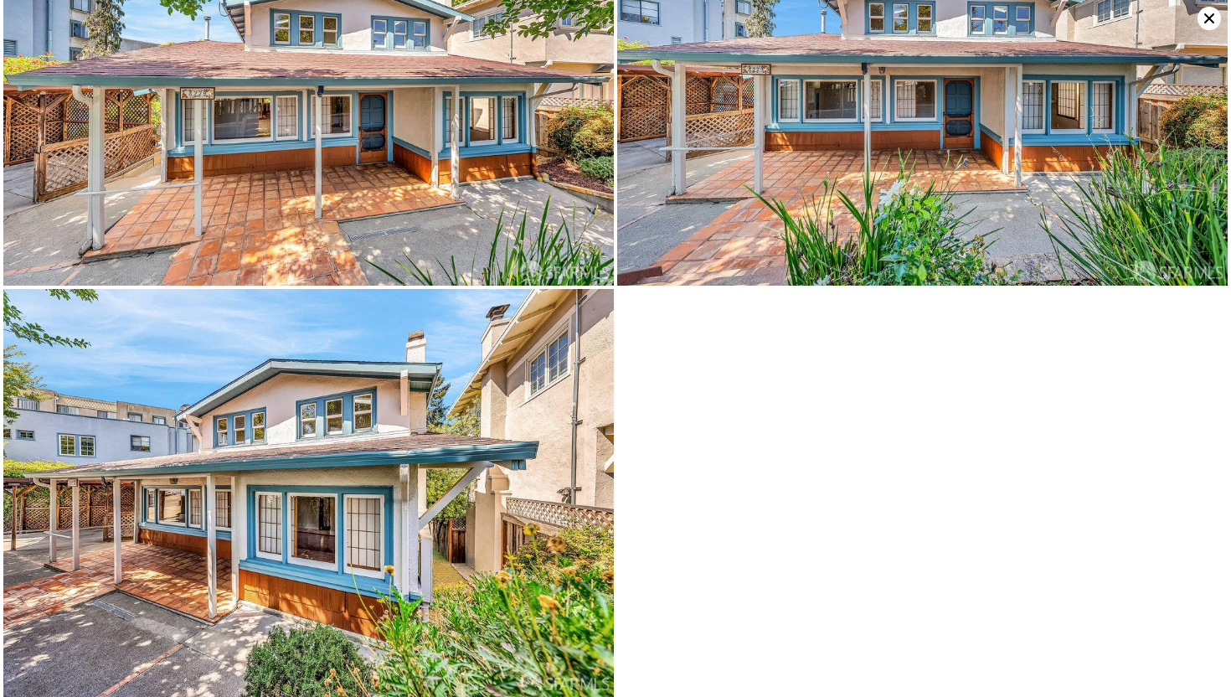
click at [1201, 18] on icon at bounding box center [1209, 18] width 23 height 23
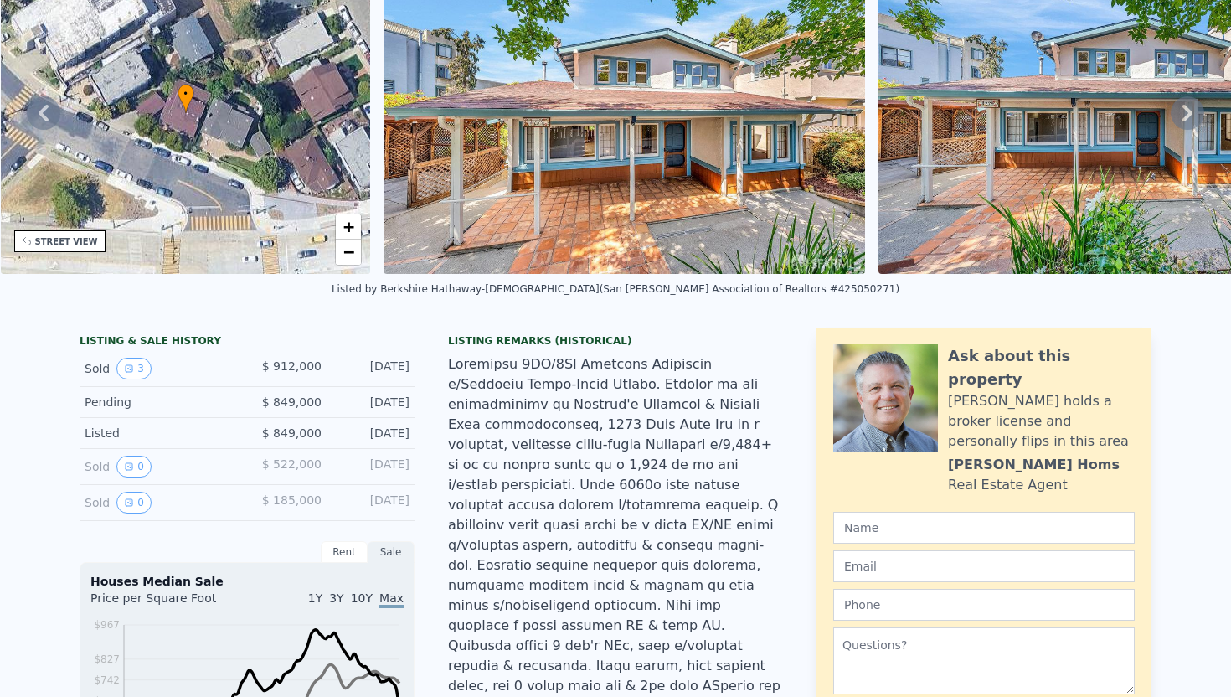
scroll to position [0, 0]
